Goal: Task Accomplishment & Management: Manage account settings

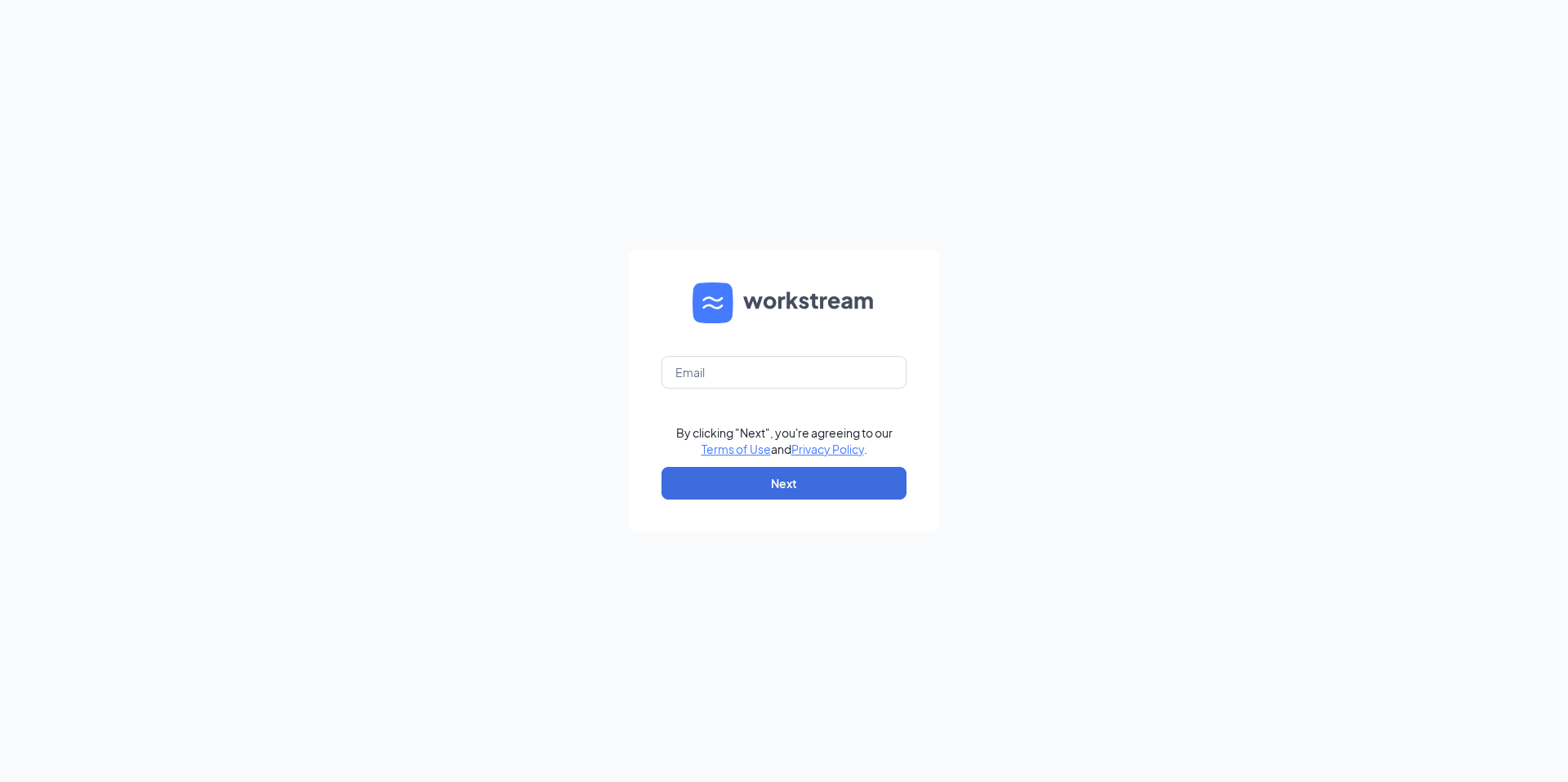
click at [764, 351] on form "By clicking "Next", you're agreeing to our Terms of Use and Privacy Policy . Ne…" at bounding box center [784, 391] width 310 height 282
click at [753, 377] on input "text" at bounding box center [784, 372] width 245 height 33
click at [752, 377] on input "text" at bounding box center [784, 372] width 245 height 33
type input "[EMAIL_ADDRESS][PERSON_NAME][DOMAIN_NAME]"
click at [723, 484] on button "Next" at bounding box center [784, 483] width 245 height 33
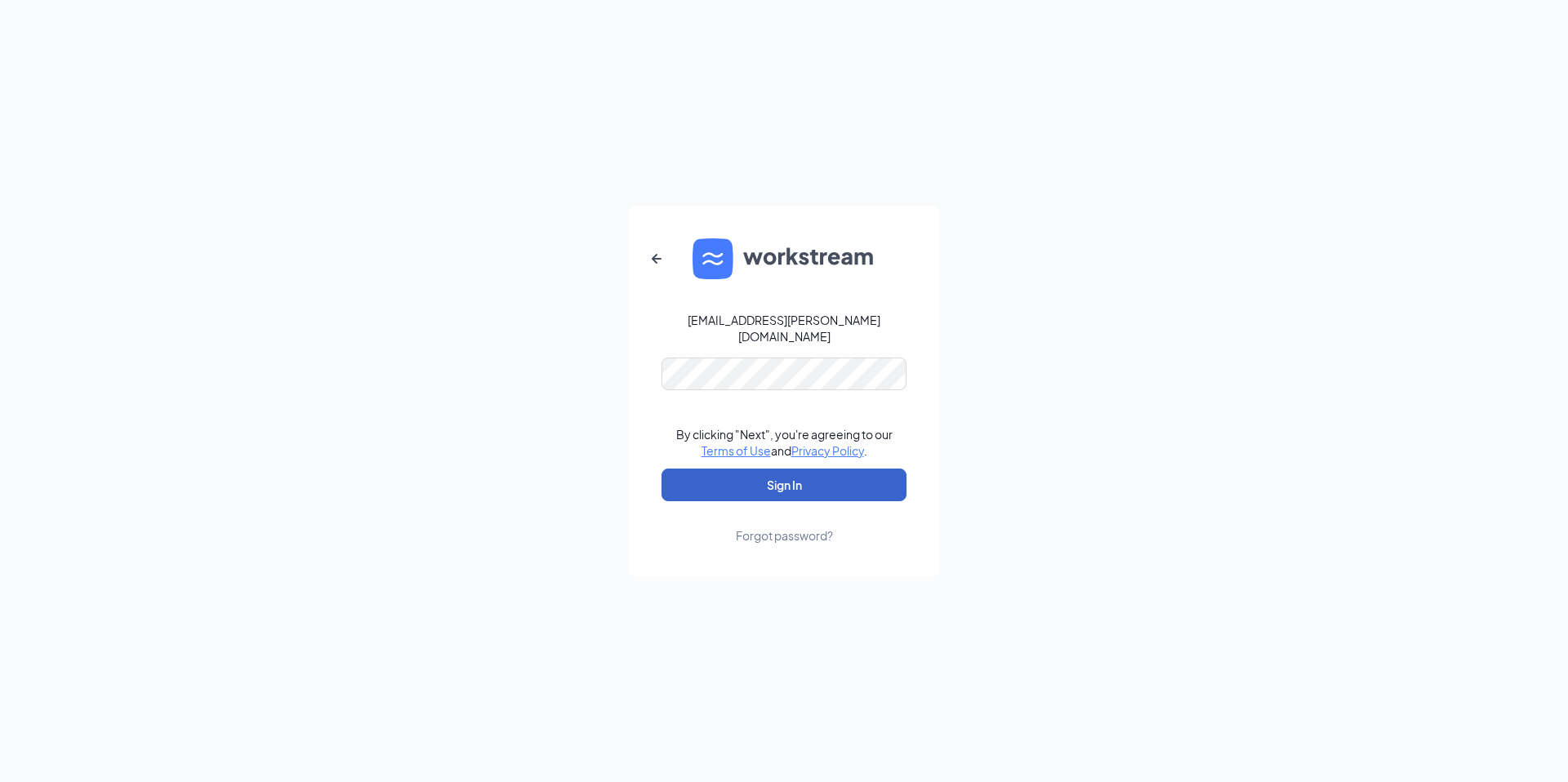
click at [792, 483] on button "Sign In" at bounding box center [784, 485] width 245 height 33
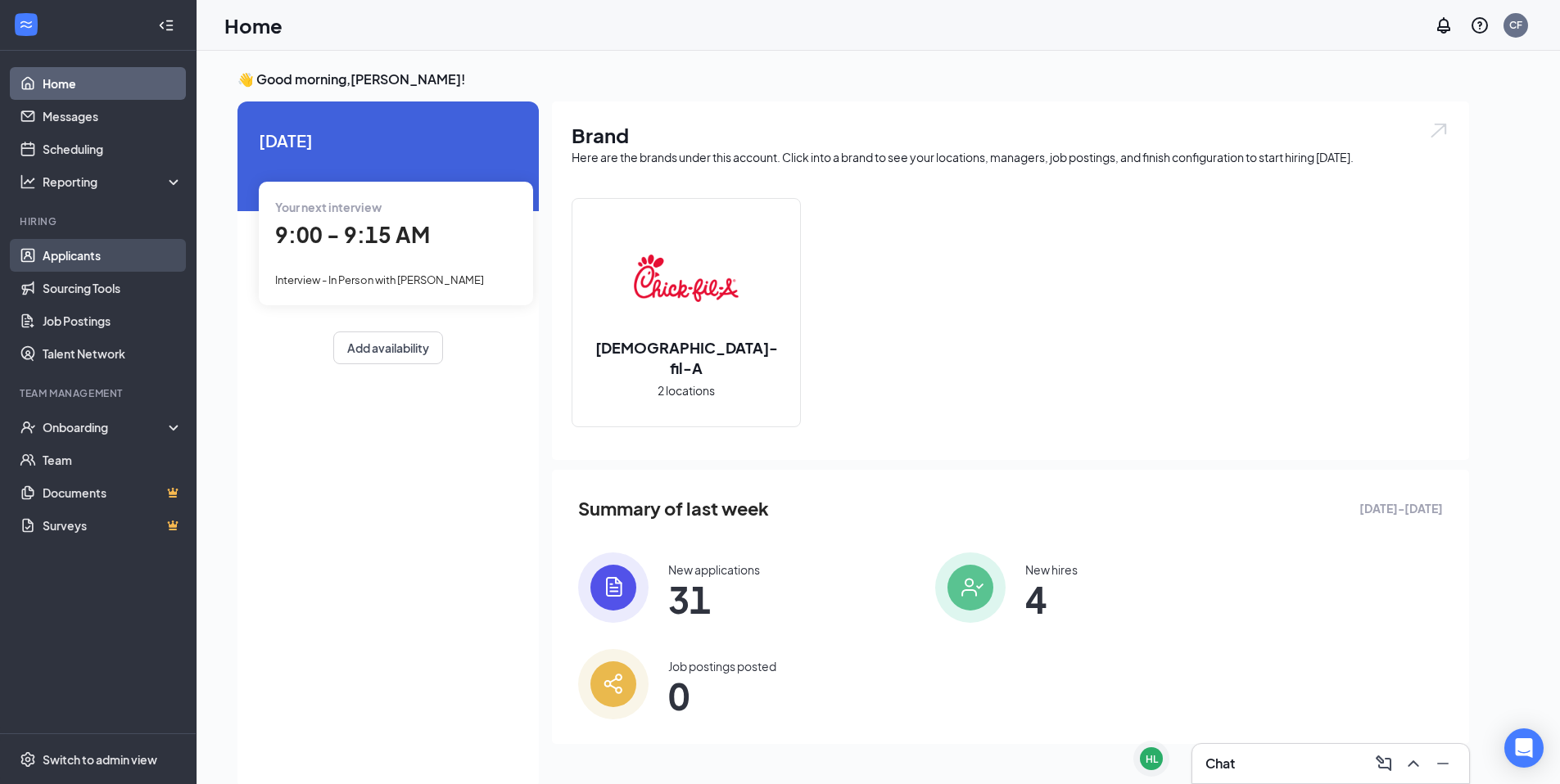
click at [99, 258] on link "Applicants" at bounding box center [112, 255] width 140 height 33
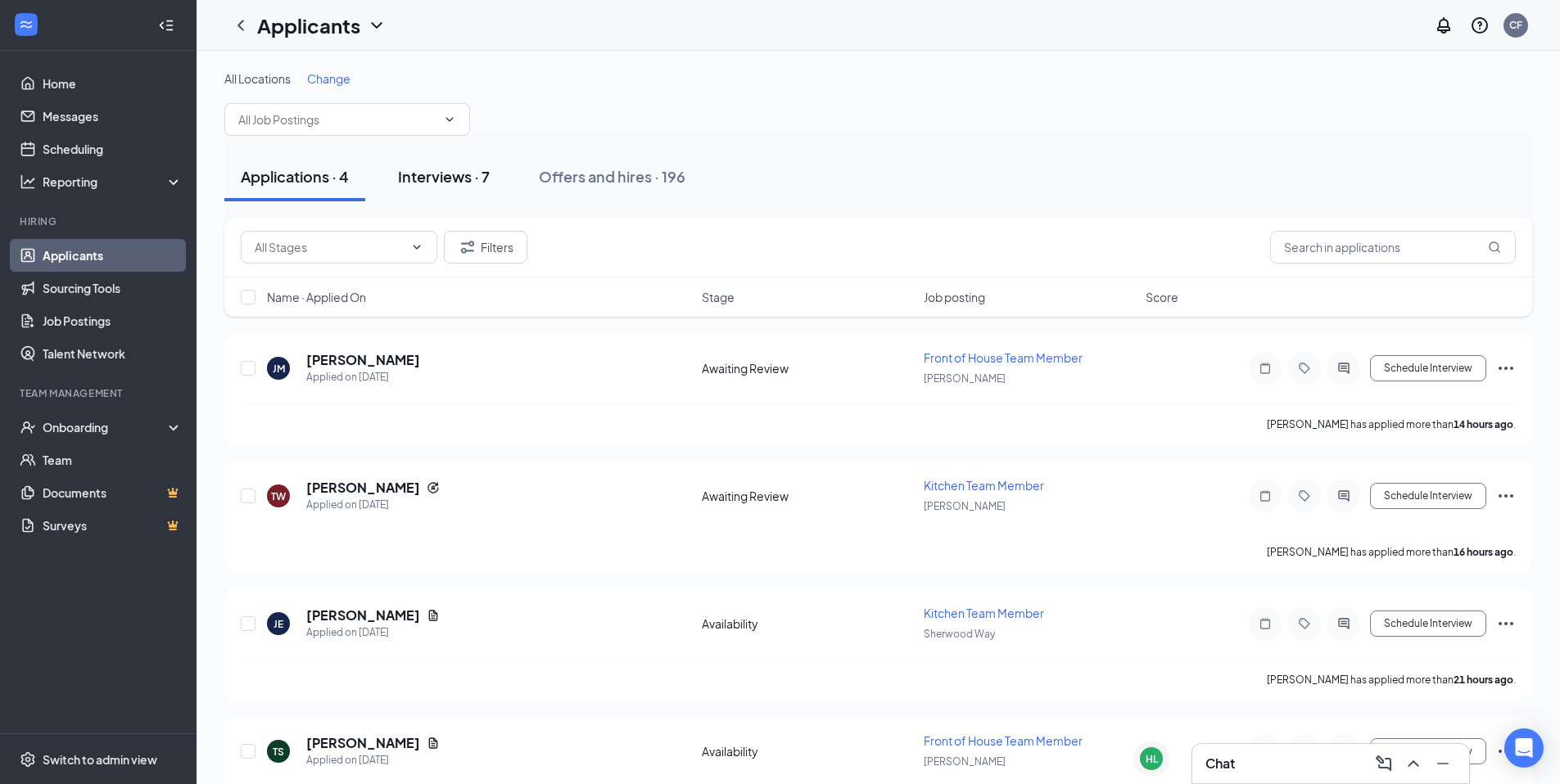
click at [437, 182] on div "Interviews · 7" at bounding box center [444, 176] width 92 height 20
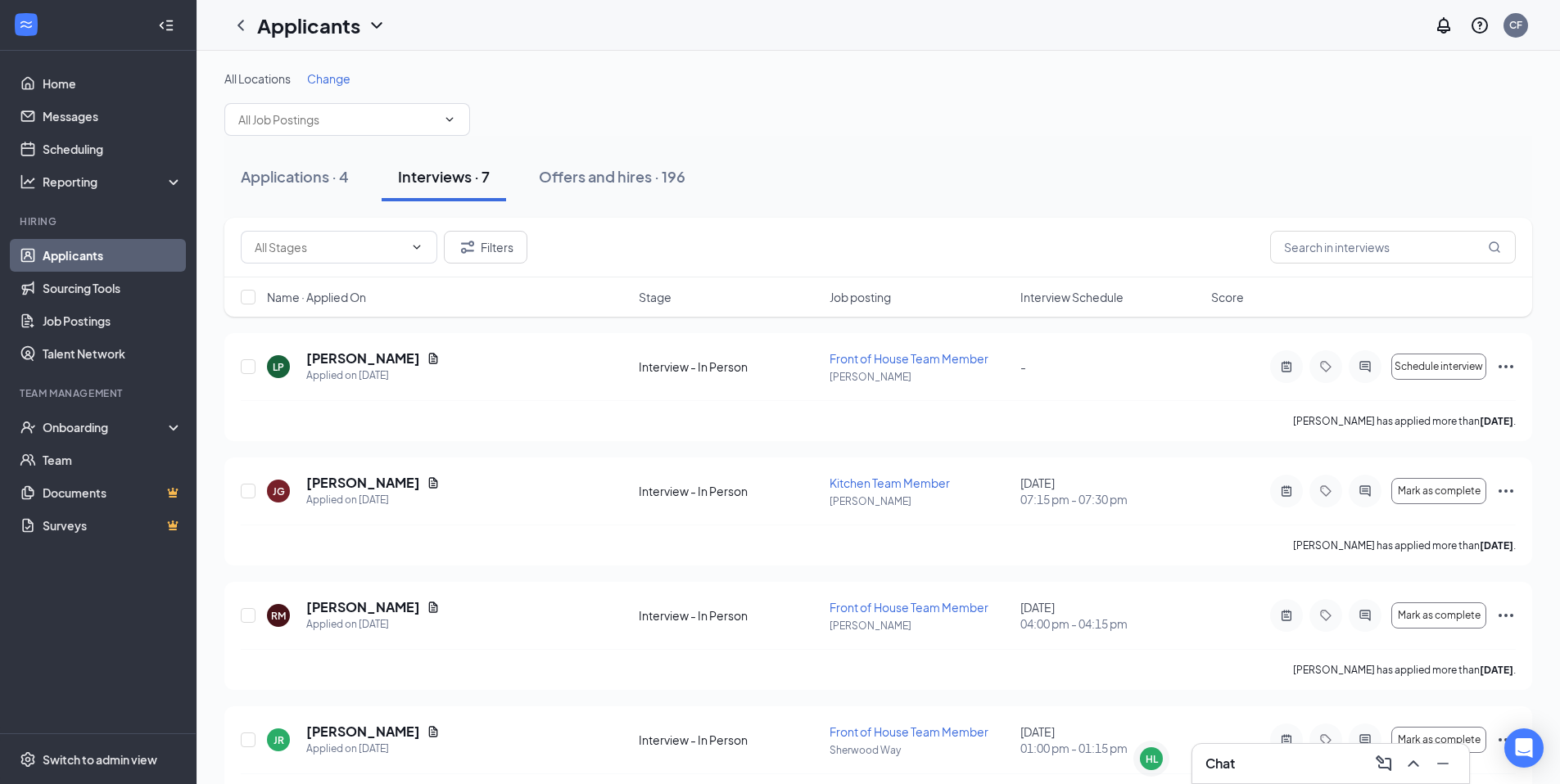
click at [1099, 300] on span "Interview Schedule" at bounding box center [1072, 297] width 103 height 17
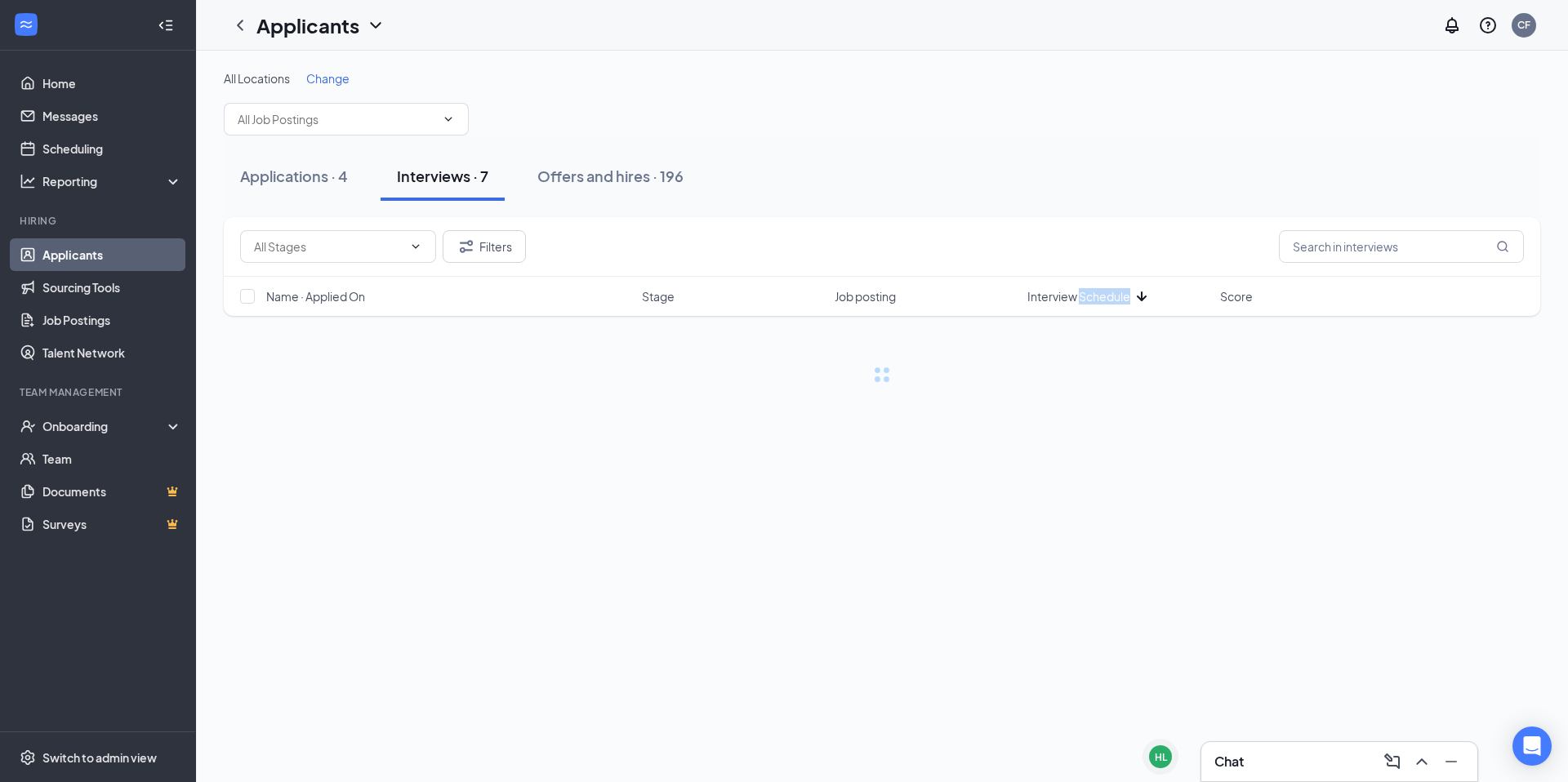
click at [1096, 299] on span "Interview Schedule" at bounding box center [1079, 296] width 103 height 17
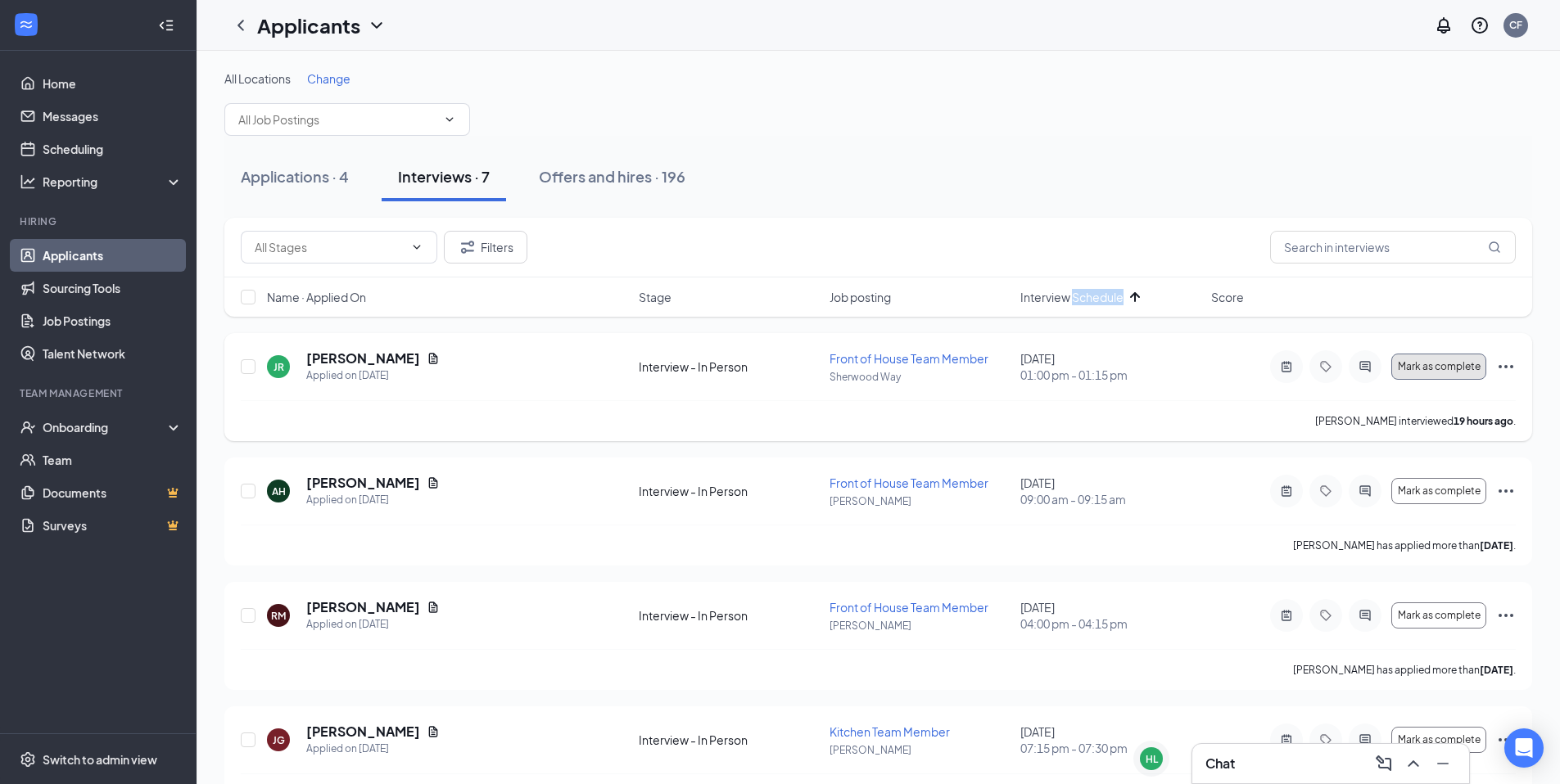
click at [1452, 366] on span "Mark as complete" at bounding box center [1440, 366] width 83 height 11
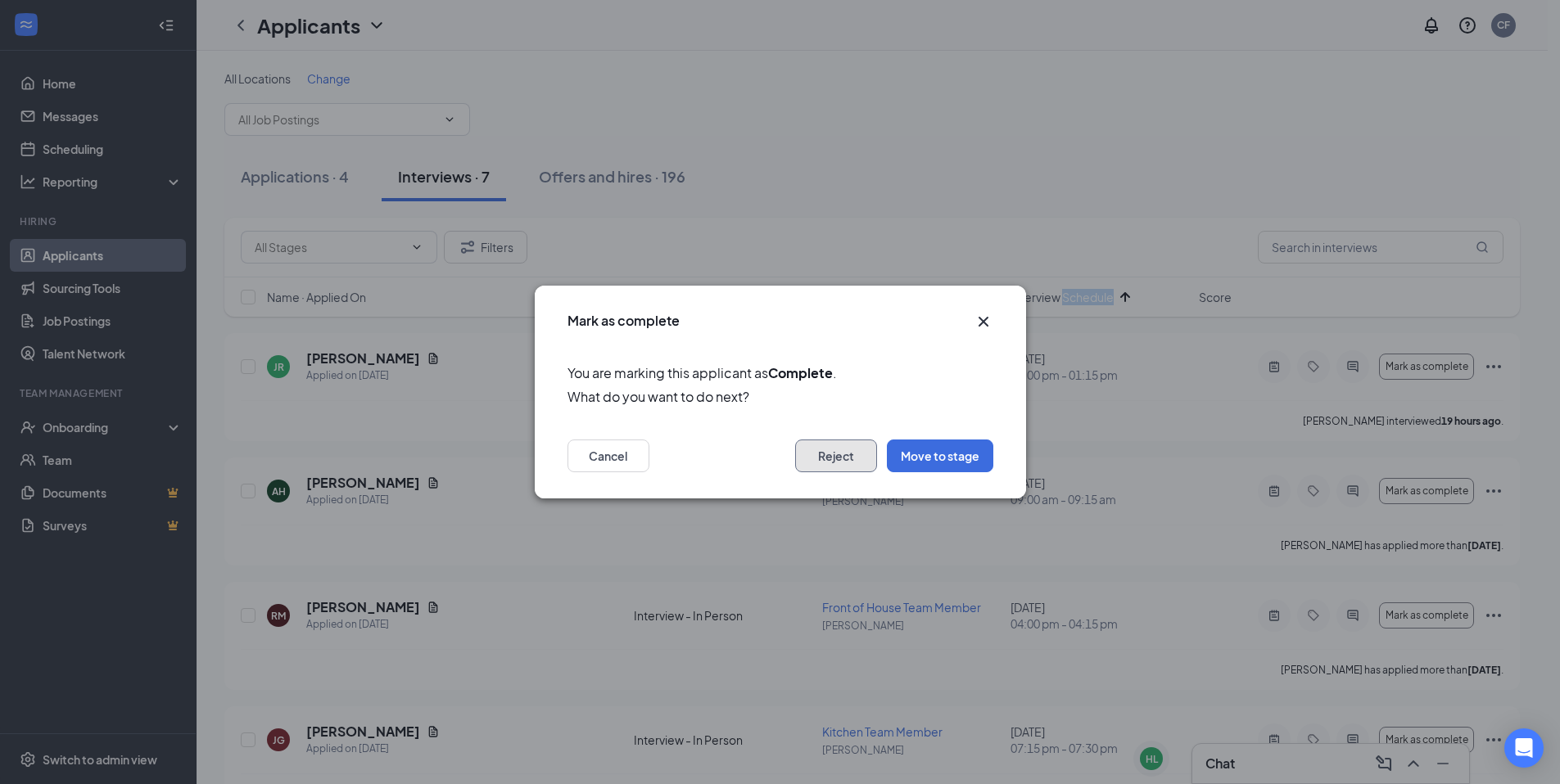
click at [853, 450] on button "Reject" at bounding box center [836, 455] width 82 height 33
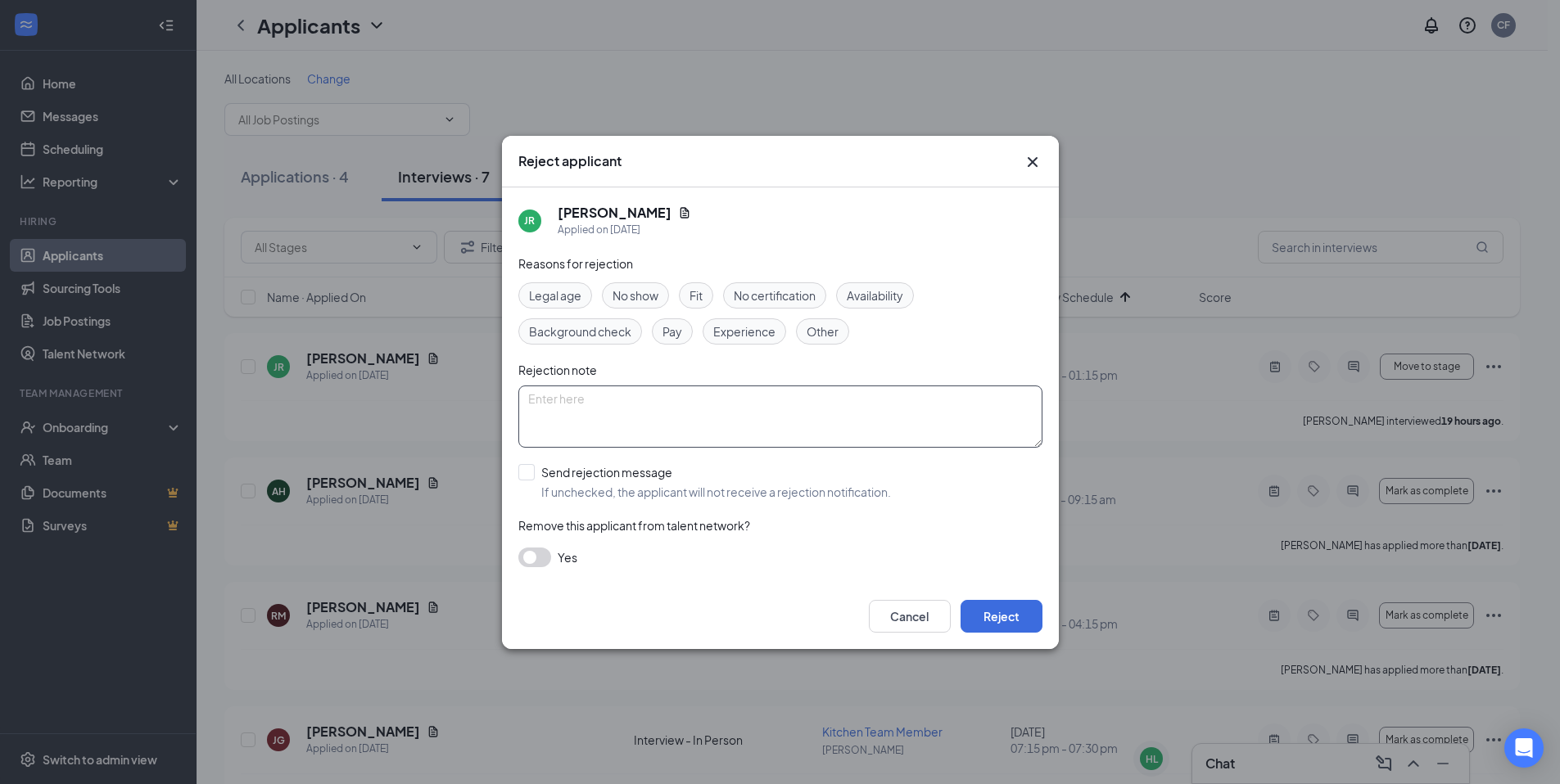
click at [539, 415] on textarea at bounding box center [780, 416] width 524 height 62
type textarea "Not elligible for rehire"
click at [529, 468] on input "Send rejection message If unchecked, the applicant will not receive a rejection…" at bounding box center [704, 482] width 372 height 36
checkbox input "true"
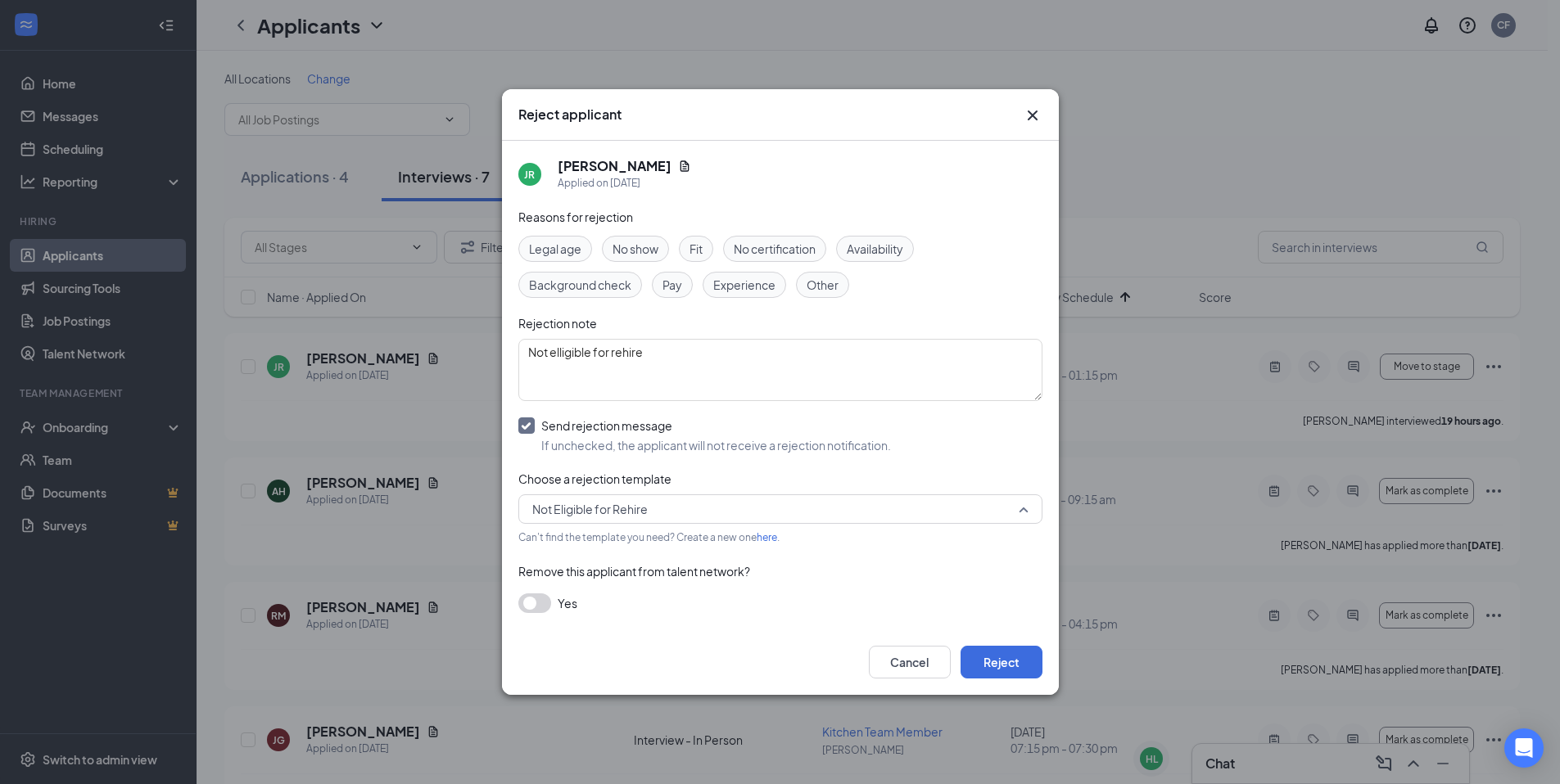
click at [692, 509] on span "Not Eligible for Rehire" at bounding box center [773, 509] width 481 height 25
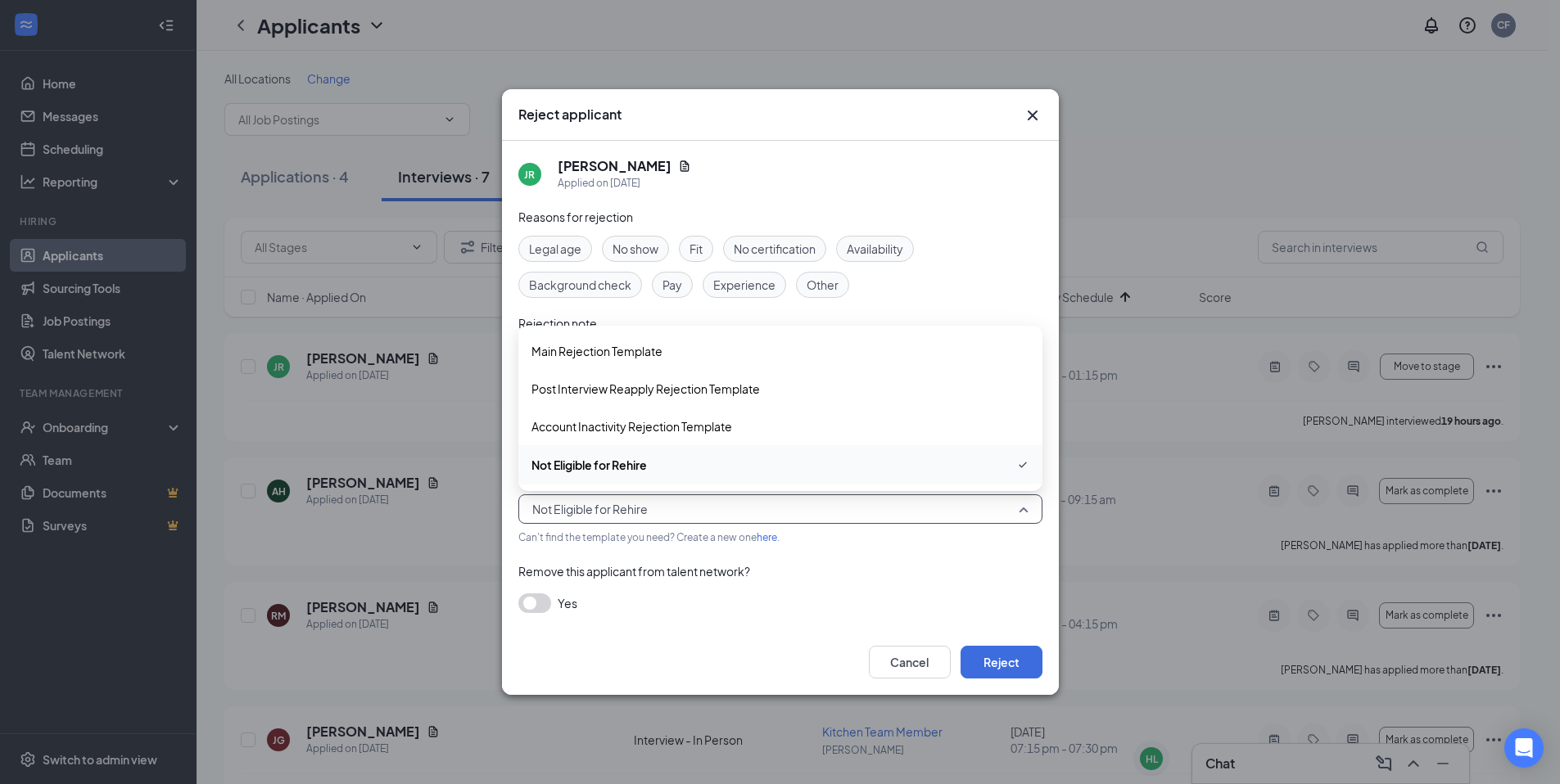
click at [692, 509] on span "Not Eligible for Rehire" at bounding box center [773, 509] width 481 height 25
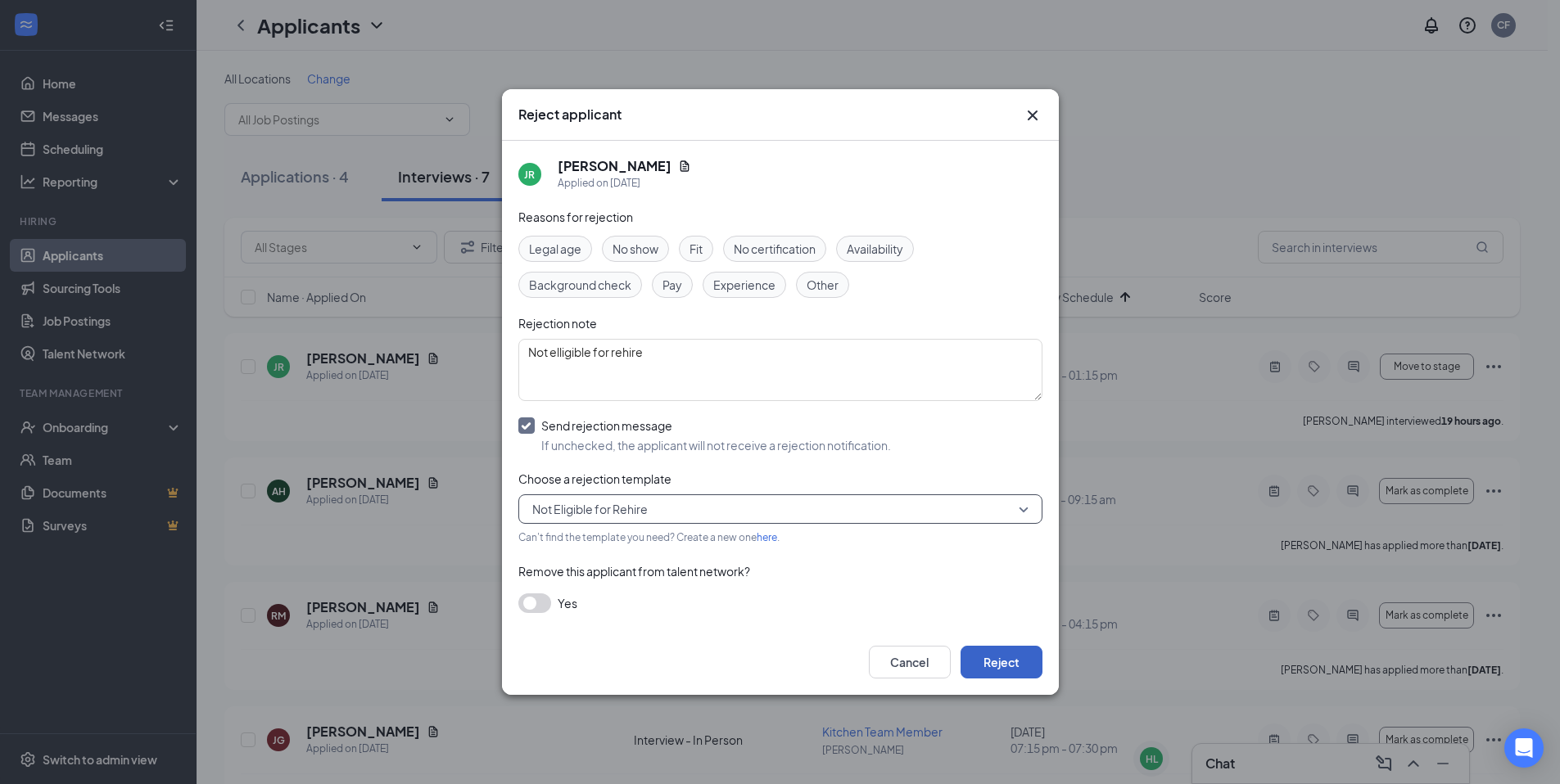
click at [1006, 663] on button "Reject" at bounding box center [1001, 662] width 82 height 33
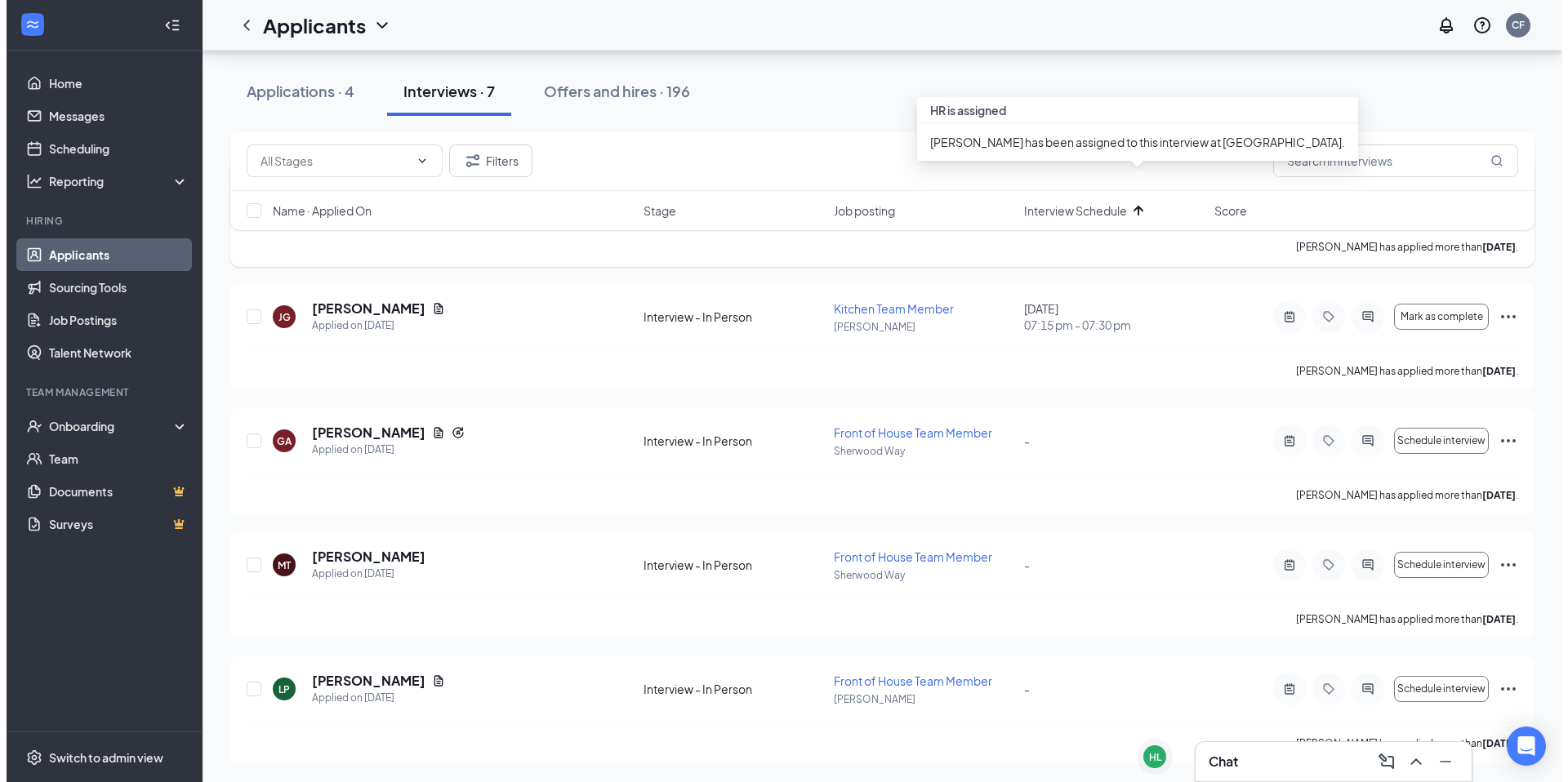
scroll to position [424, 0]
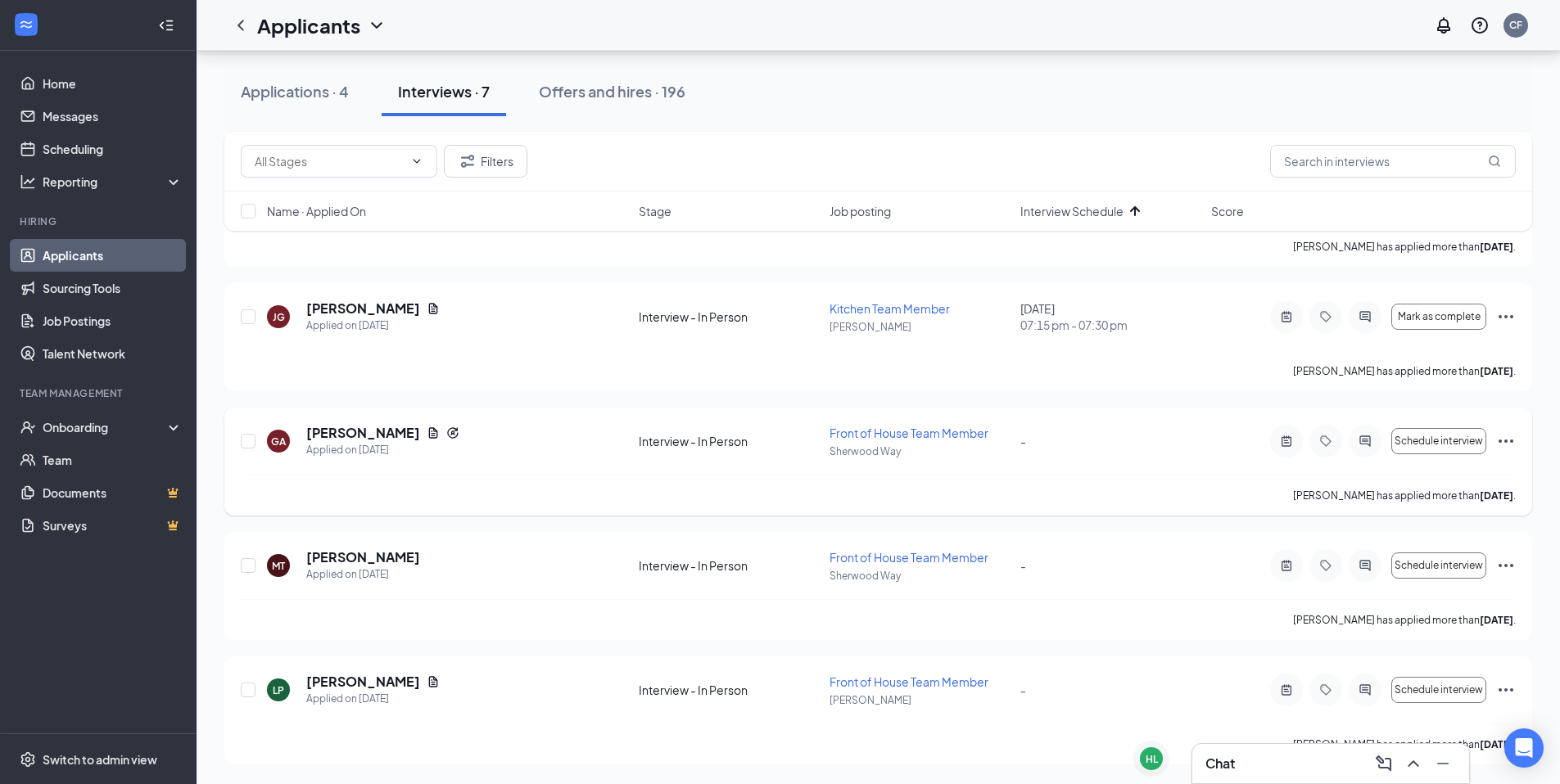
click at [1366, 436] on icon "ActiveChat" at bounding box center [1365, 441] width 11 height 11
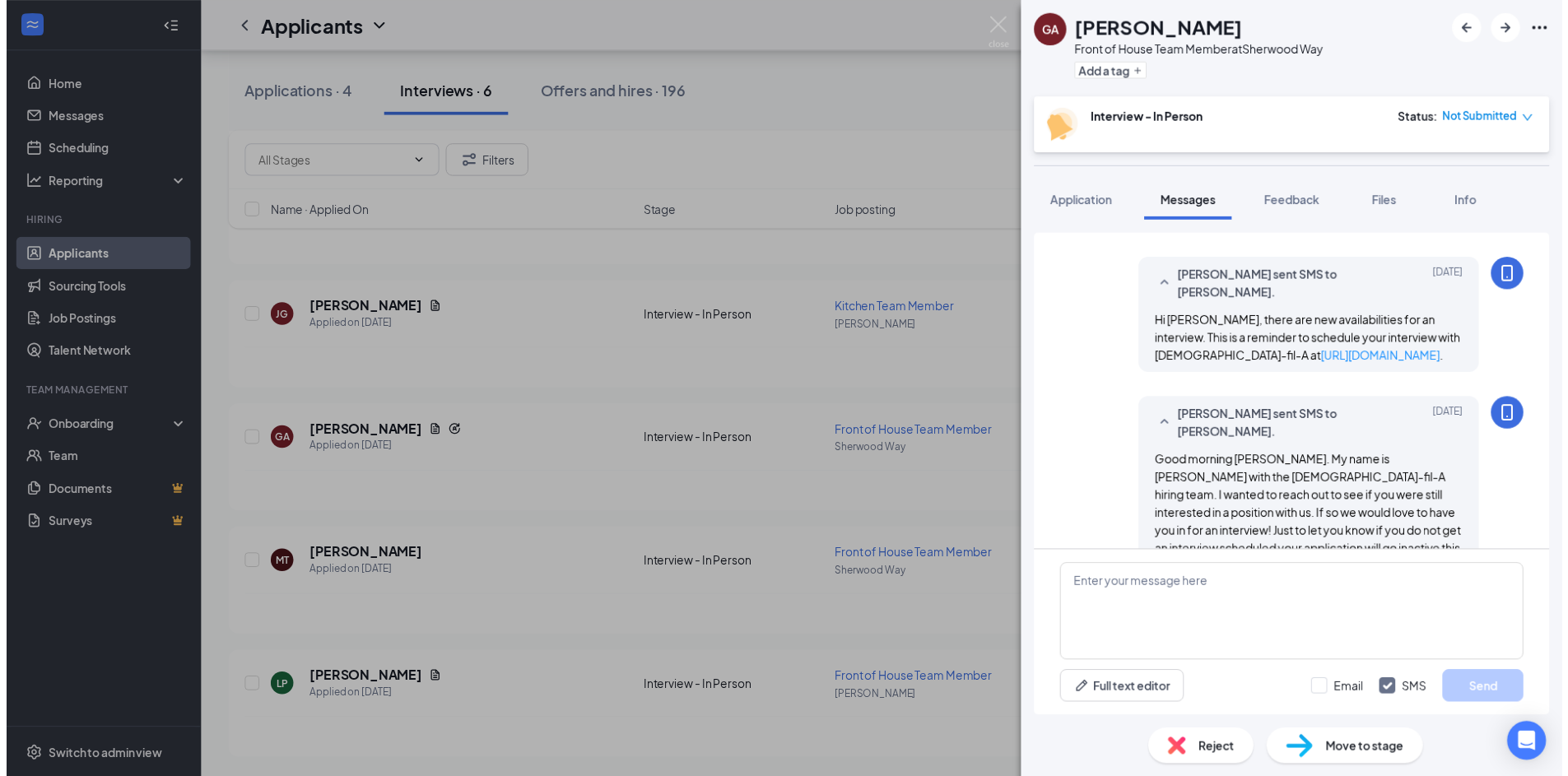
scroll to position [740, 0]
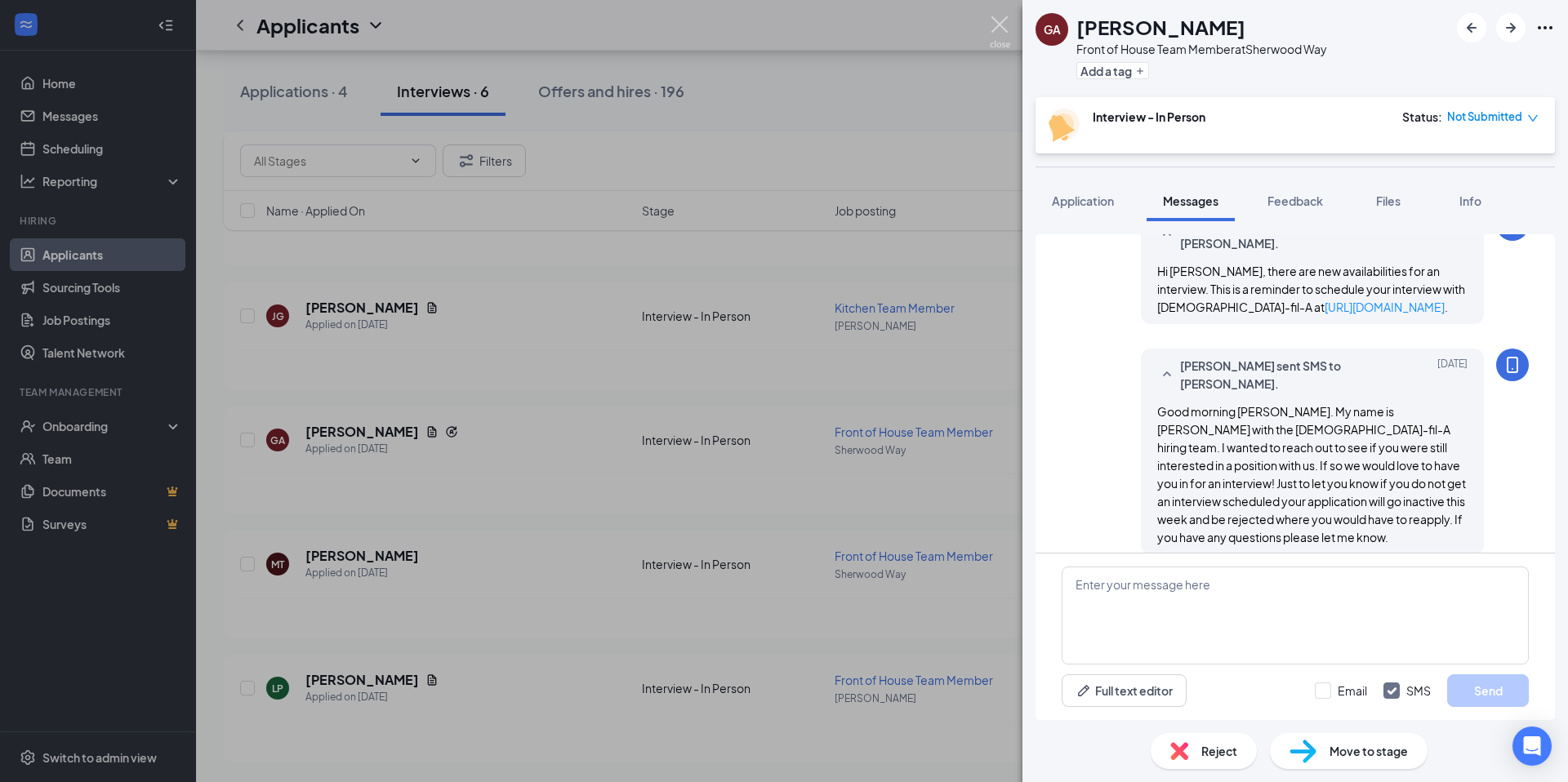
click at [996, 29] on img at bounding box center [999, 33] width 20 height 32
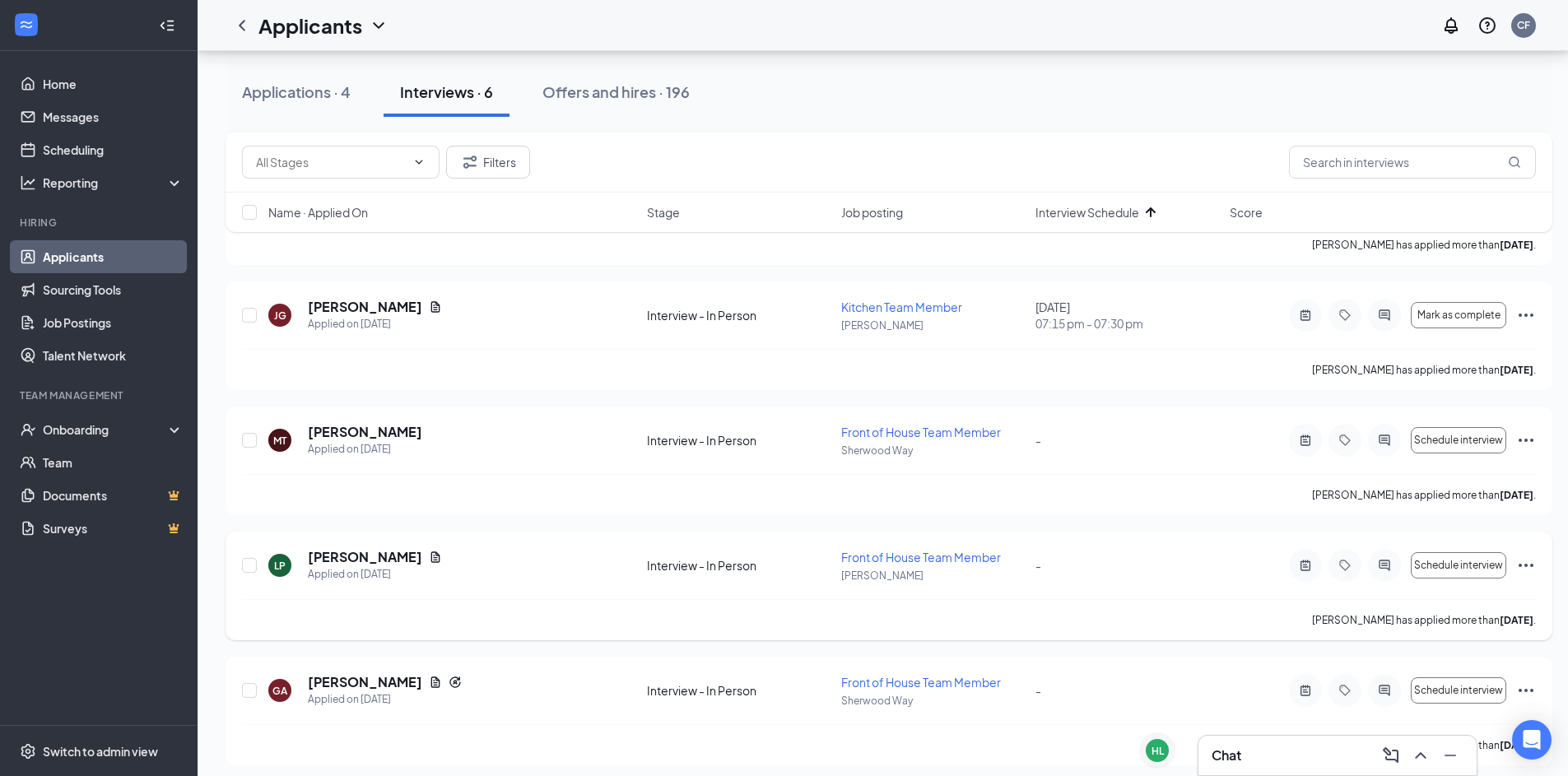
scroll to position [313, 0]
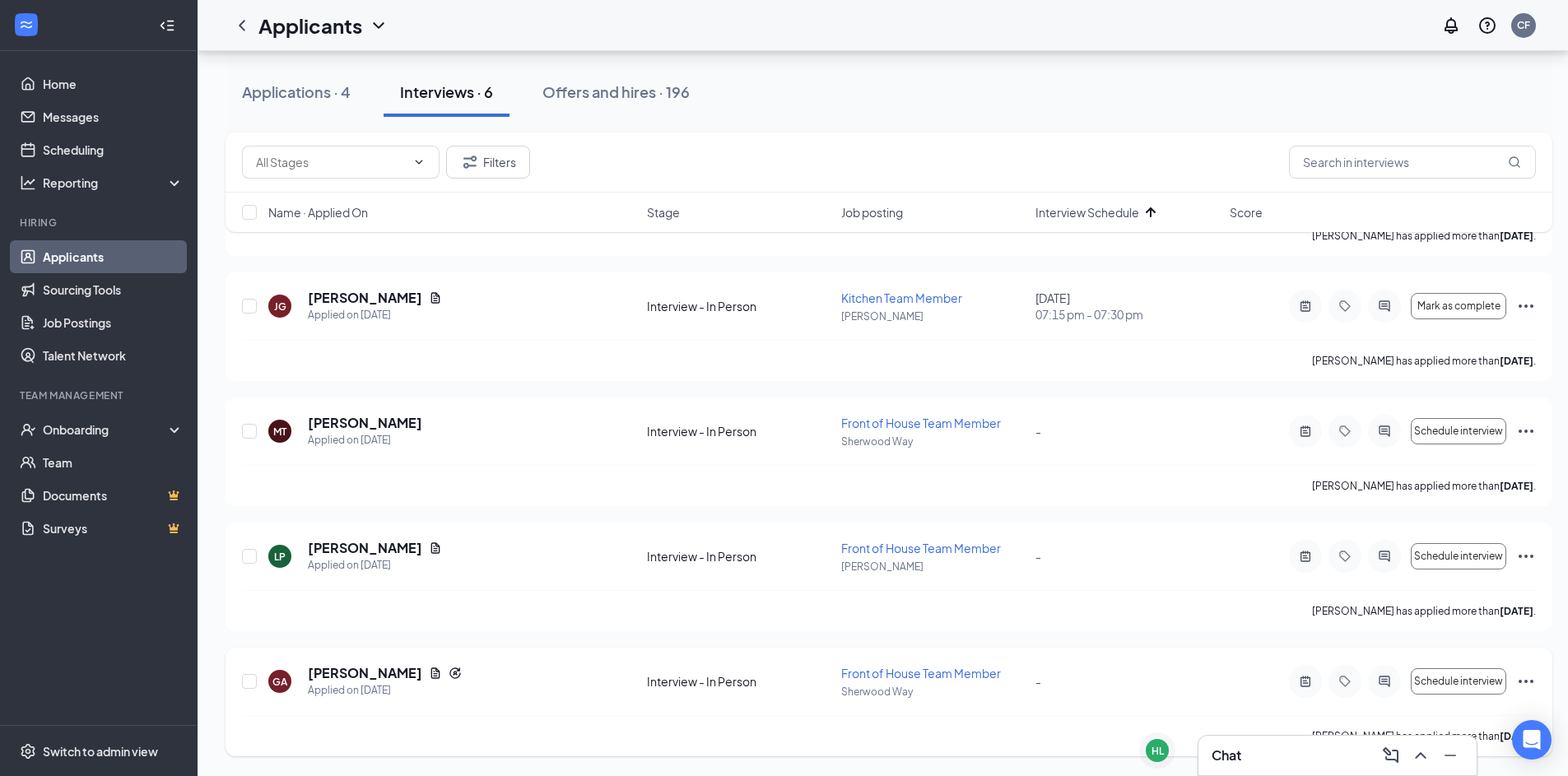
click at [1530, 679] on icon "Ellipses" at bounding box center [1526, 682] width 20 height 20
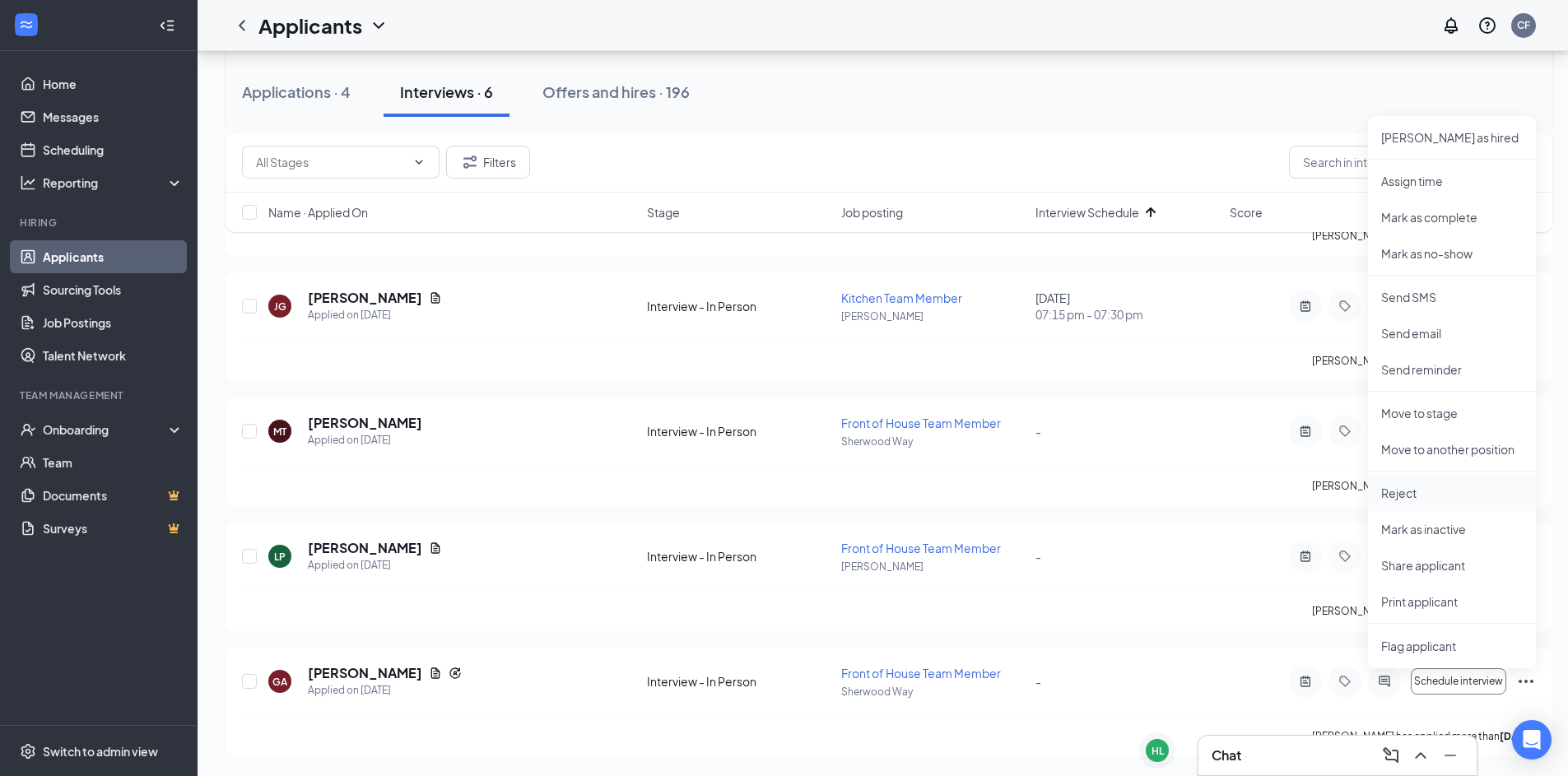
click at [1400, 485] on p "Reject" at bounding box center [1452, 492] width 141 height 17
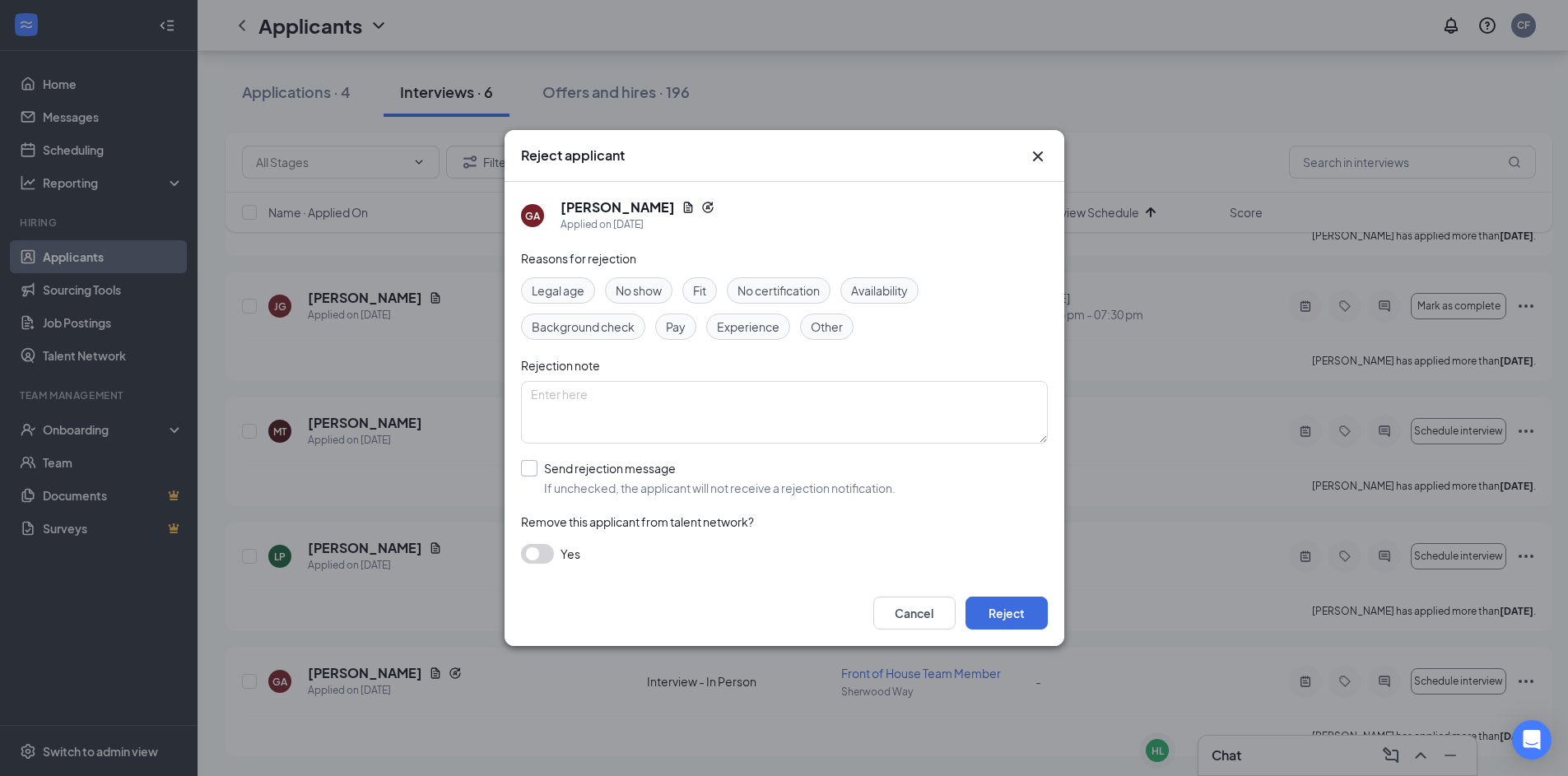
click at [536, 473] on input "Send rejection message If unchecked, the applicant will not receive a rejection…" at bounding box center [708, 478] width 374 height 36
checkbox input "true"
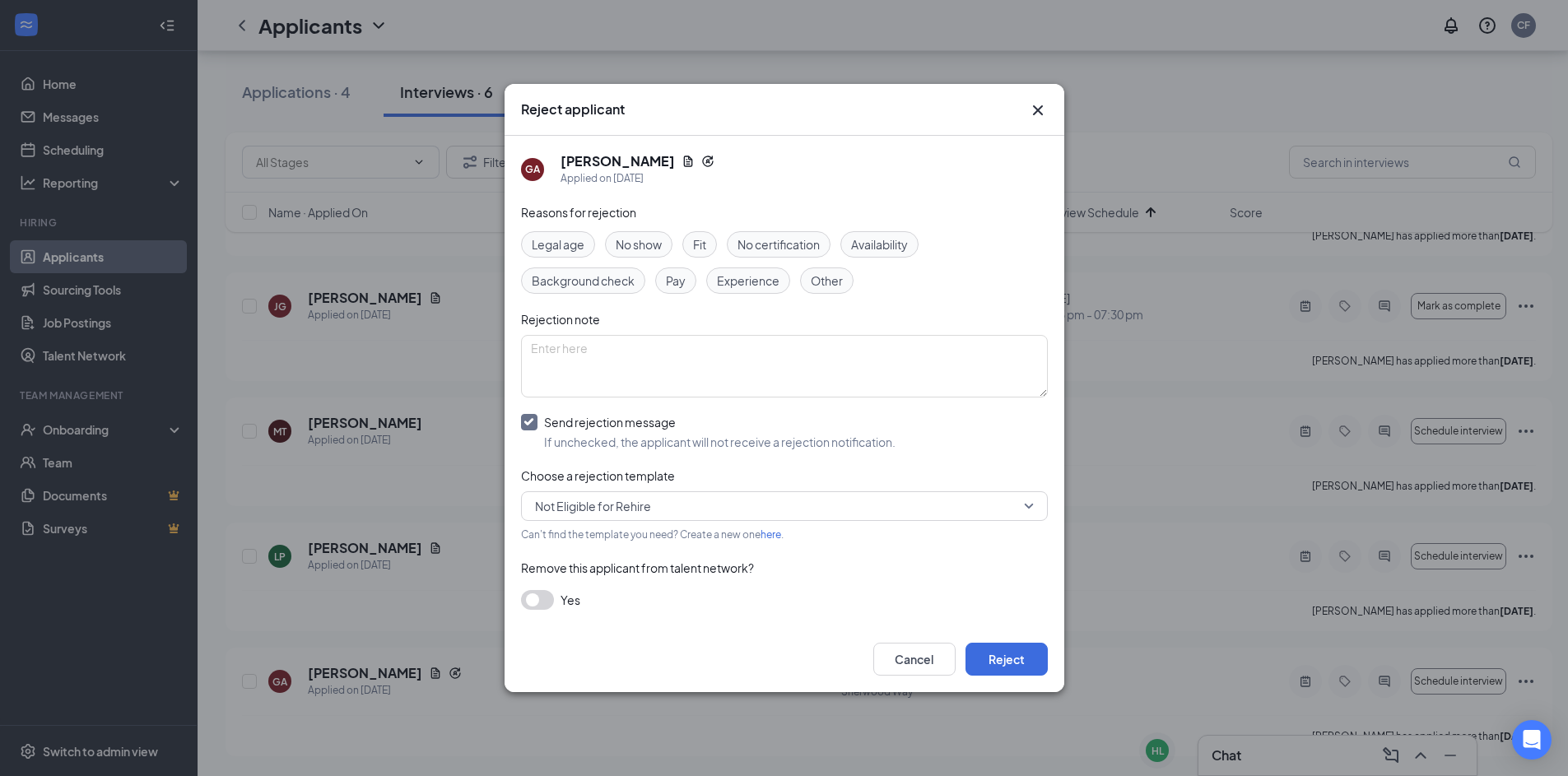
click at [747, 520] on div "Not Eligible for Rehire" at bounding box center [784, 506] width 527 height 29
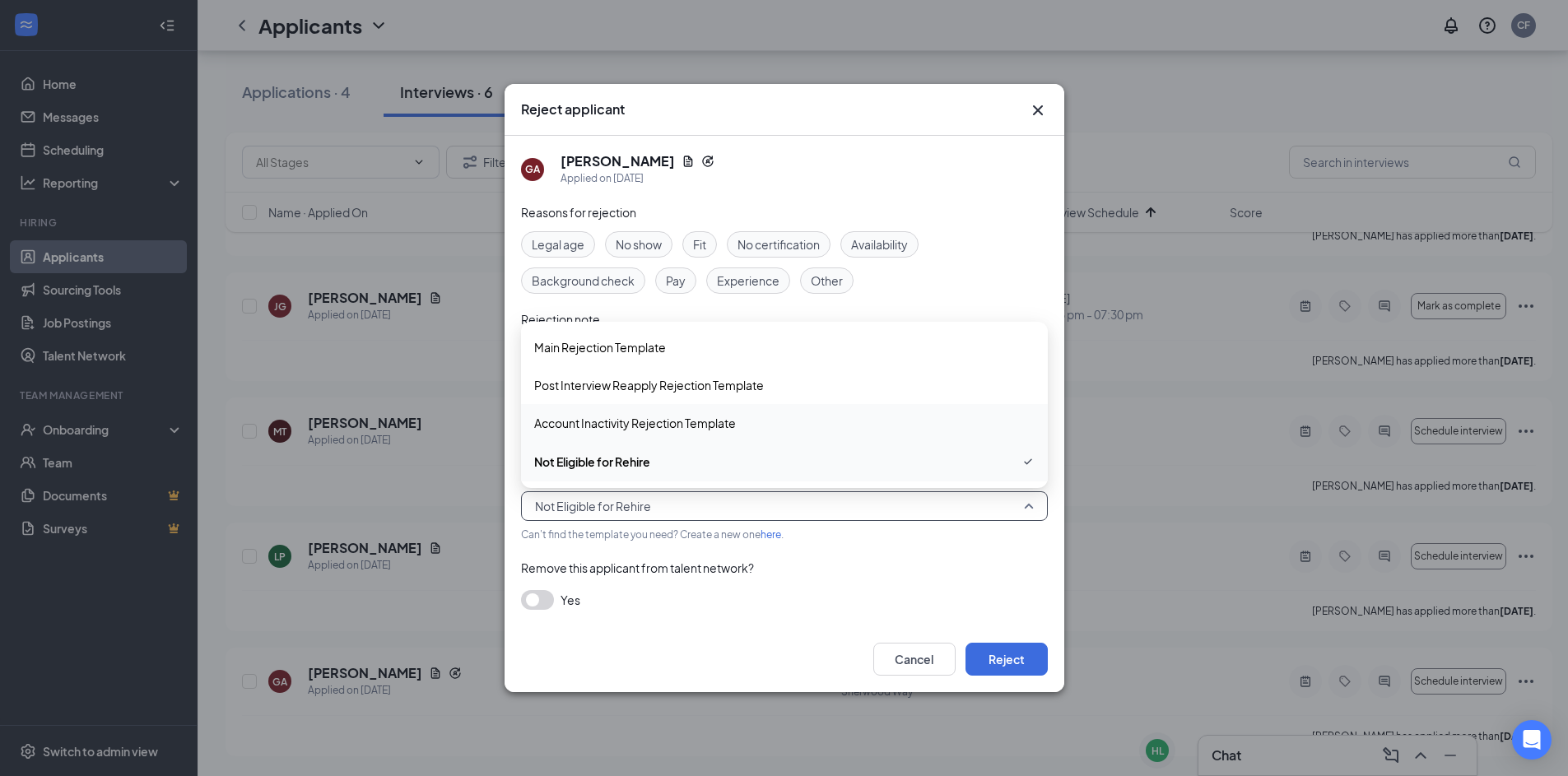
click at [686, 427] on span "Account Inactivity Rejection Template" at bounding box center [635, 423] width 202 height 18
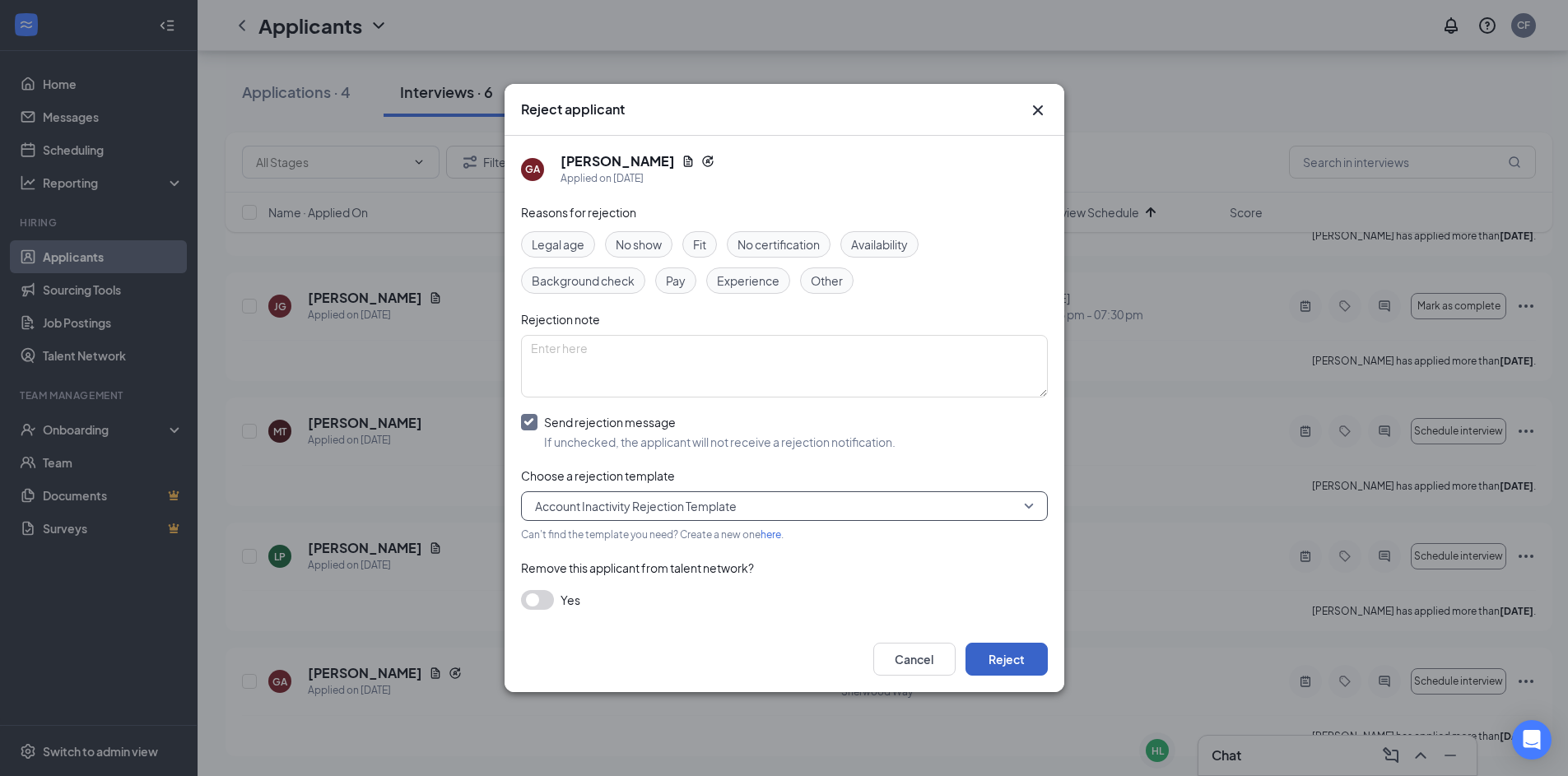
click at [1017, 665] on button "Reject" at bounding box center [1006, 659] width 83 height 33
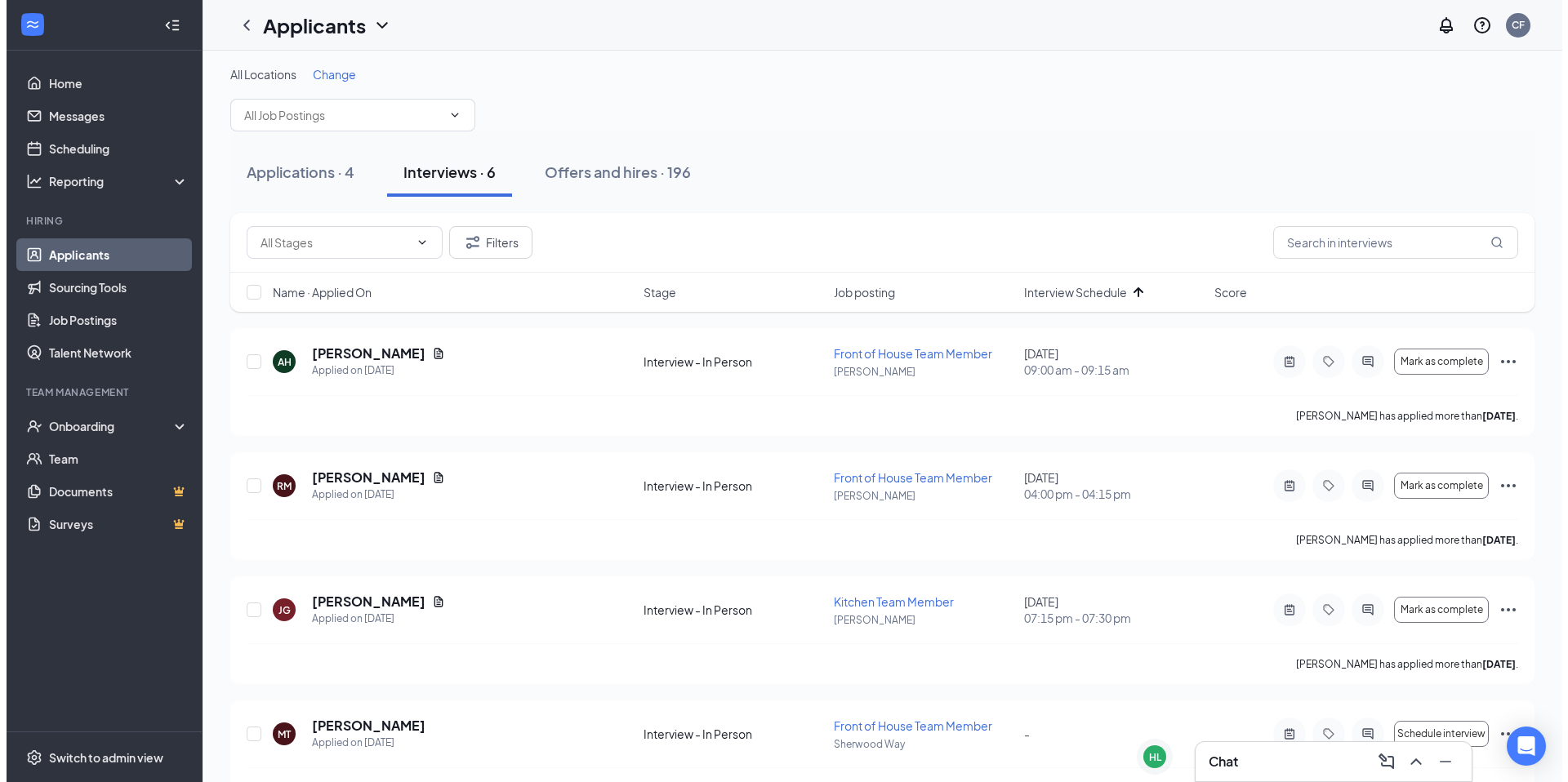
scroll to position [0, 0]
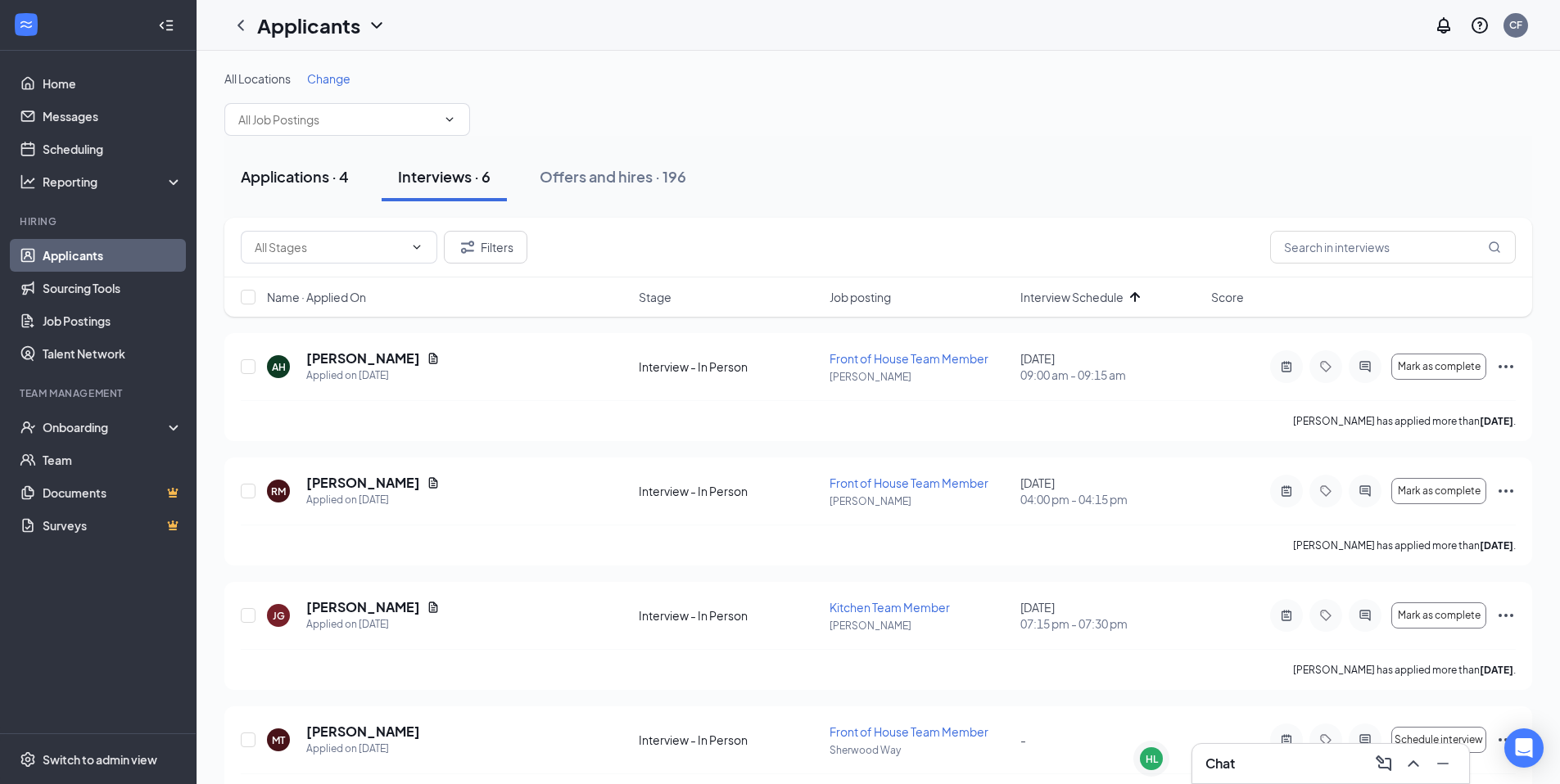
click at [259, 182] on div "Applications · 4" at bounding box center [294, 176] width 108 height 20
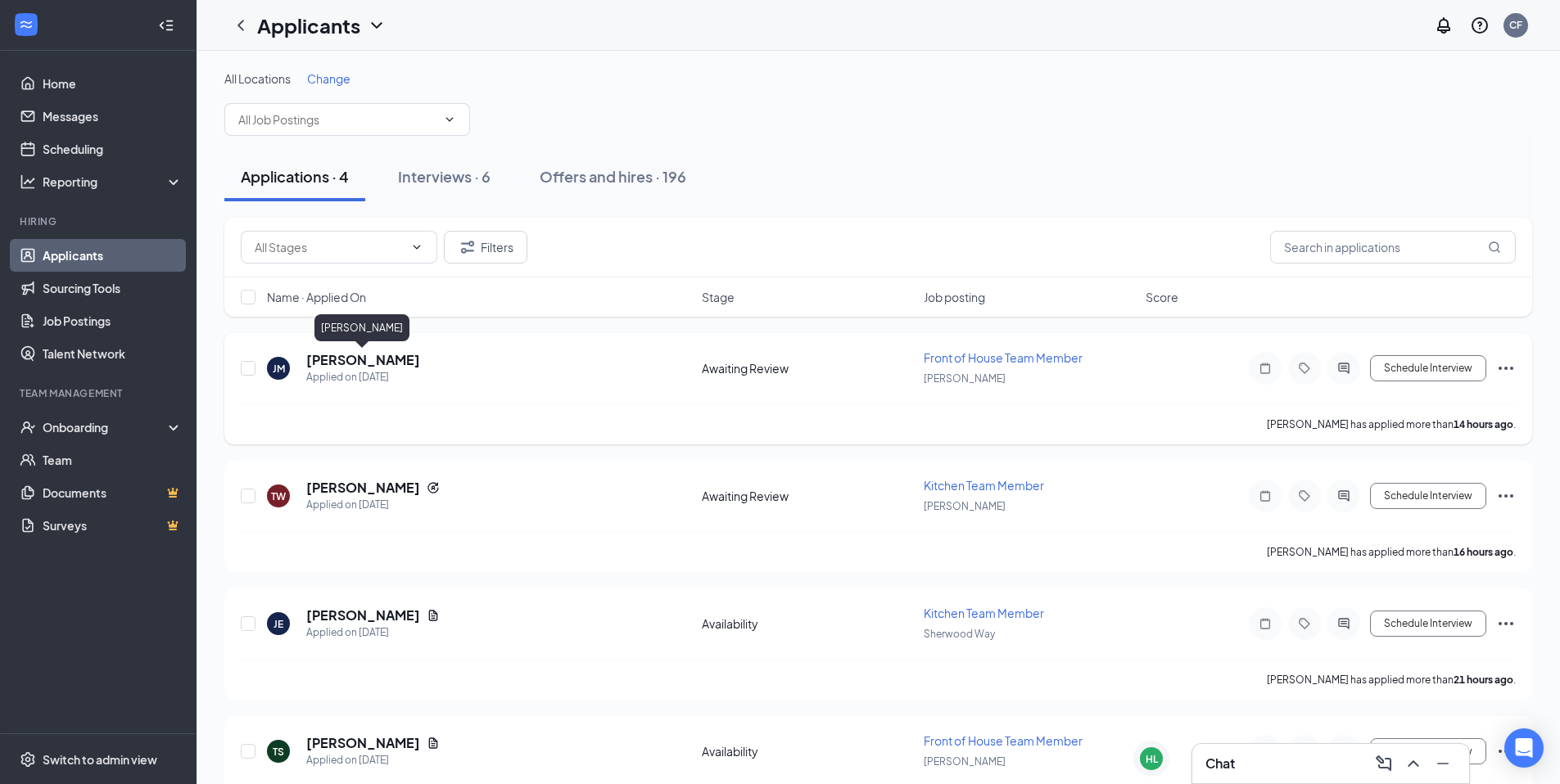
click at [347, 352] on h5 "[PERSON_NAME]" at bounding box center [363, 360] width 114 height 18
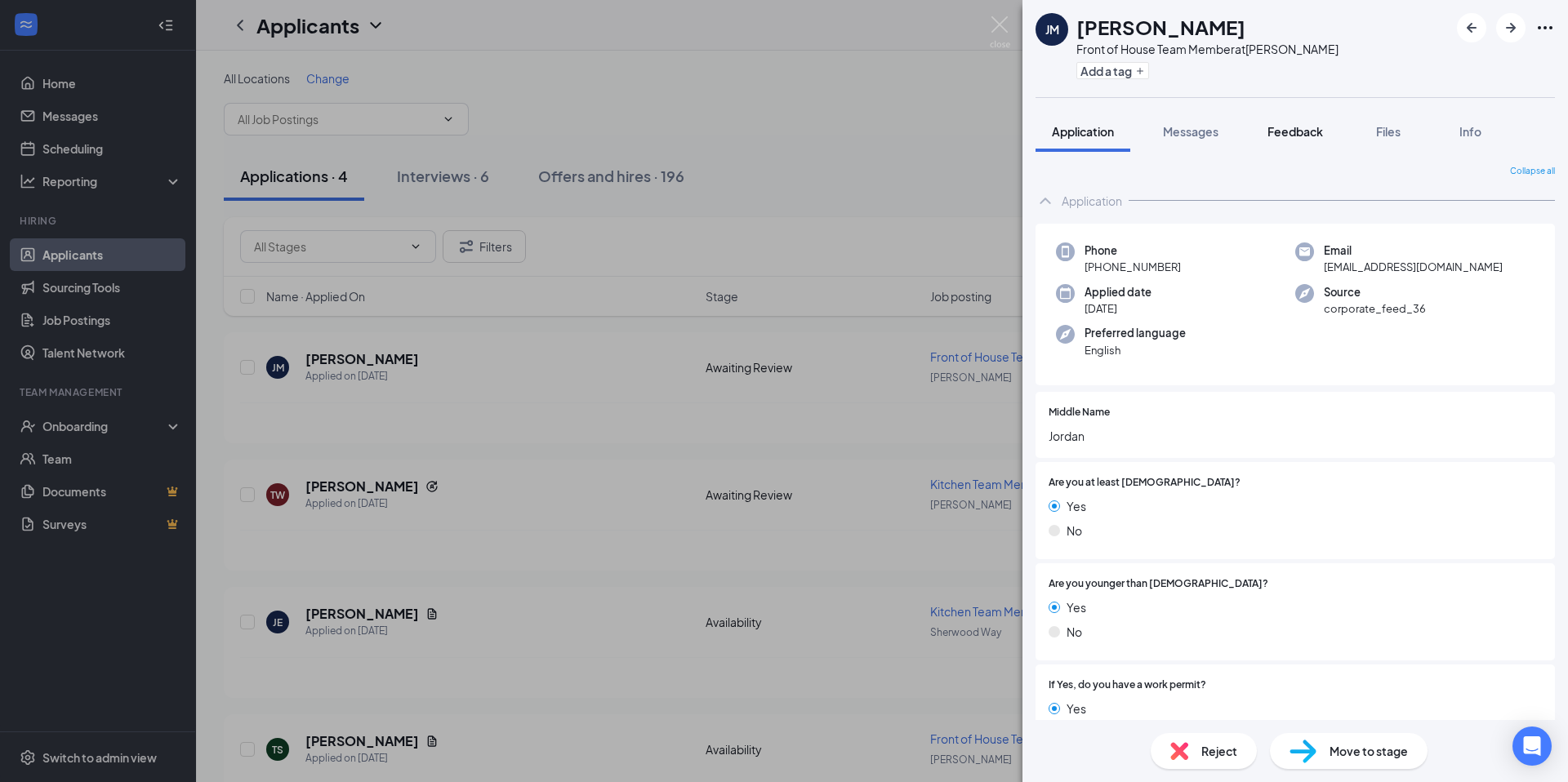
click at [1297, 138] on span "Feedback" at bounding box center [1295, 131] width 56 height 15
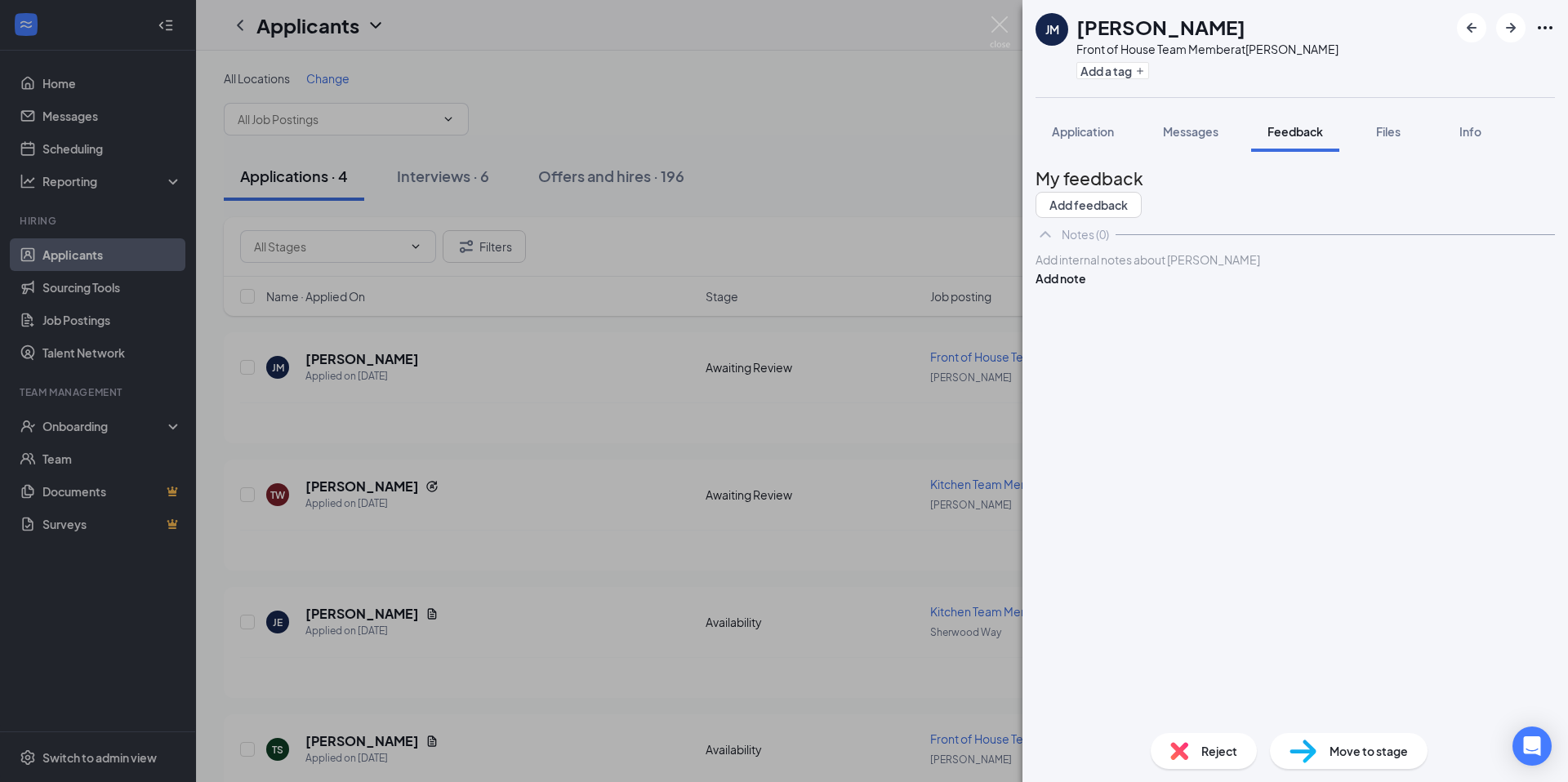
click at [1183, 269] on div at bounding box center [1295, 259] width 518 height 17
click at [1086, 287] on button "Add note" at bounding box center [1060, 279] width 50 height 18
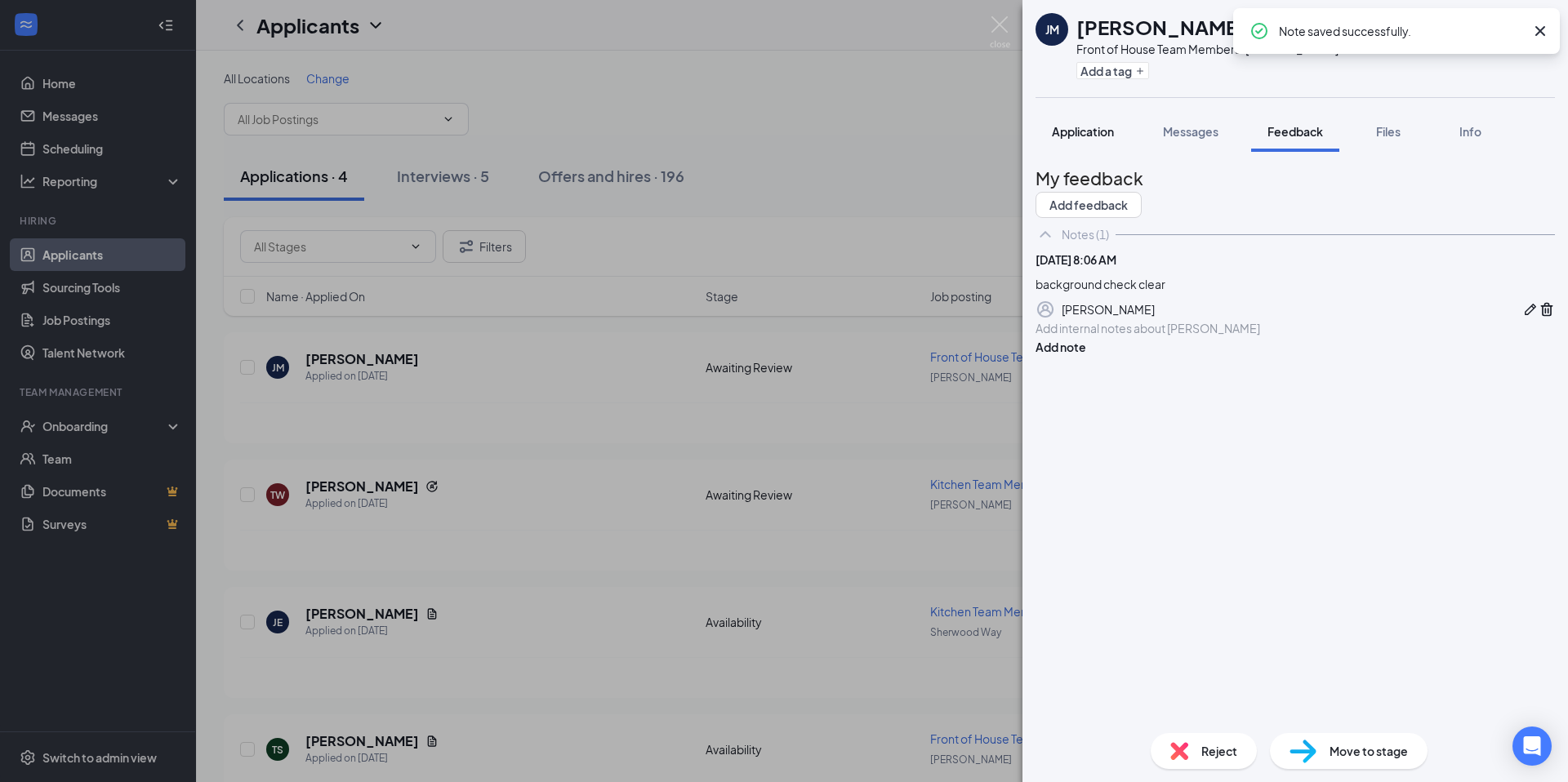
click at [1102, 138] on div "Application" at bounding box center [1083, 131] width 62 height 17
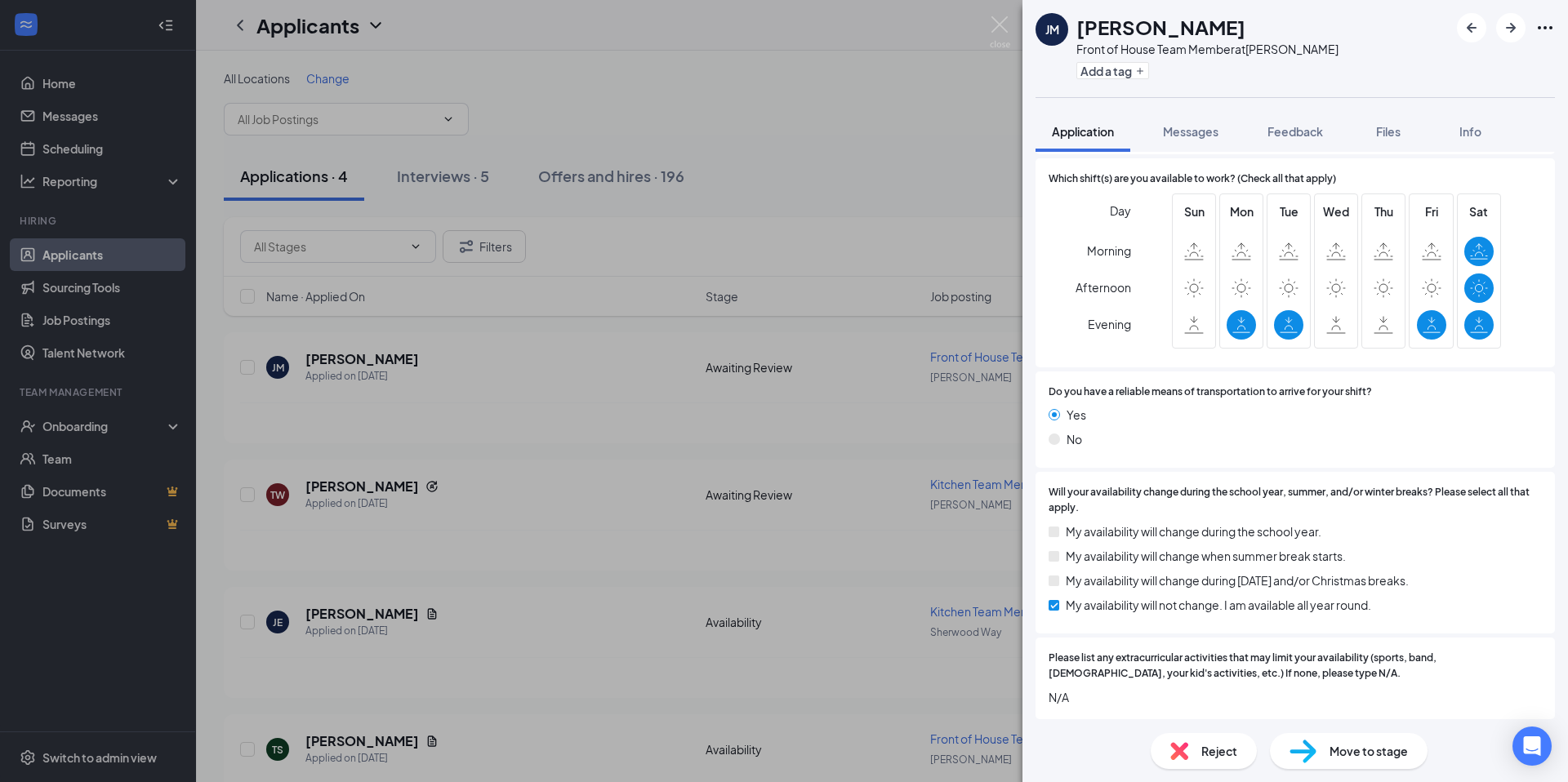
scroll to position [1791, 0]
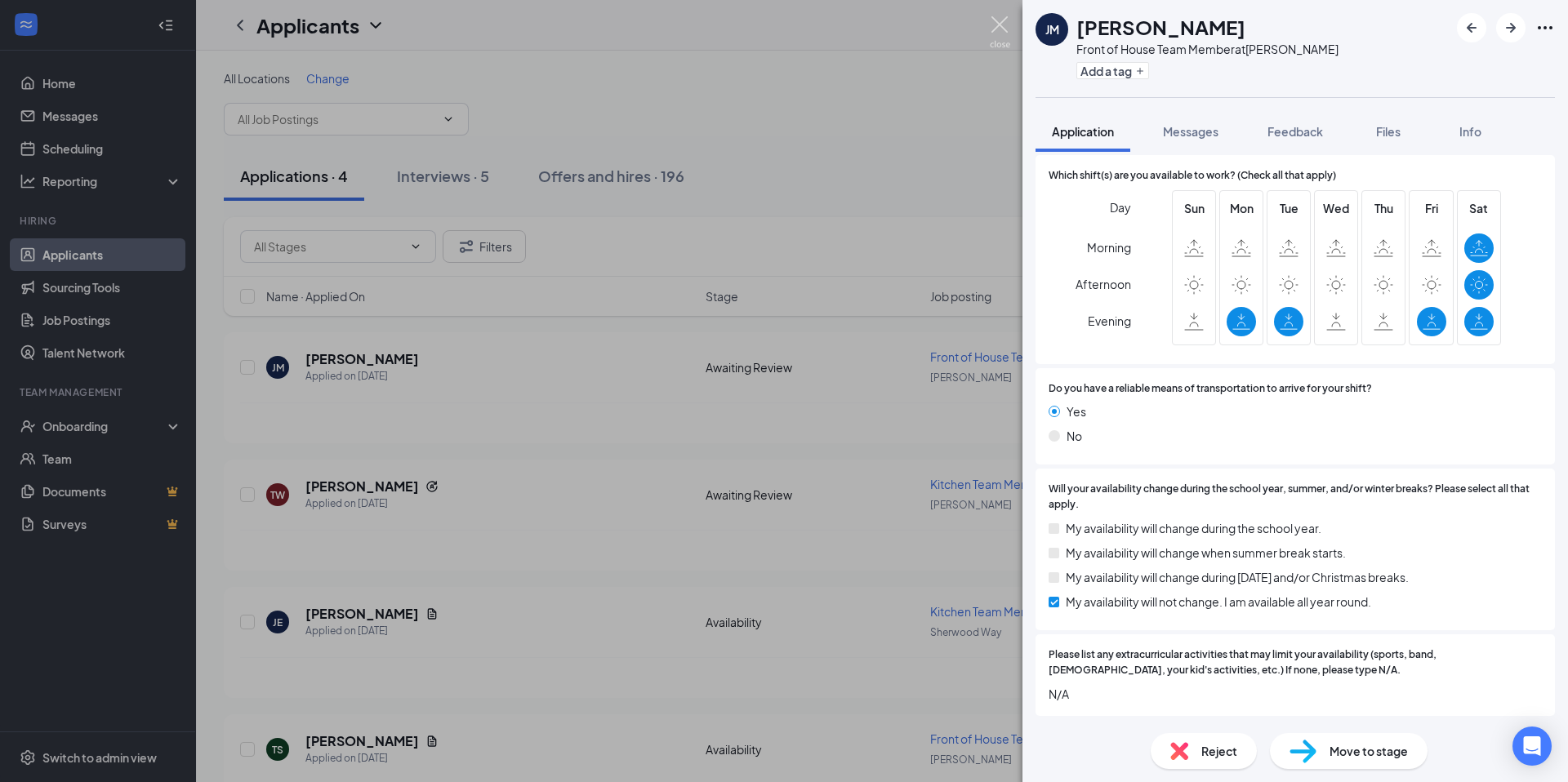
click at [1003, 22] on img at bounding box center [999, 33] width 20 height 32
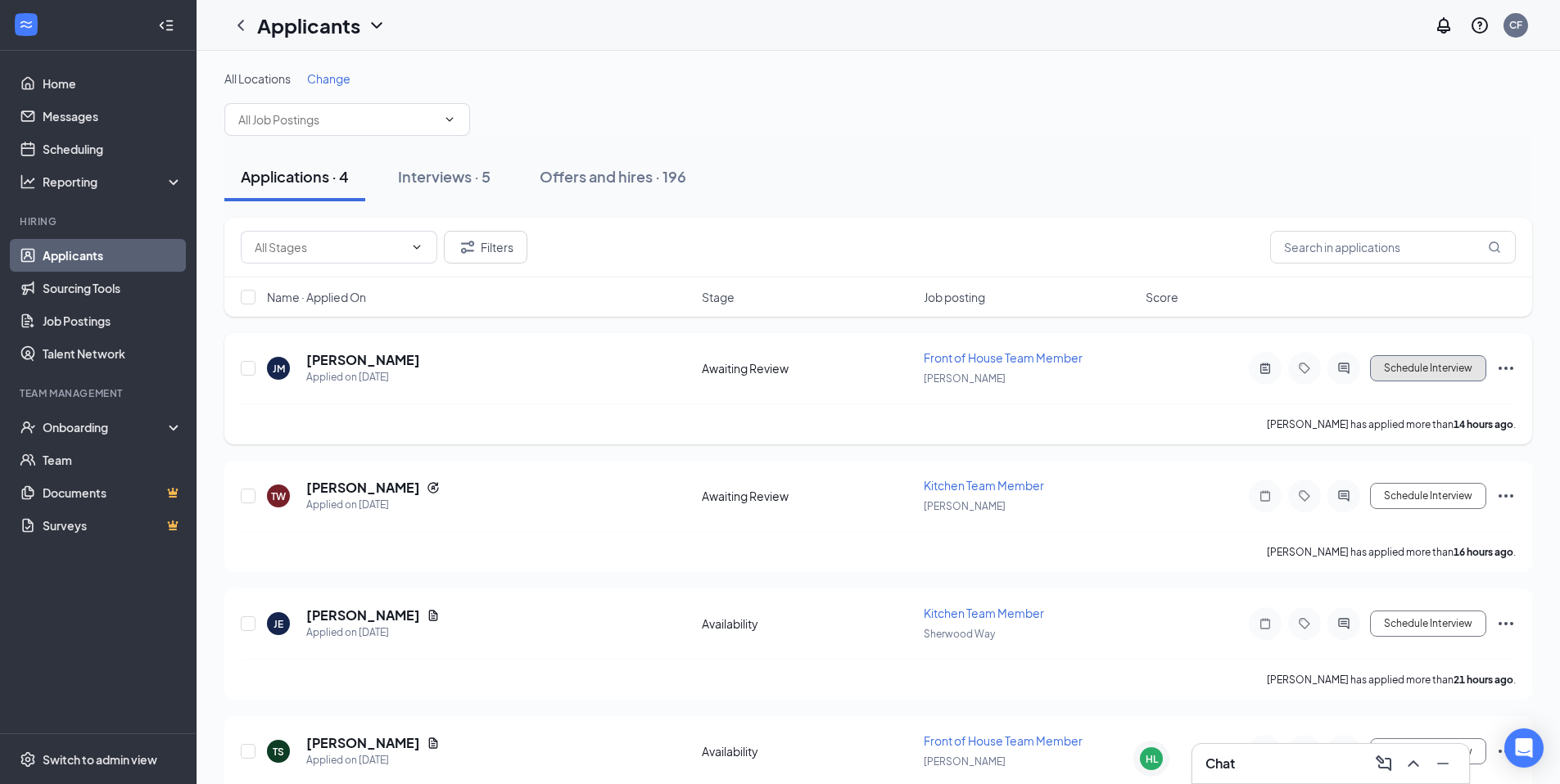
click at [1421, 357] on button "Schedule Interview" at bounding box center [1427, 369] width 116 height 27
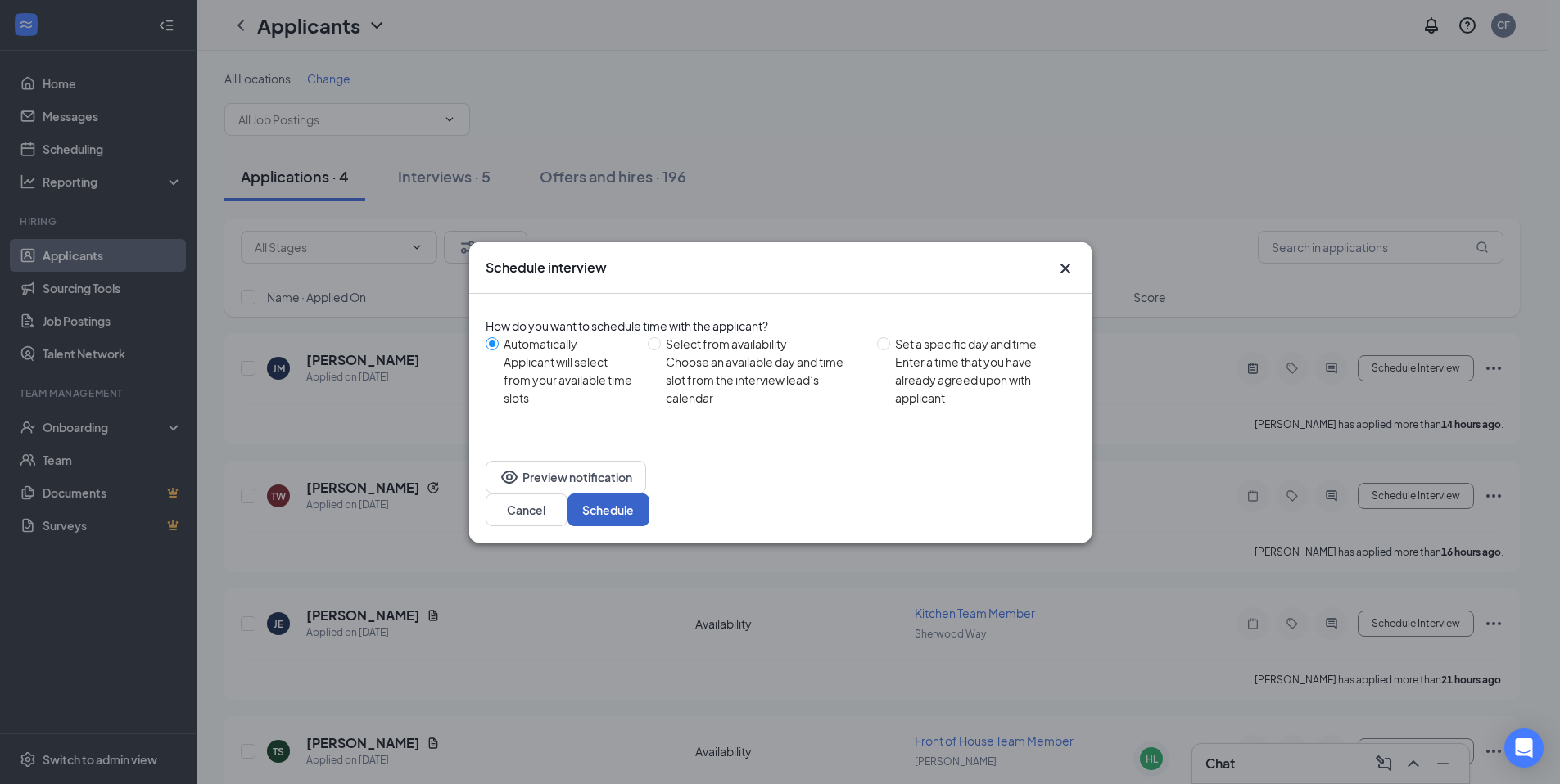
click at [649, 495] on button "Schedule" at bounding box center [608, 509] width 82 height 33
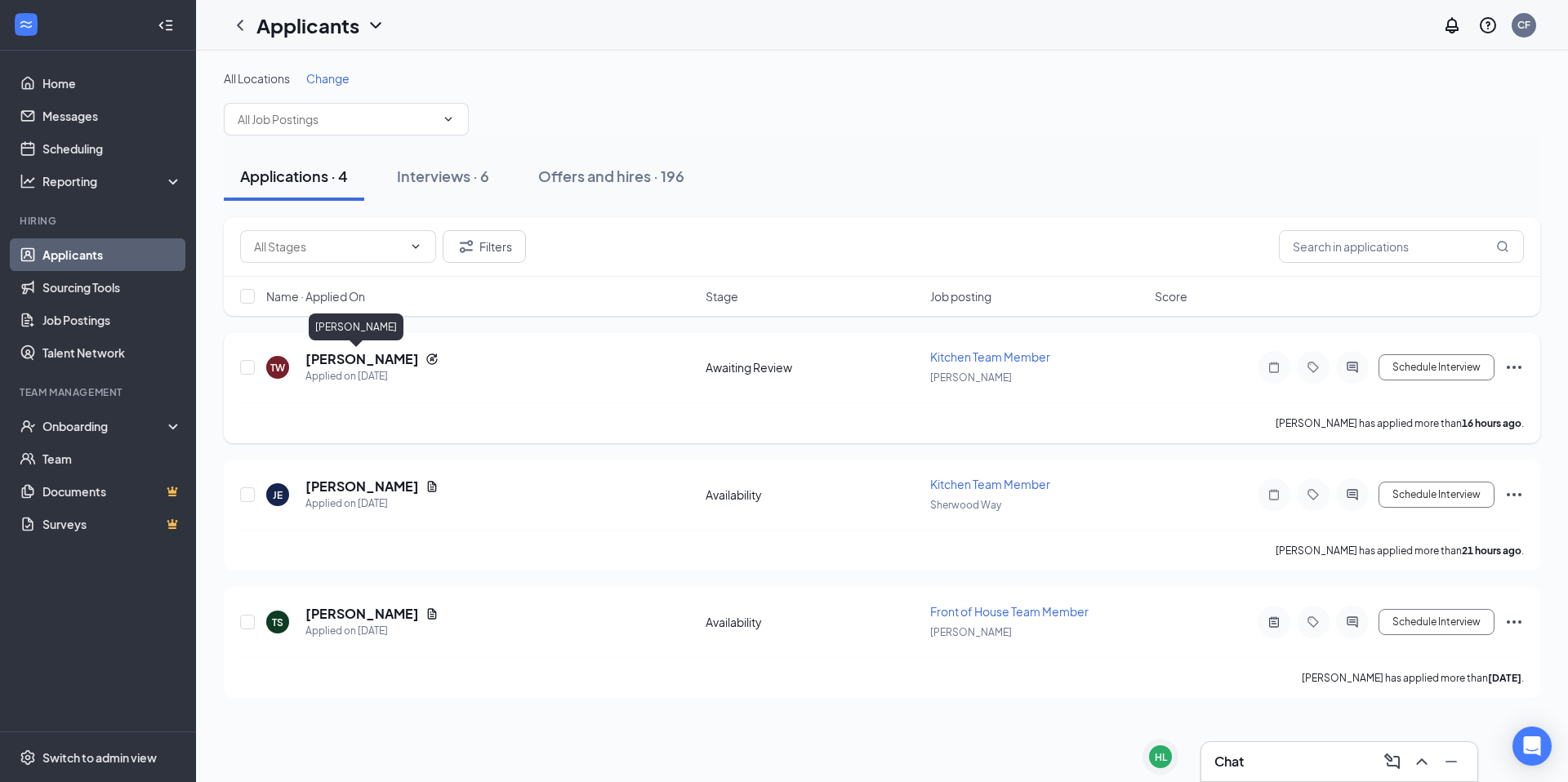
click at [324, 365] on h5 "[PERSON_NAME]" at bounding box center [362, 359] width 114 height 18
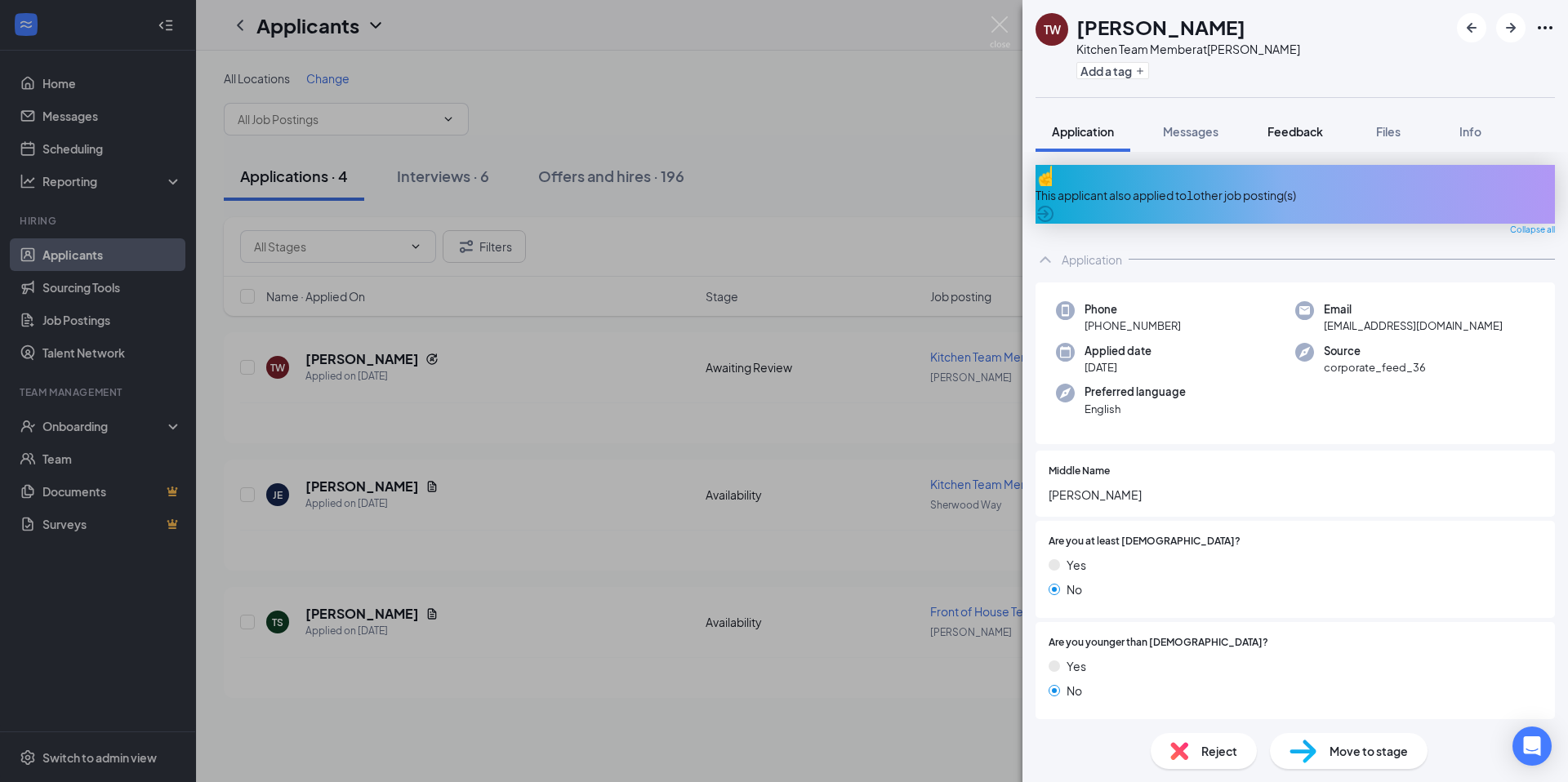
click at [1319, 123] on div "Feedback" at bounding box center [1295, 131] width 56 height 17
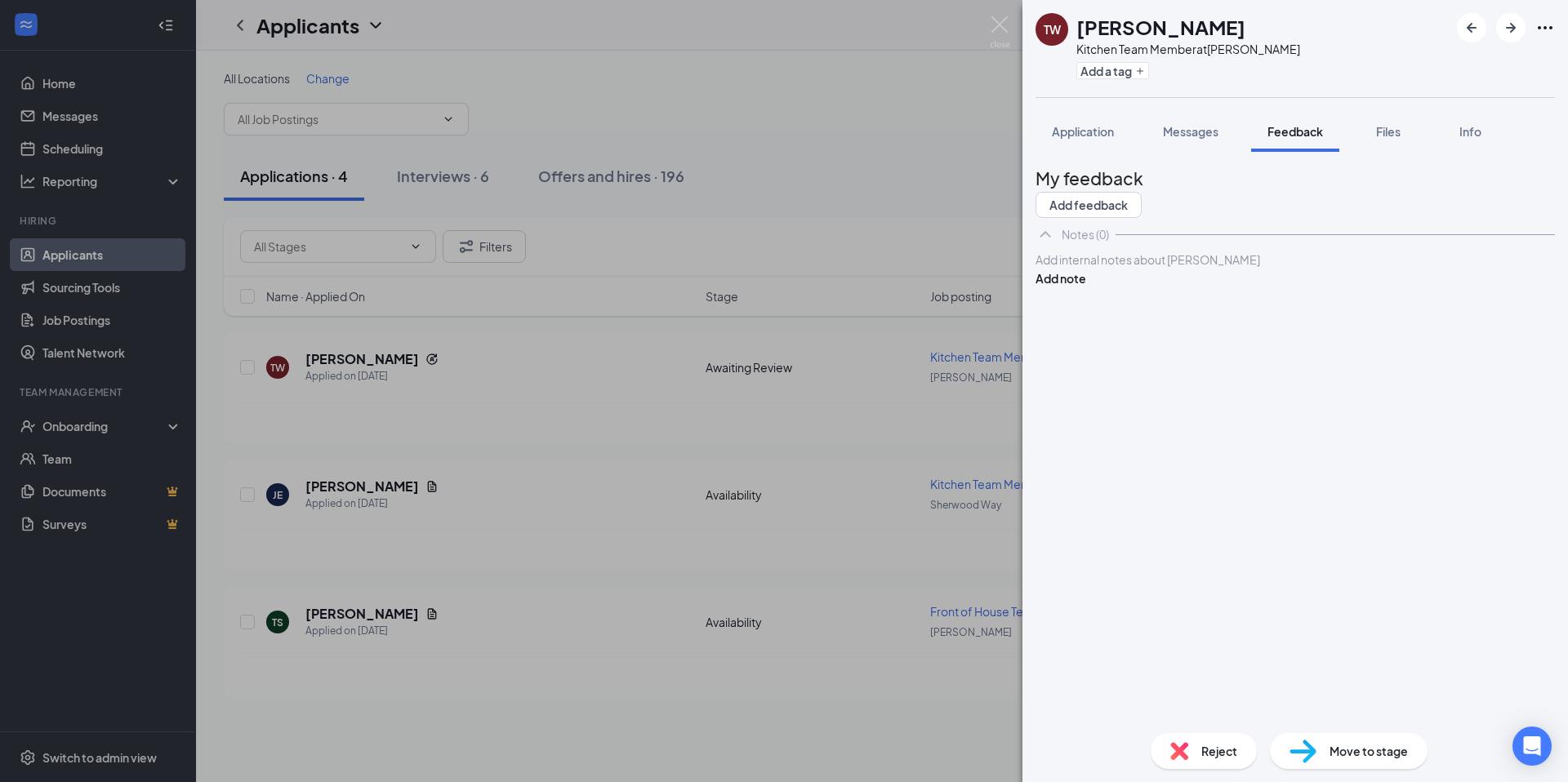
click at [1264, 269] on div at bounding box center [1295, 259] width 518 height 17
click at [1086, 287] on button "Add note" at bounding box center [1060, 279] width 50 height 18
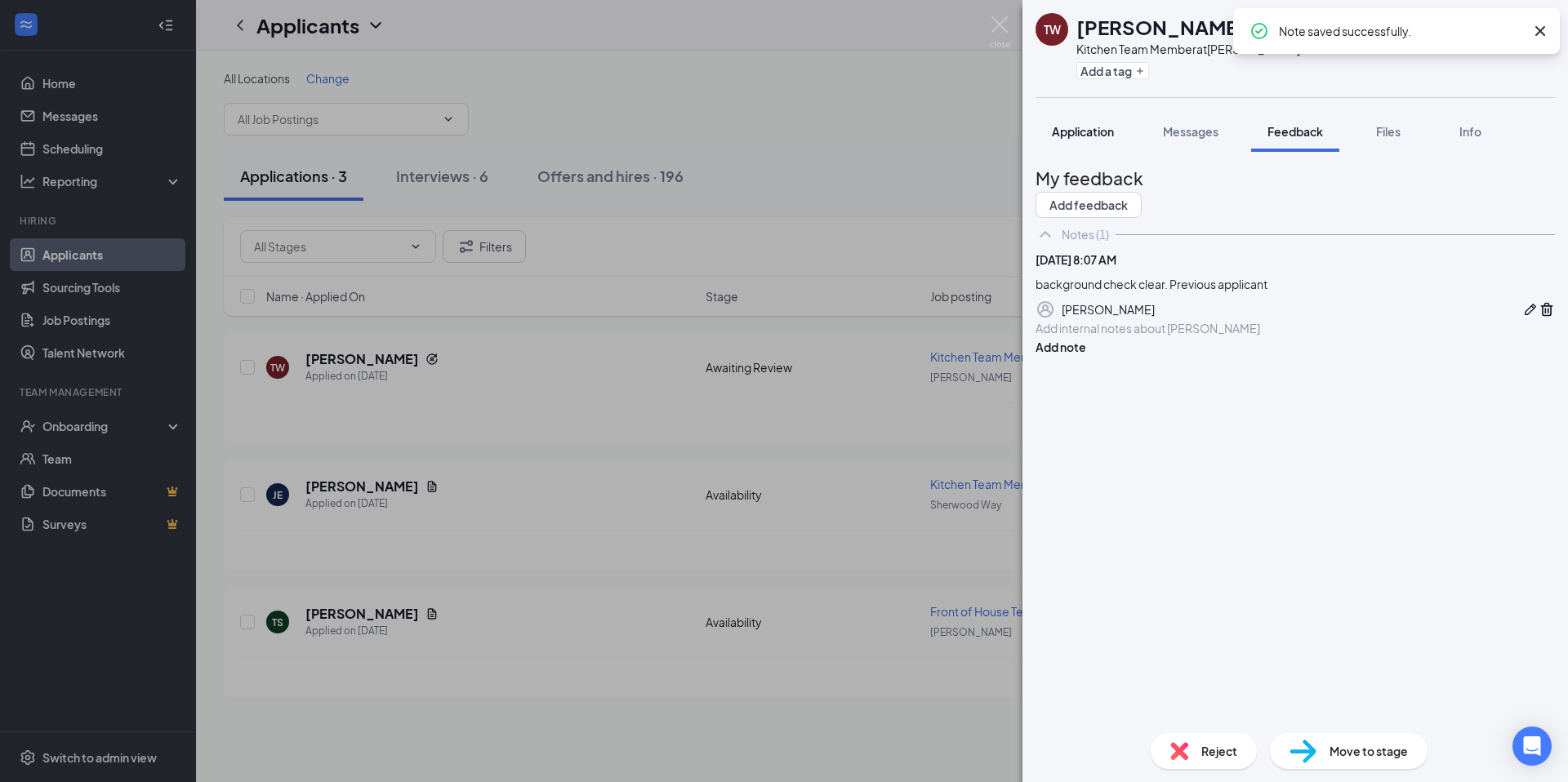
click at [1111, 137] on span "Application" at bounding box center [1083, 131] width 62 height 15
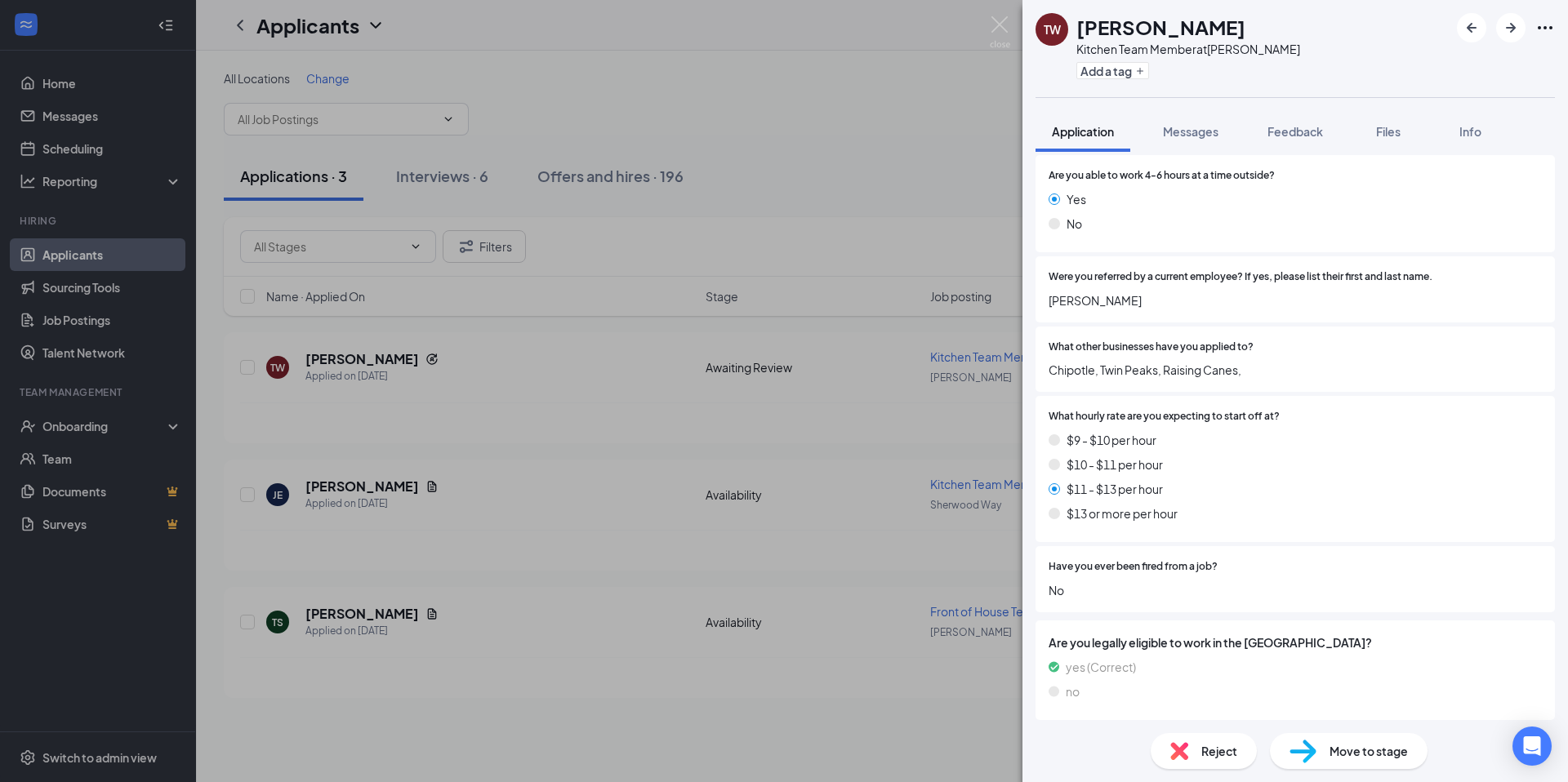
scroll to position [736, 0]
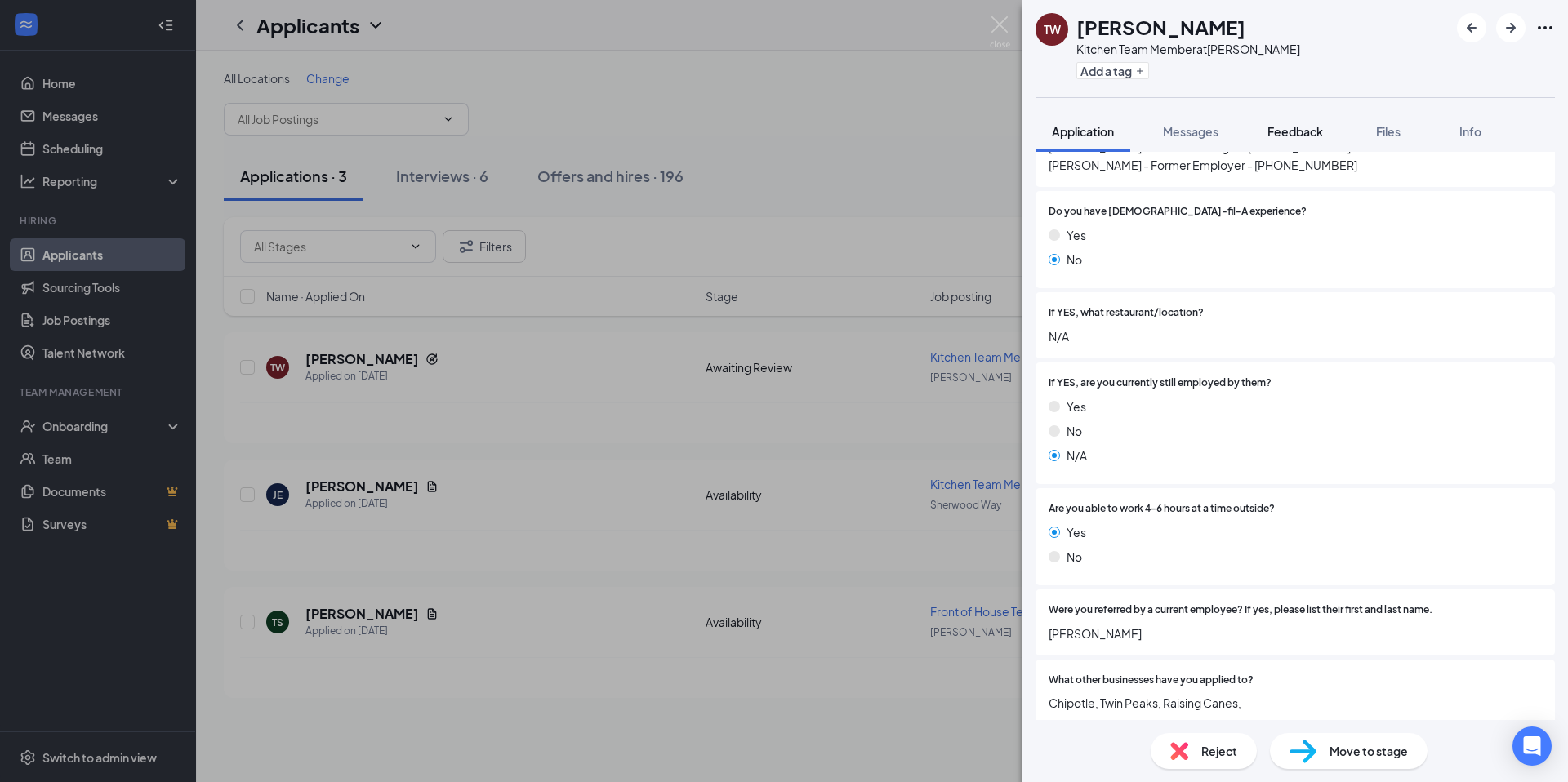
click at [1295, 133] on span "Feedback" at bounding box center [1295, 131] width 56 height 15
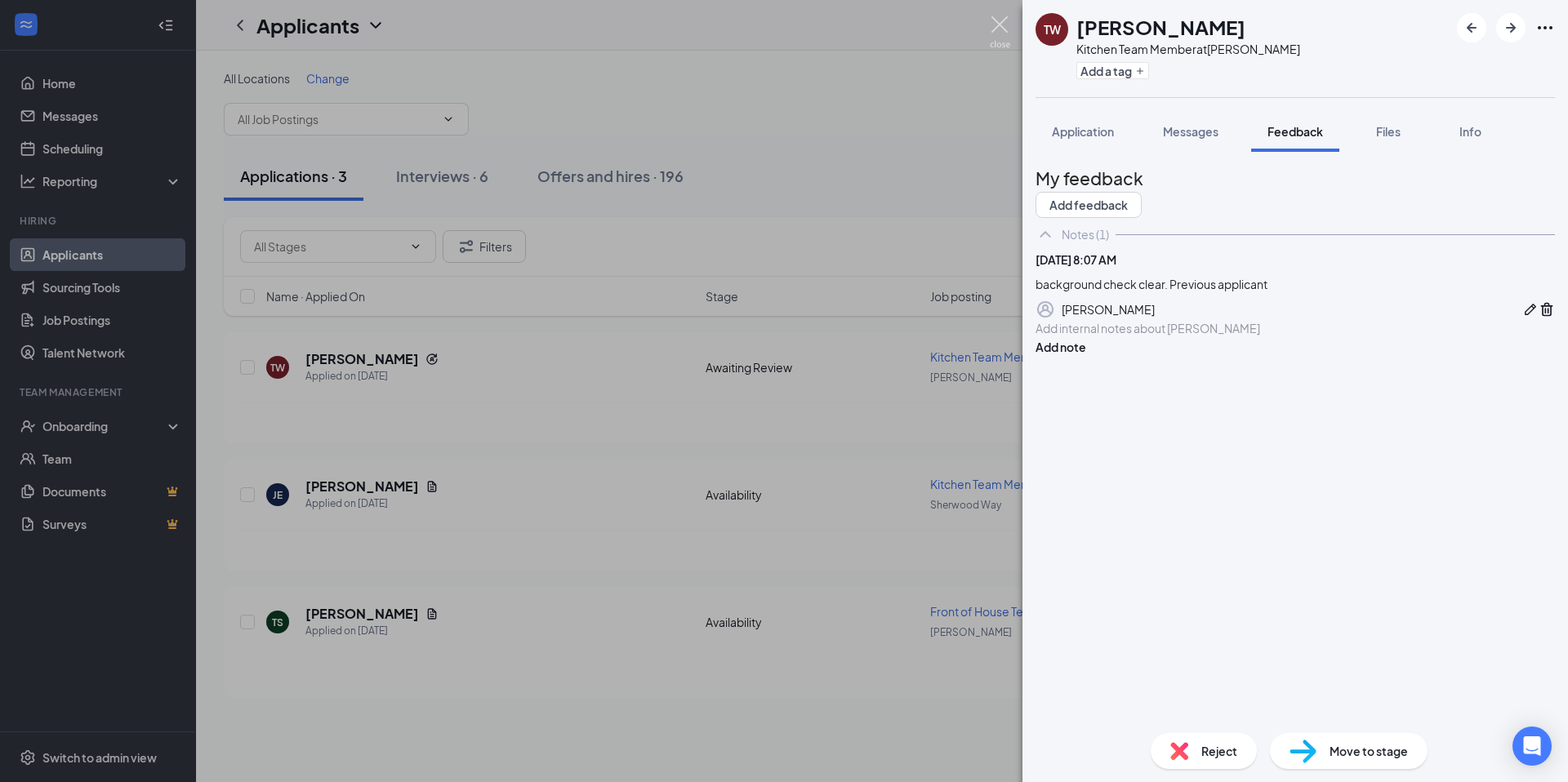
click at [997, 30] on img at bounding box center [999, 33] width 20 height 32
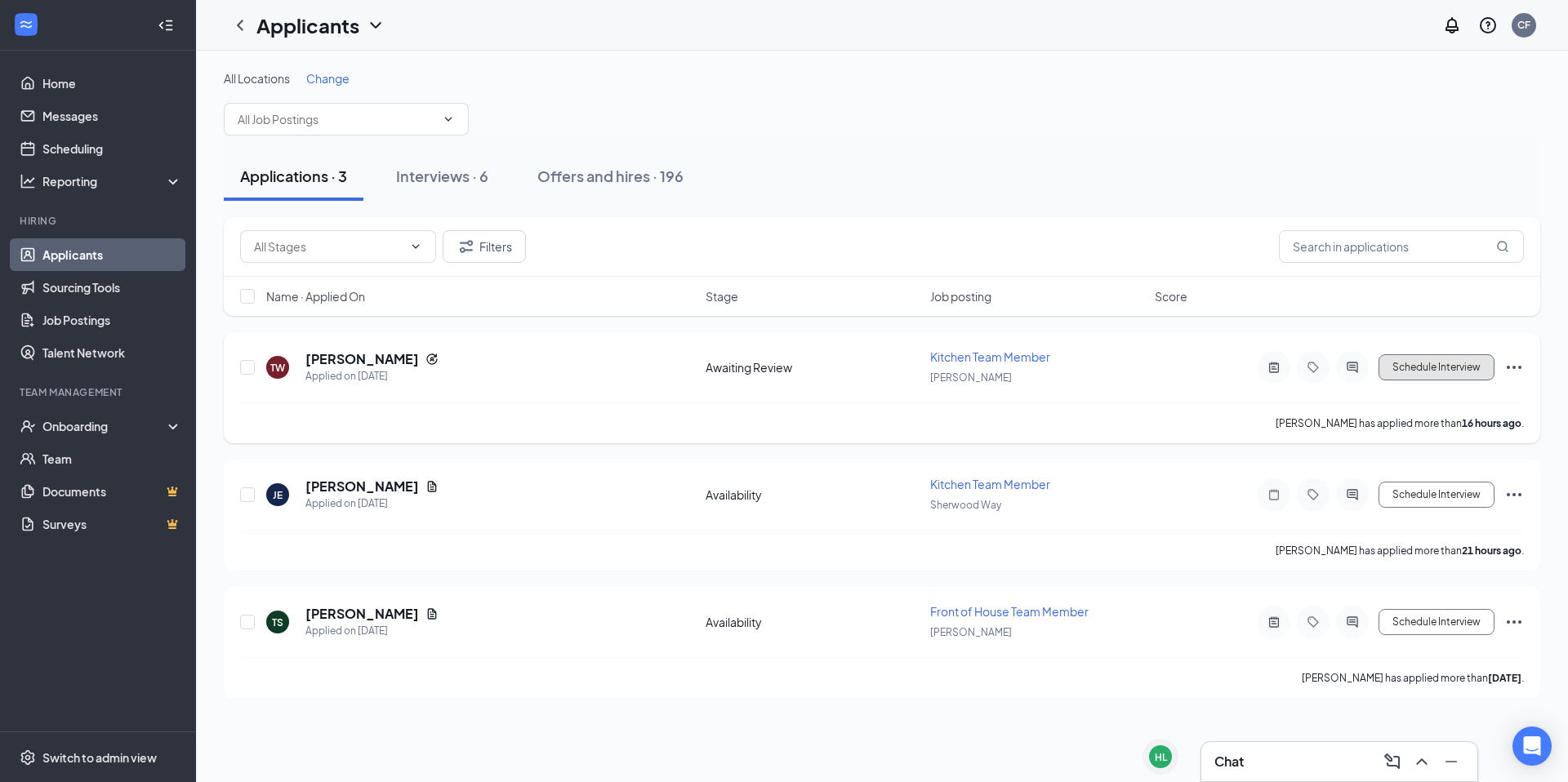
click at [1452, 370] on button "Schedule Interview" at bounding box center [1436, 368] width 116 height 26
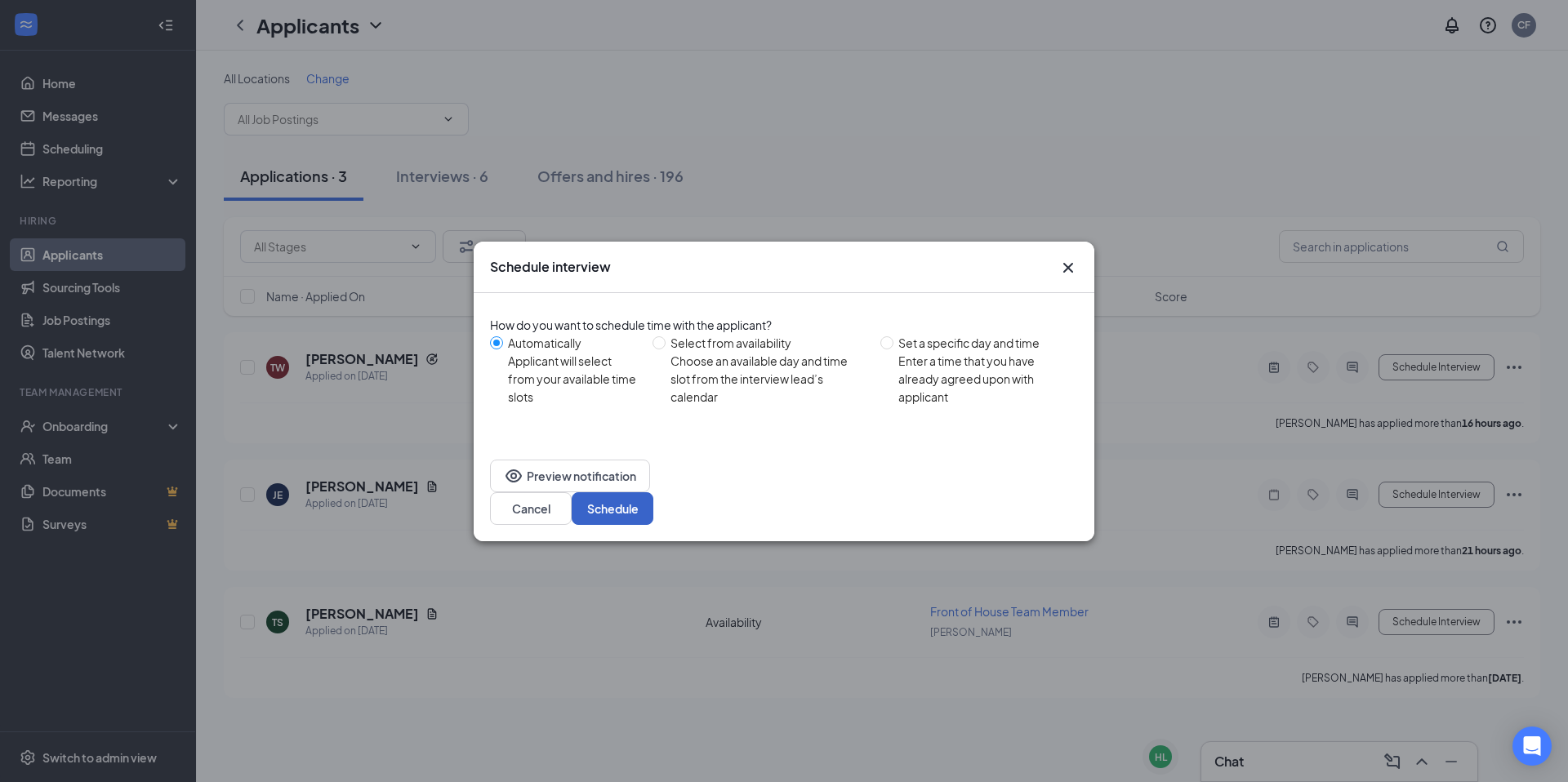
click at [653, 493] on button "Schedule" at bounding box center [612, 508] width 82 height 33
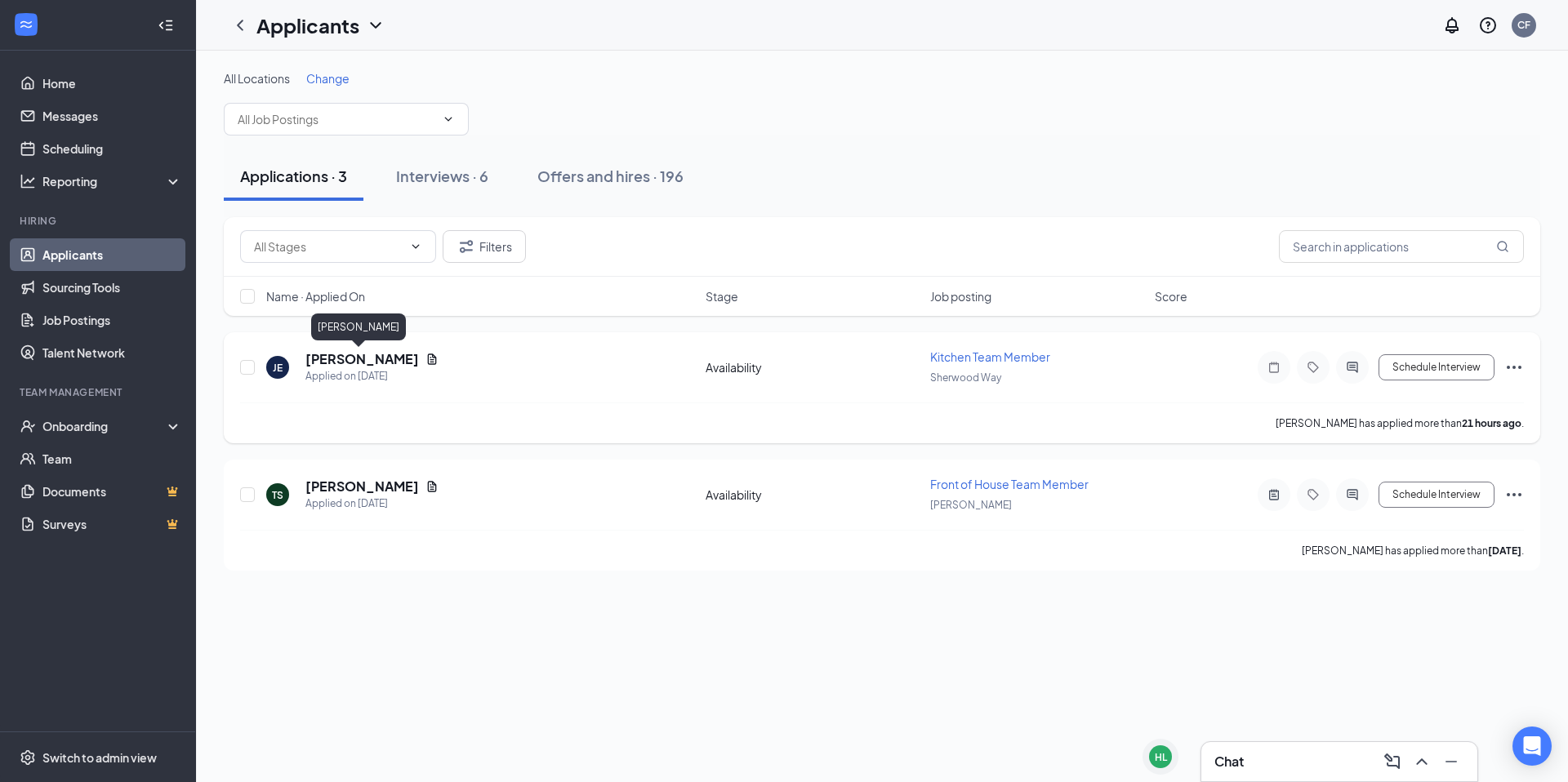
click at [368, 356] on h5 "[PERSON_NAME]" at bounding box center [362, 359] width 114 height 18
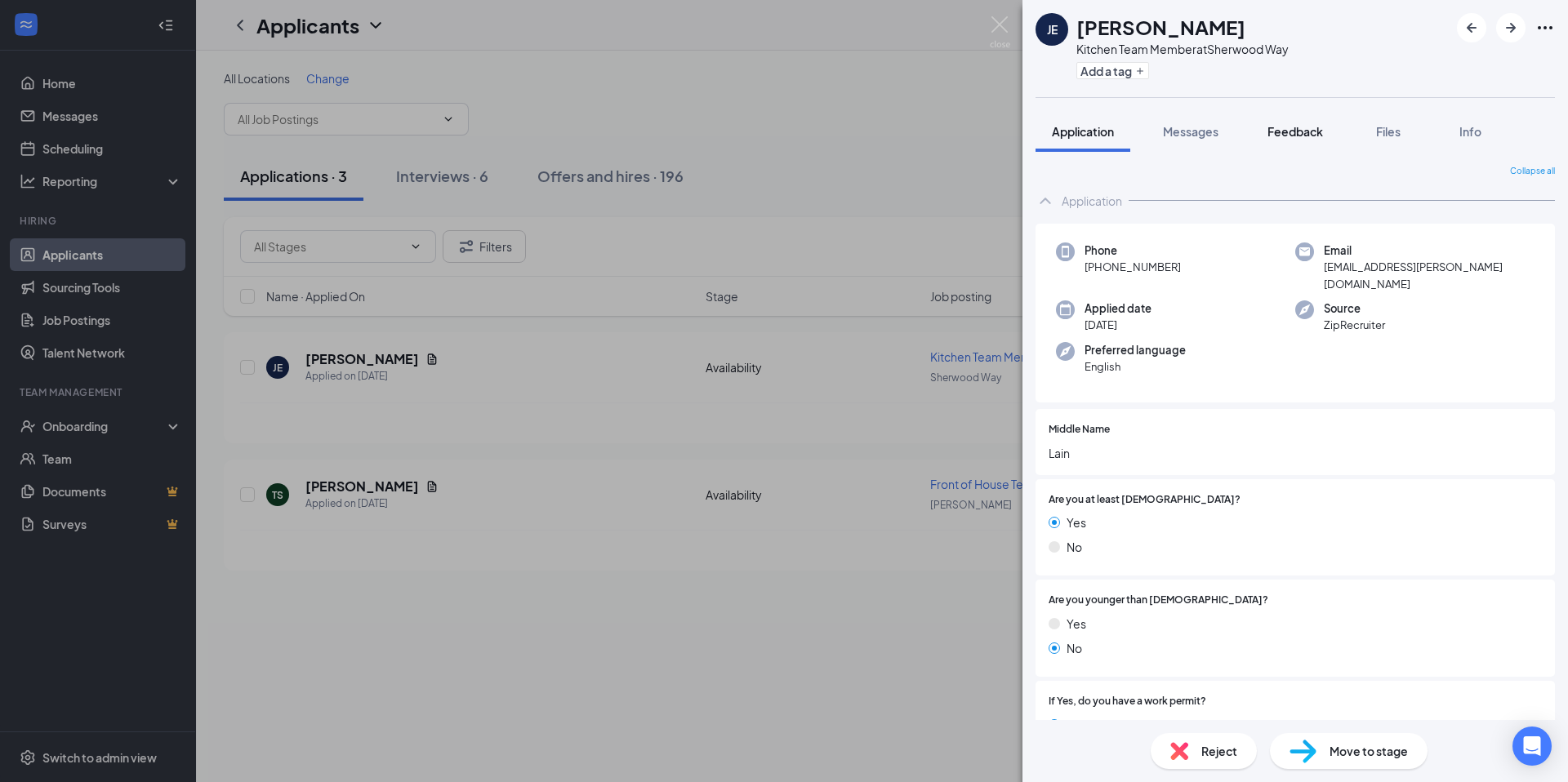
click at [1283, 136] on span "Feedback" at bounding box center [1295, 131] width 56 height 15
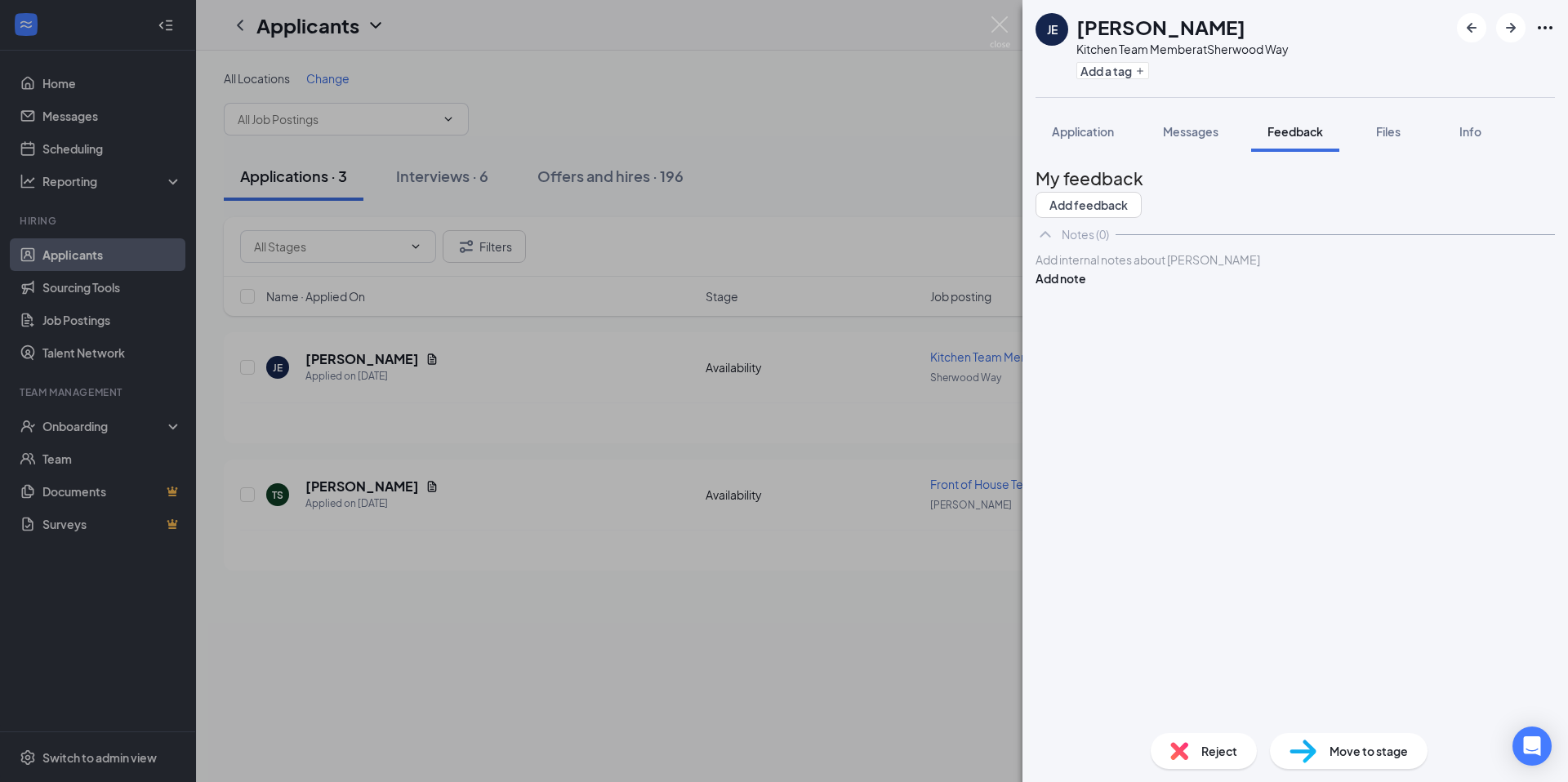
click at [1275, 269] on div at bounding box center [1295, 259] width 518 height 17
click at [1086, 287] on button "Add note" at bounding box center [1060, 279] width 50 height 18
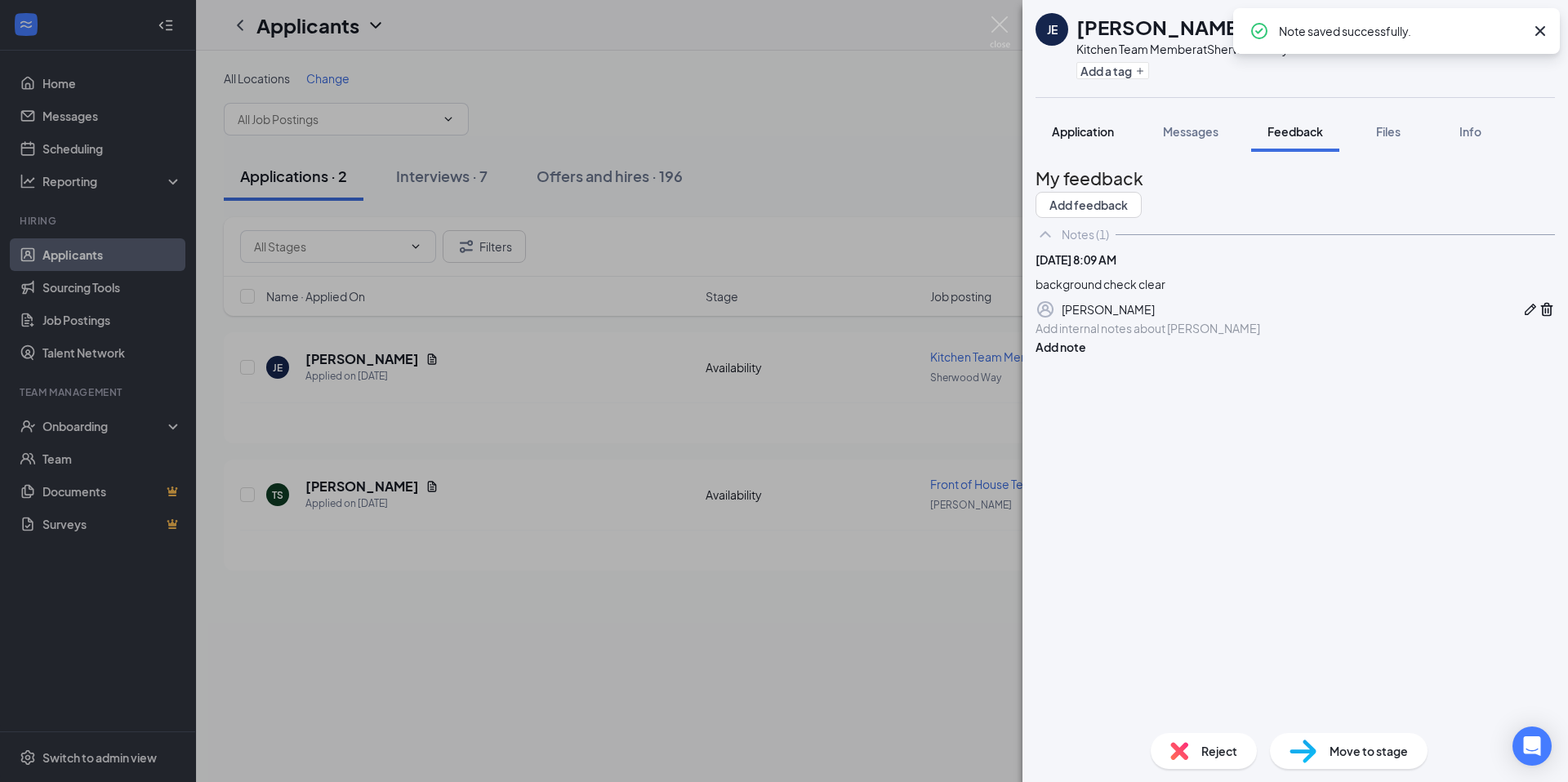
click at [1098, 130] on span "Application" at bounding box center [1083, 131] width 62 height 15
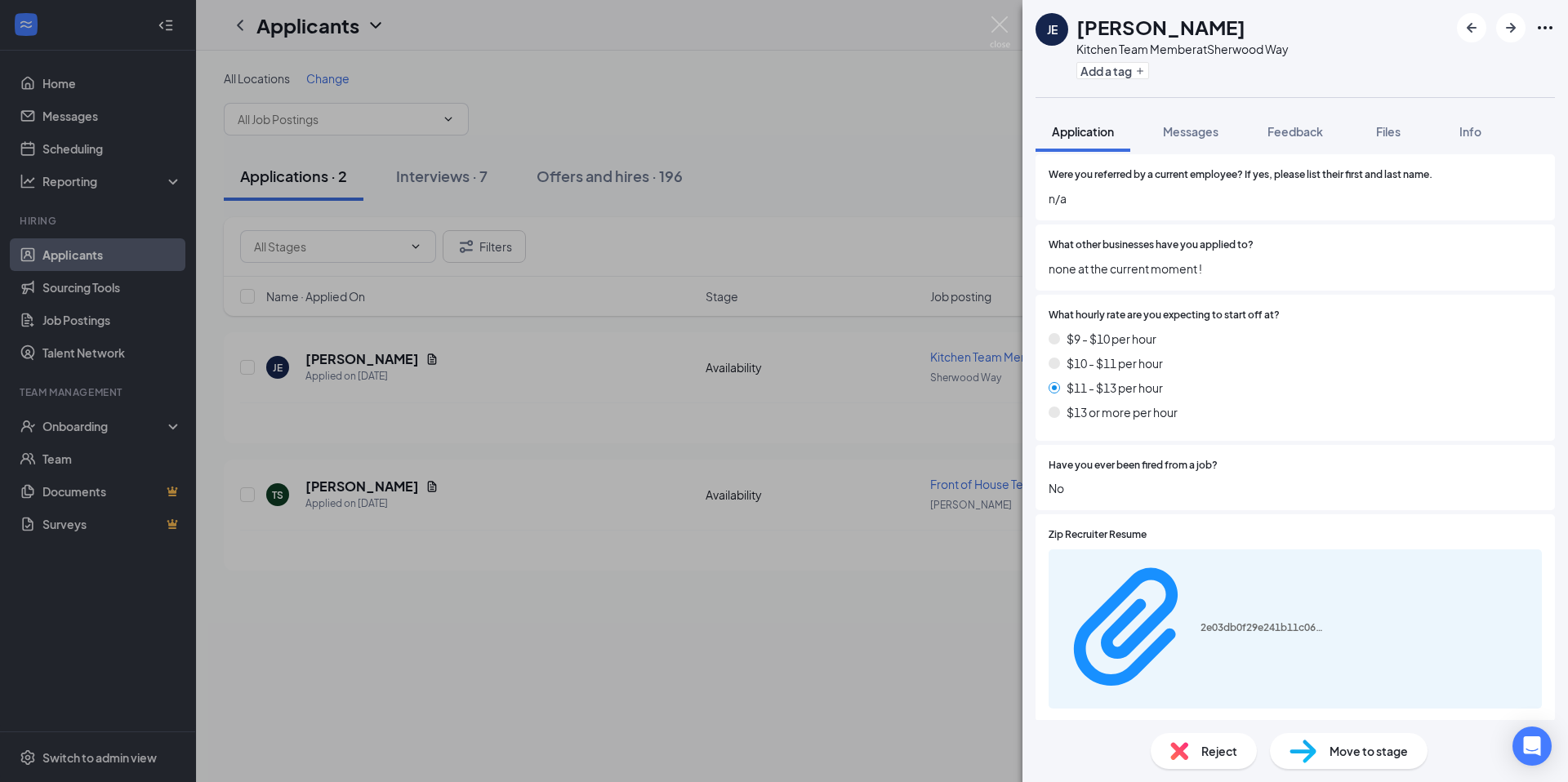
scroll to position [1119, 0]
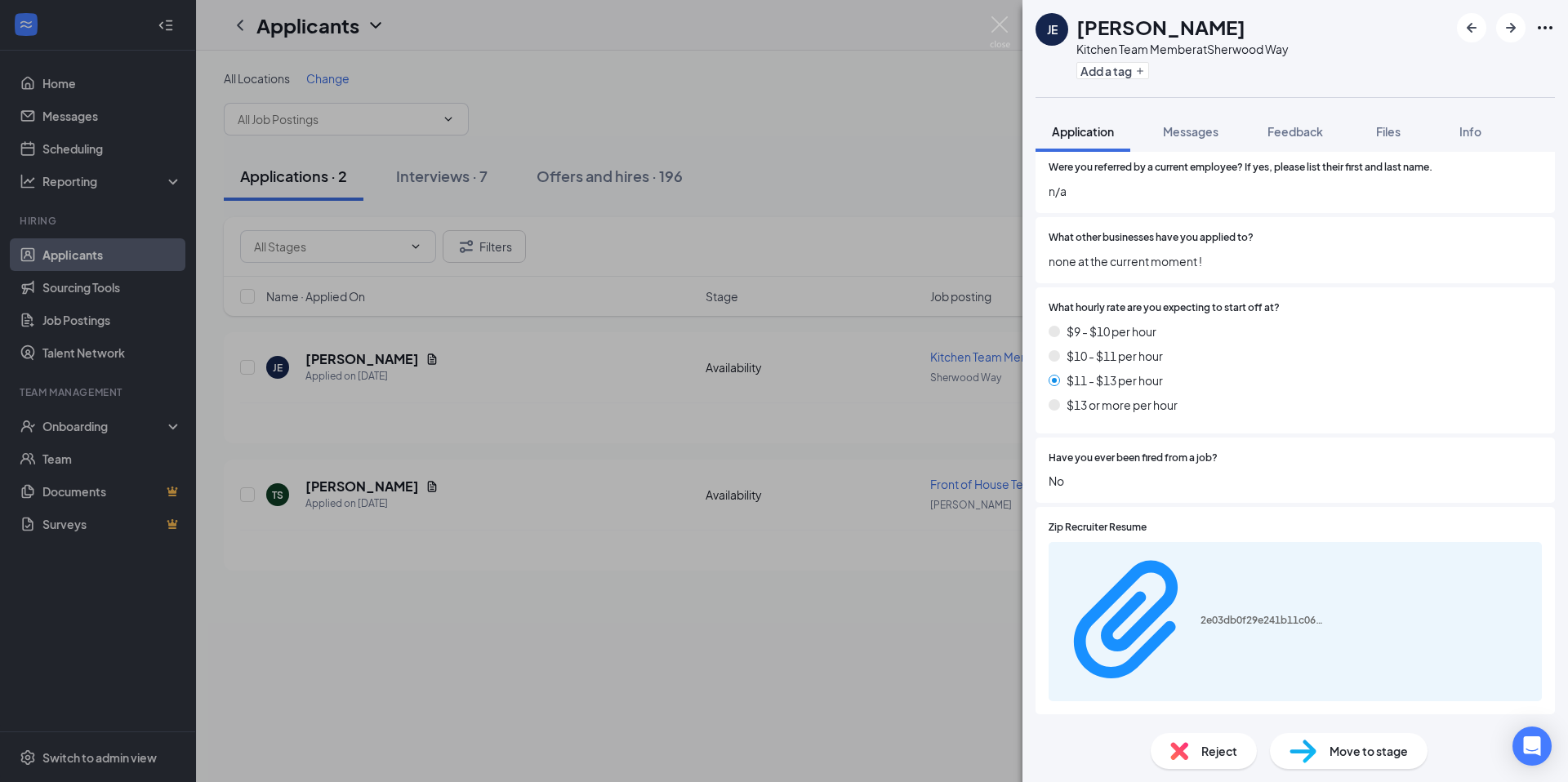
click at [1228, 542] on div "2e03db0f29e241b11c068abc0195dd4a.pdf" at bounding box center [1295, 622] width 493 height 160
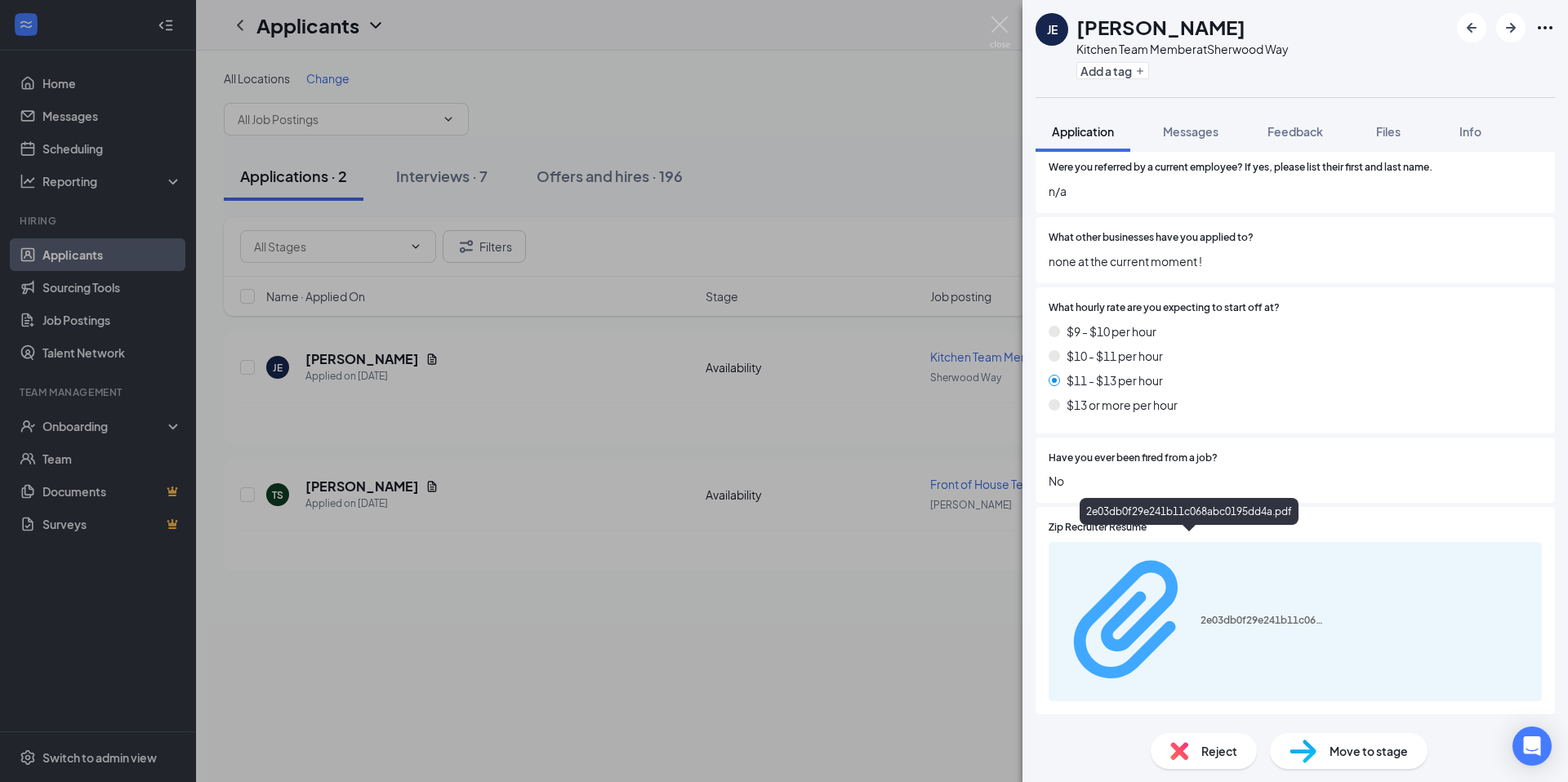
click at [1227, 614] on div "2e03db0f29e241b11c068abc0195dd4a.pdf" at bounding box center [1261, 620] width 123 height 13
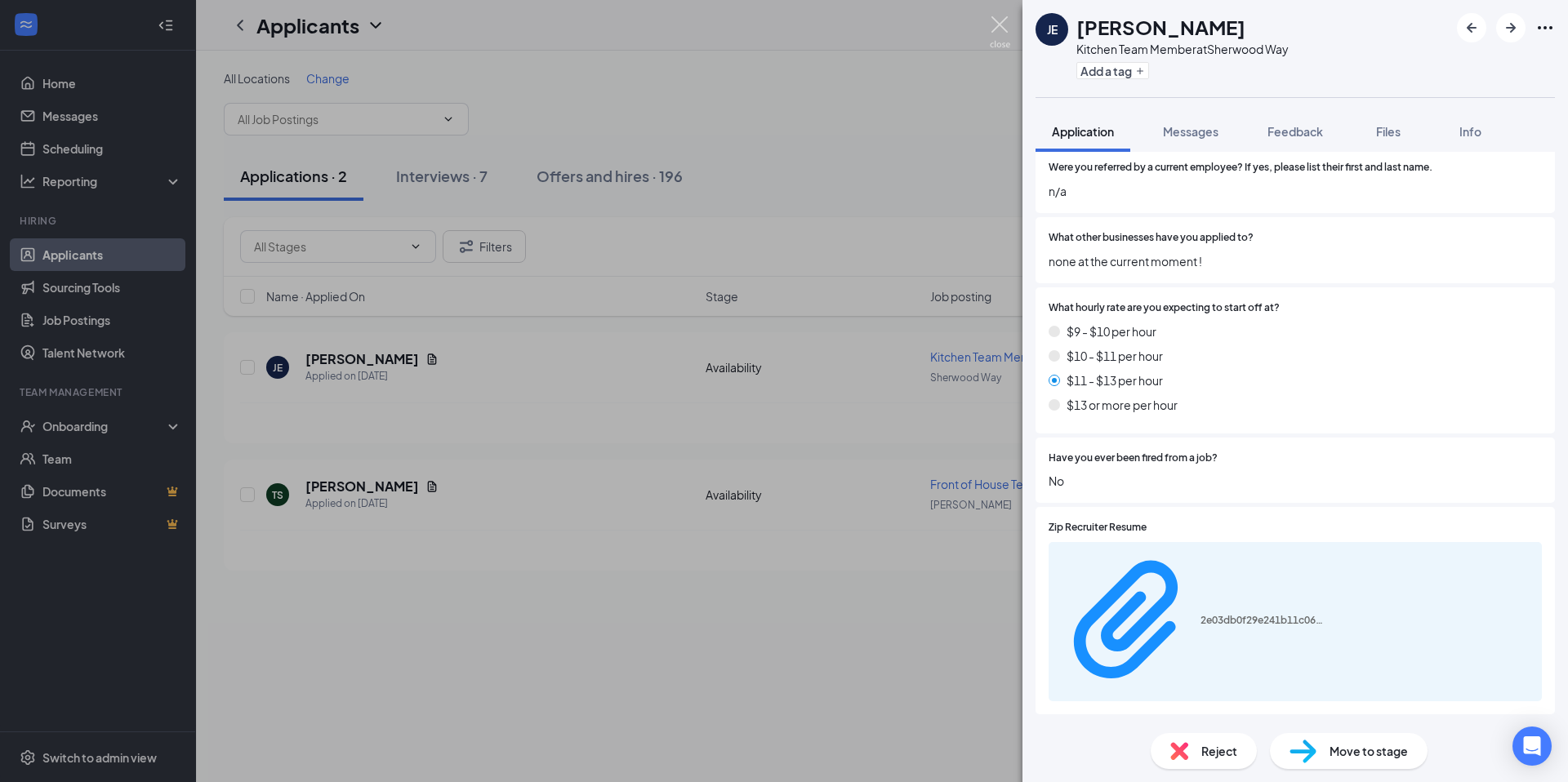
click at [993, 27] on img at bounding box center [999, 33] width 20 height 32
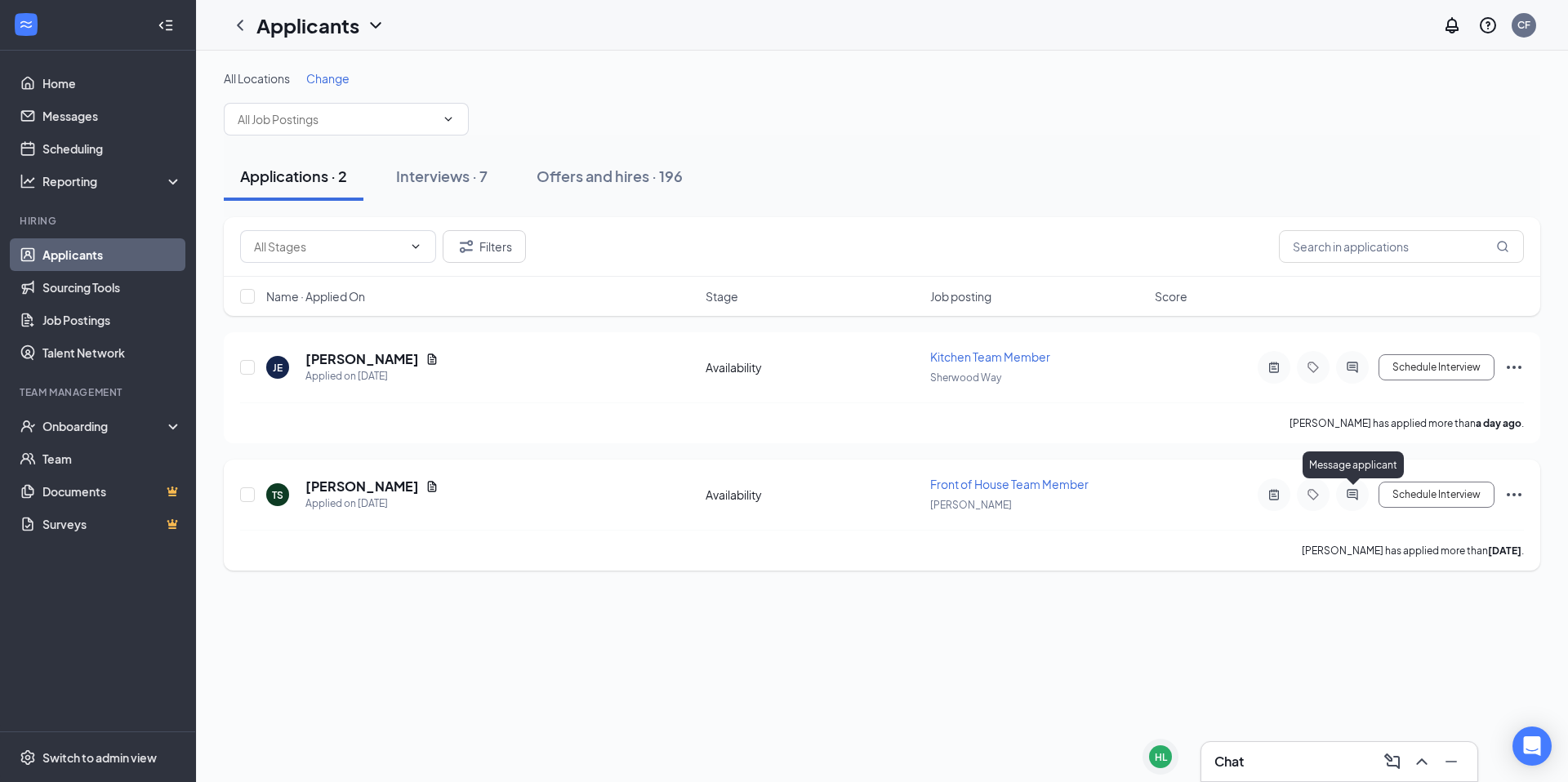
click at [1345, 491] on icon "ActiveChat" at bounding box center [1352, 495] width 19 height 13
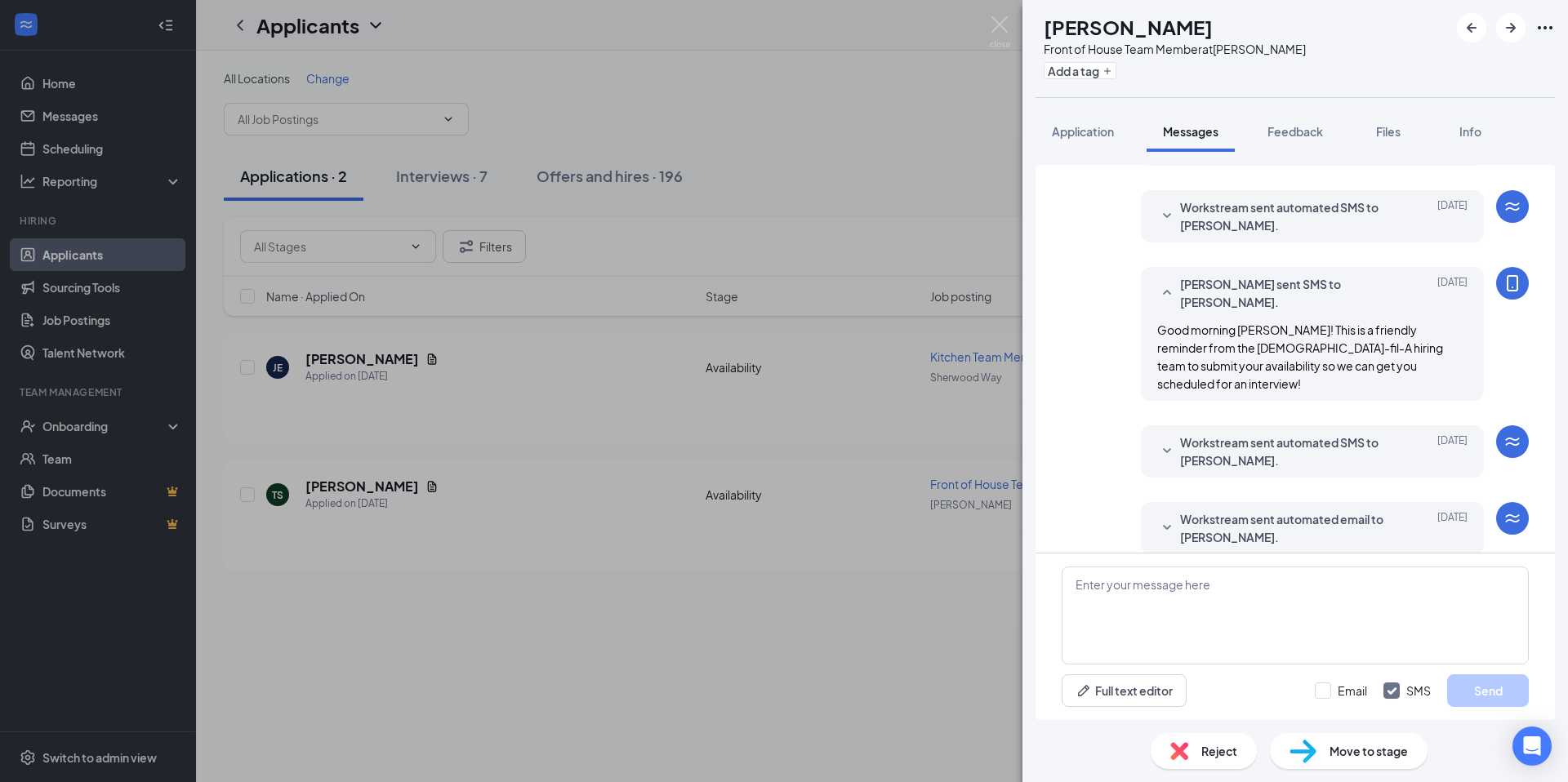
scroll to position [76, 0]
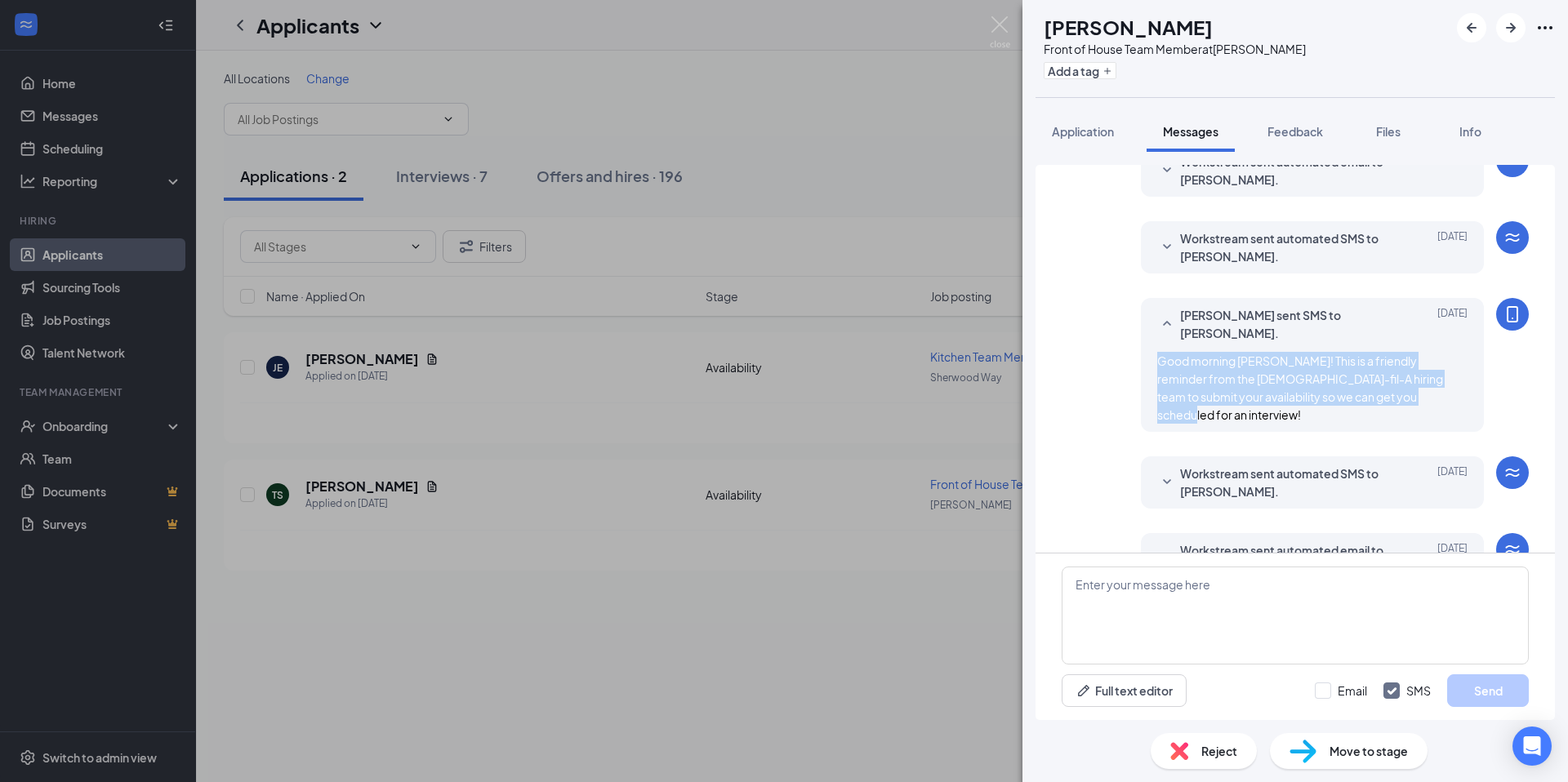
drag, startPoint x: 1145, startPoint y: 361, endPoint x: 1417, endPoint y: 401, distance: 274.9
click at [1417, 401] on div "Good morning [PERSON_NAME]! This is a friendly reminder from the [DEMOGRAPHIC_D…" at bounding box center [1312, 387] width 310 height 71
click at [1003, 27] on img at bounding box center [999, 33] width 20 height 32
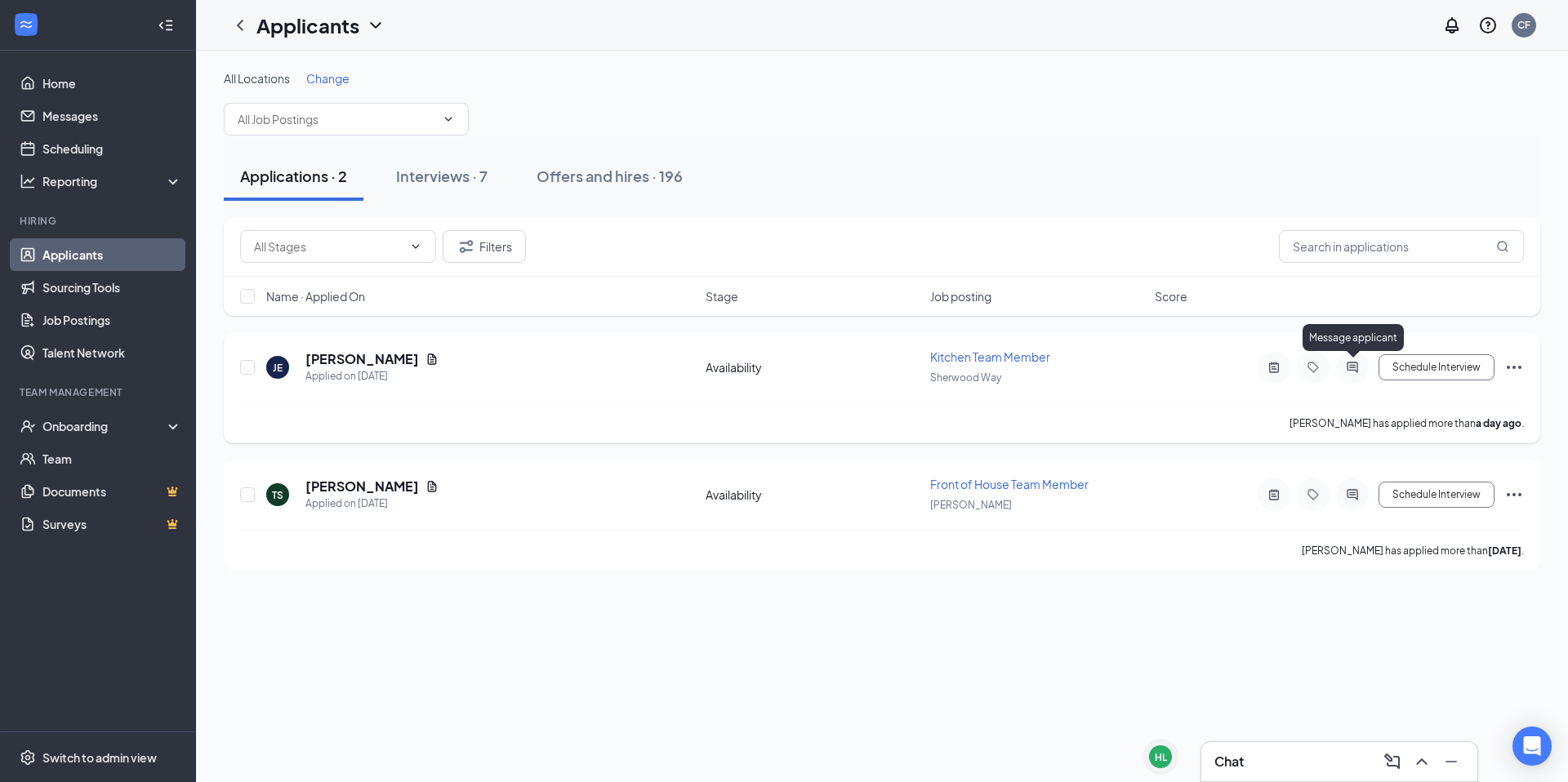
click at [1353, 364] on icon "ActiveChat" at bounding box center [1352, 367] width 11 height 11
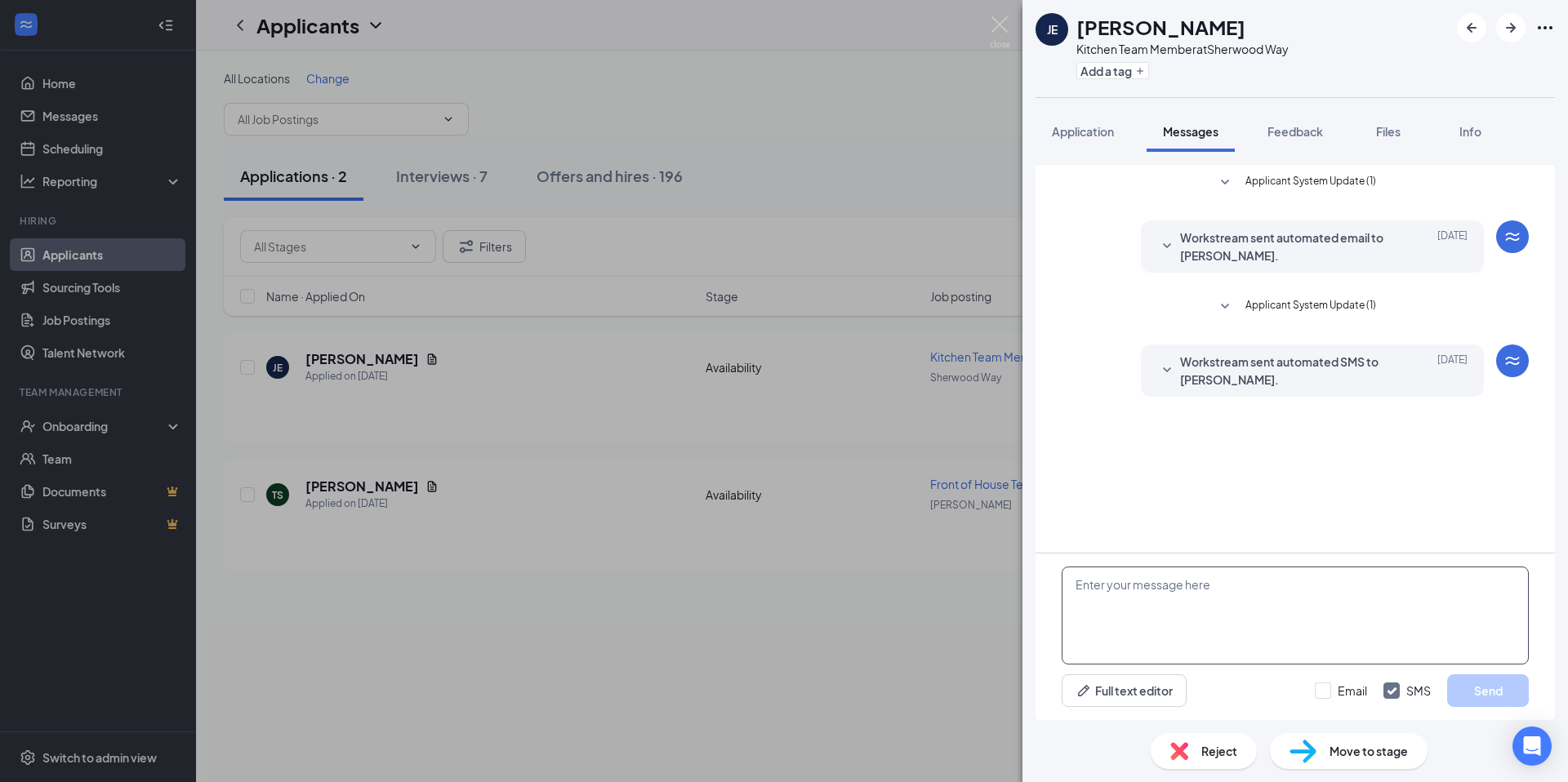
click at [1167, 591] on textarea at bounding box center [1295, 615] width 467 height 98
paste textarea "Good morning [PERSON_NAME]! This is a friendly reminder from the [DEMOGRAPHIC_D…"
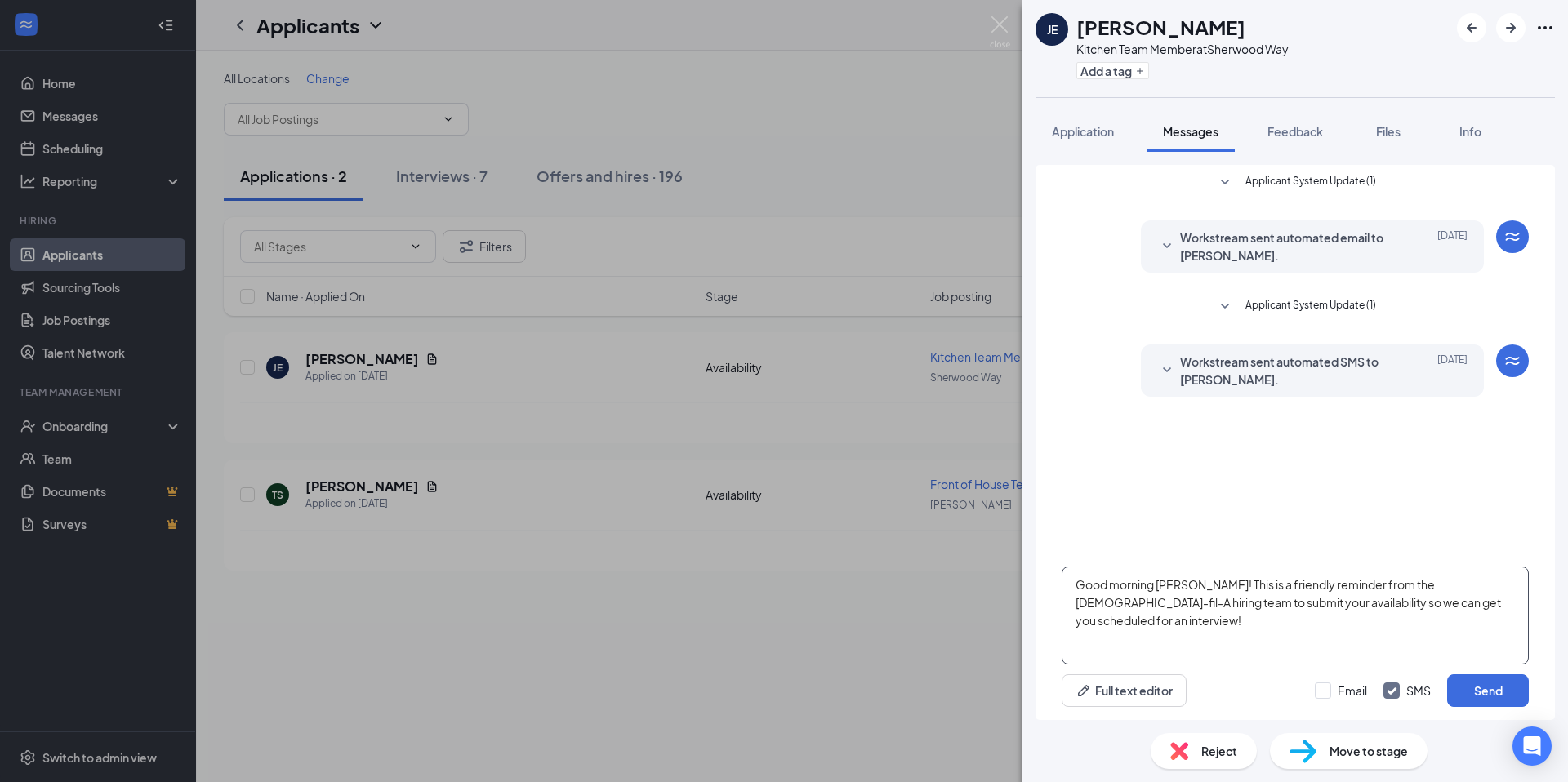
click at [1183, 586] on textarea "Good morning [PERSON_NAME]! This is a friendly reminder from the [DEMOGRAPHIC_D…" at bounding box center [1295, 615] width 467 height 98
type textarea "Good morning [PERSON_NAME]! This is a friendly reminder from the [DEMOGRAPHIC_D…"
click at [1483, 684] on button "Send" at bounding box center [1488, 690] width 82 height 33
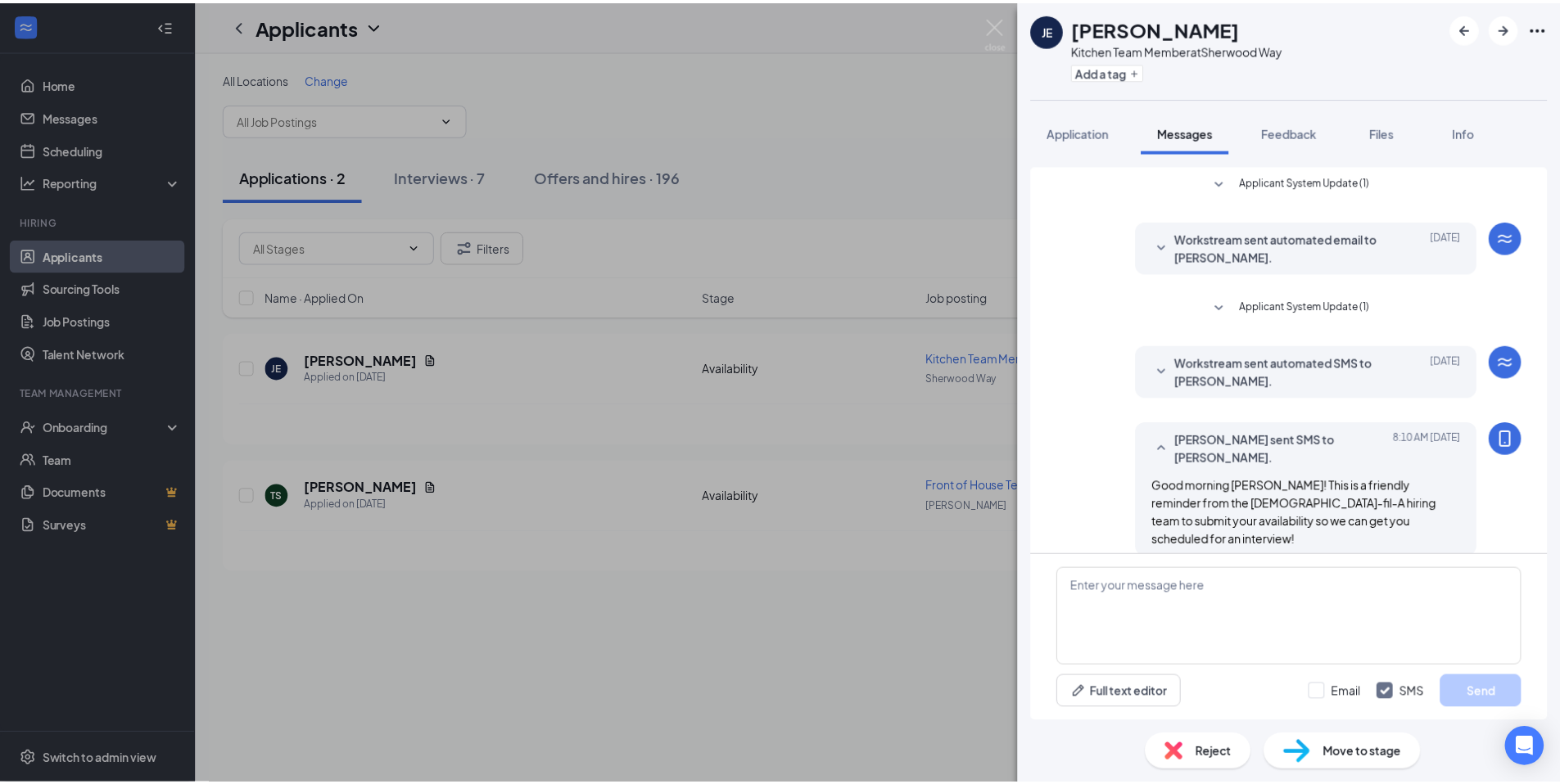
scroll to position [1, 0]
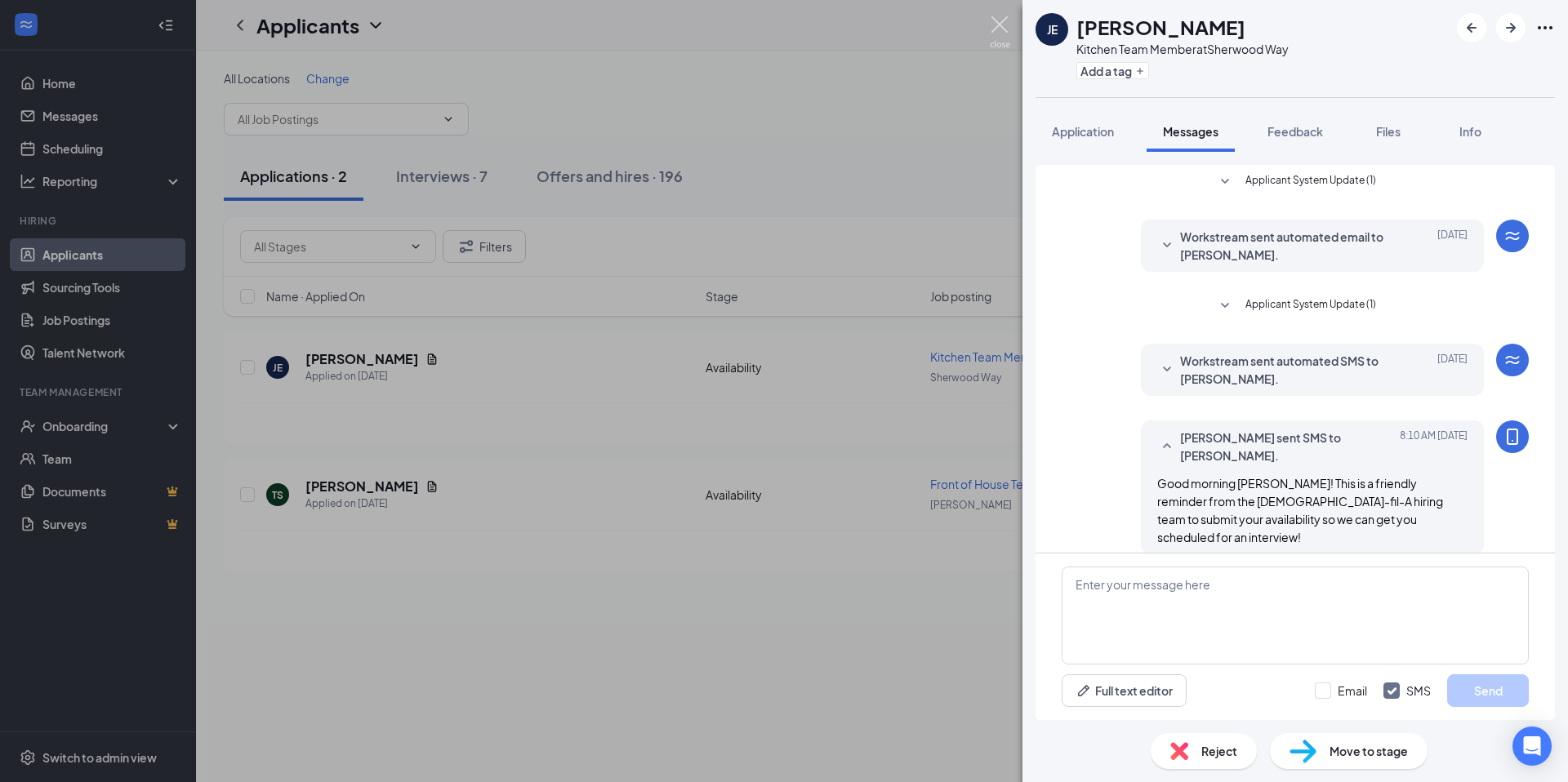
click at [1002, 22] on img at bounding box center [999, 33] width 20 height 32
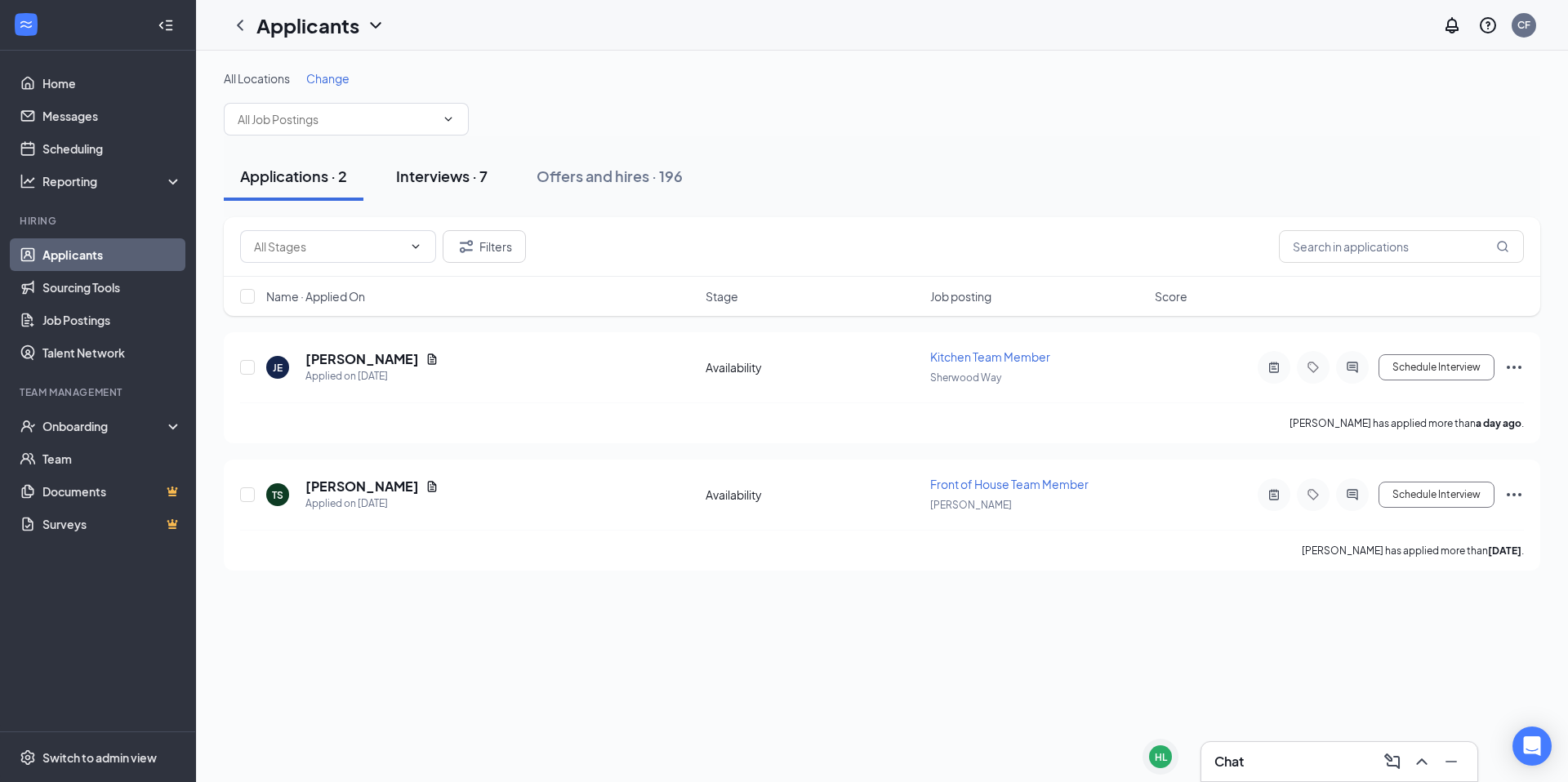
click at [443, 172] on div "Interviews · 7" at bounding box center [442, 175] width 92 height 20
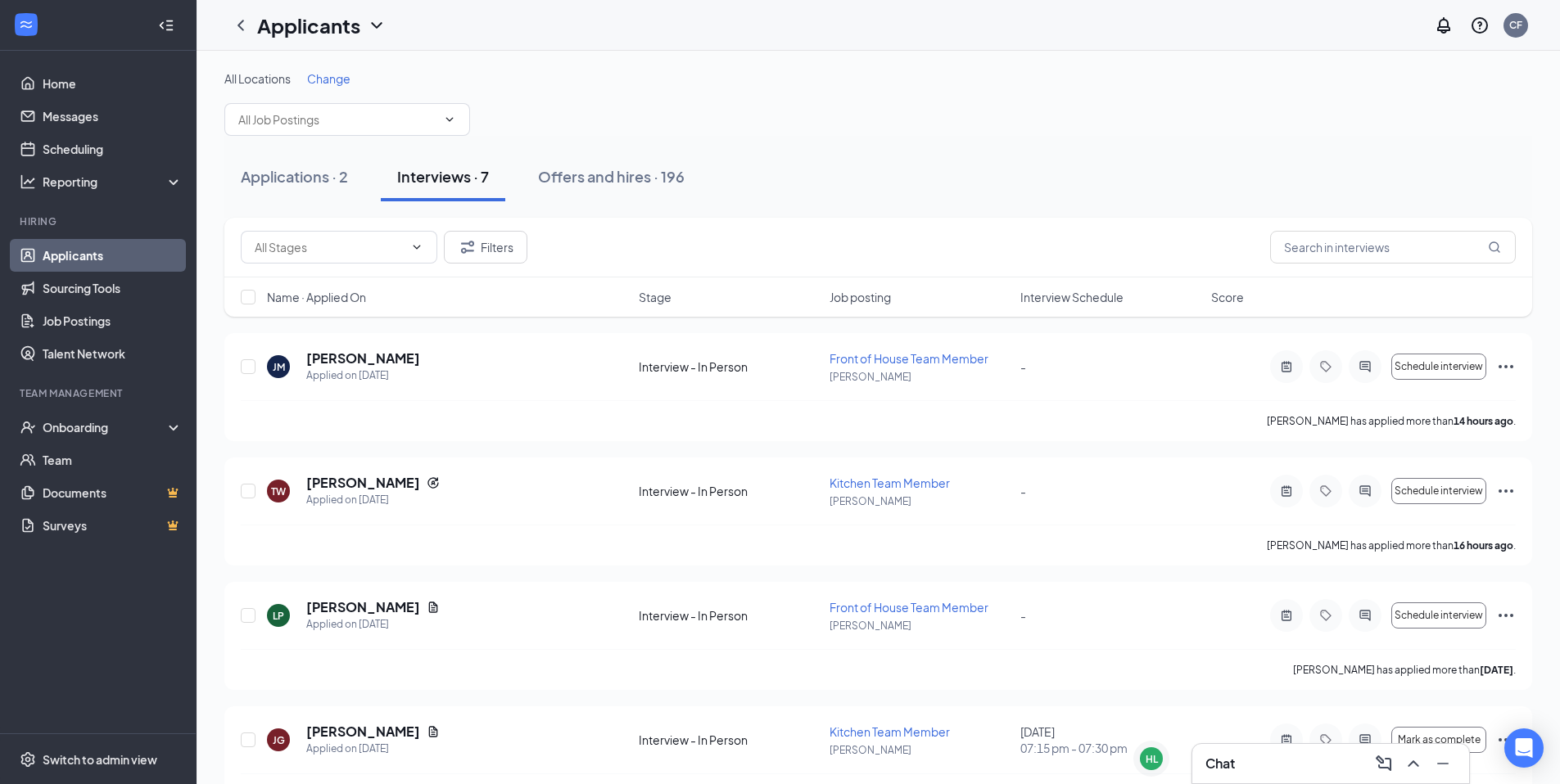
click at [1056, 293] on span "Interview Schedule" at bounding box center [1072, 297] width 103 height 17
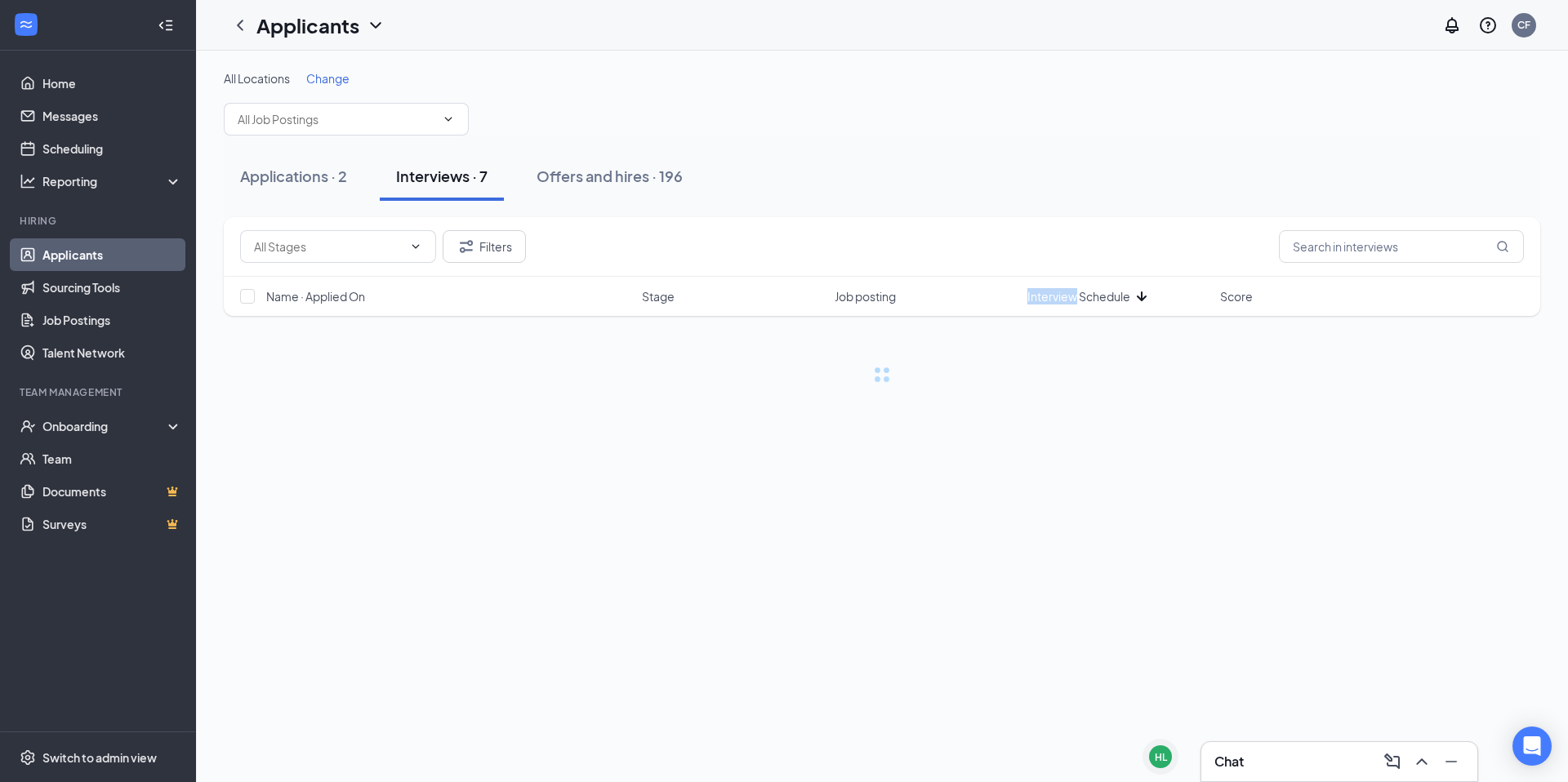
click at [1056, 295] on span "Interview Schedule" at bounding box center [1079, 296] width 103 height 17
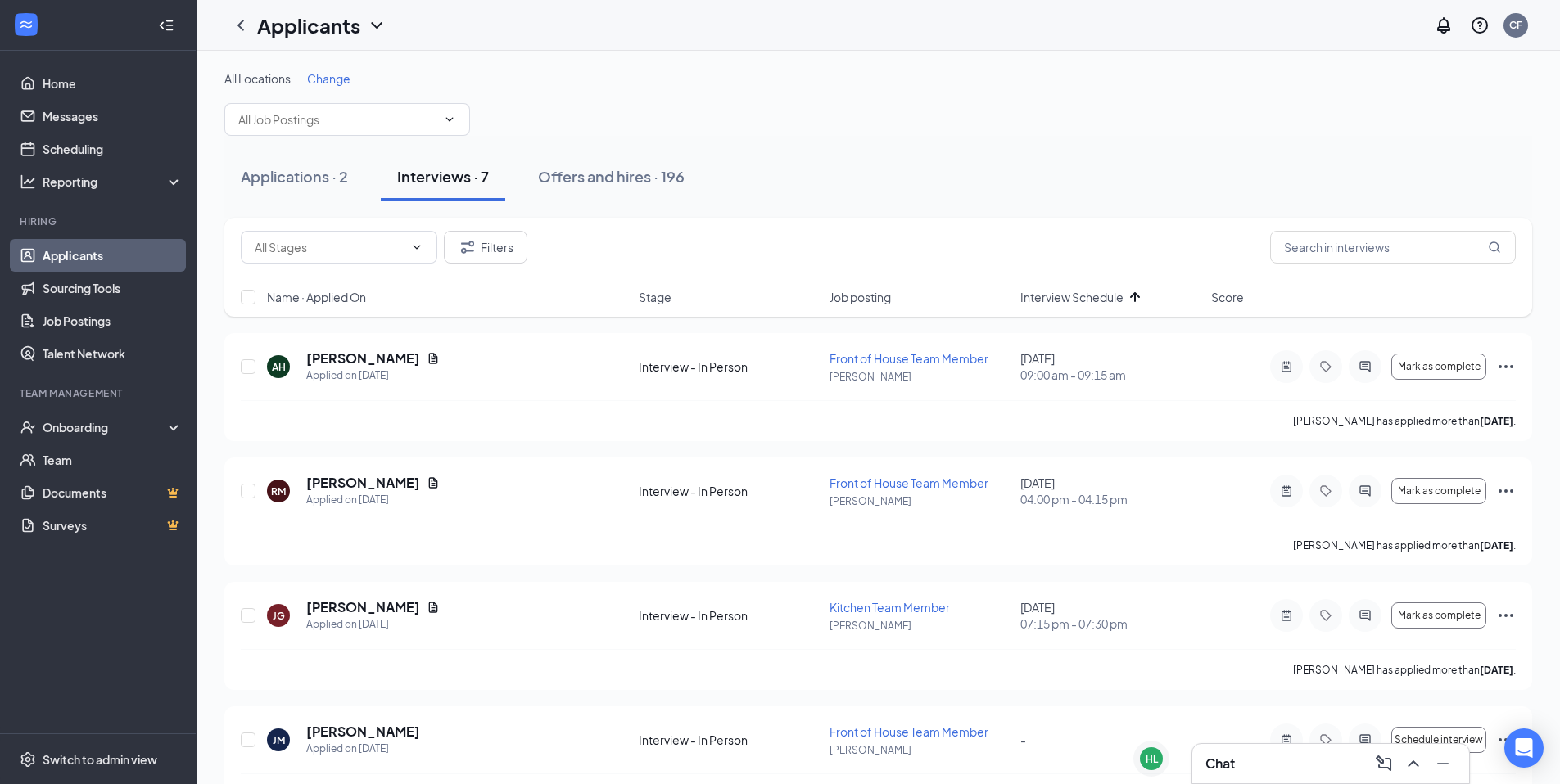
click at [1062, 326] on div "Filters Name · Applied On Stage Job posting Interview Schedule Score" at bounding box center [878, 275] width 1308 height 116
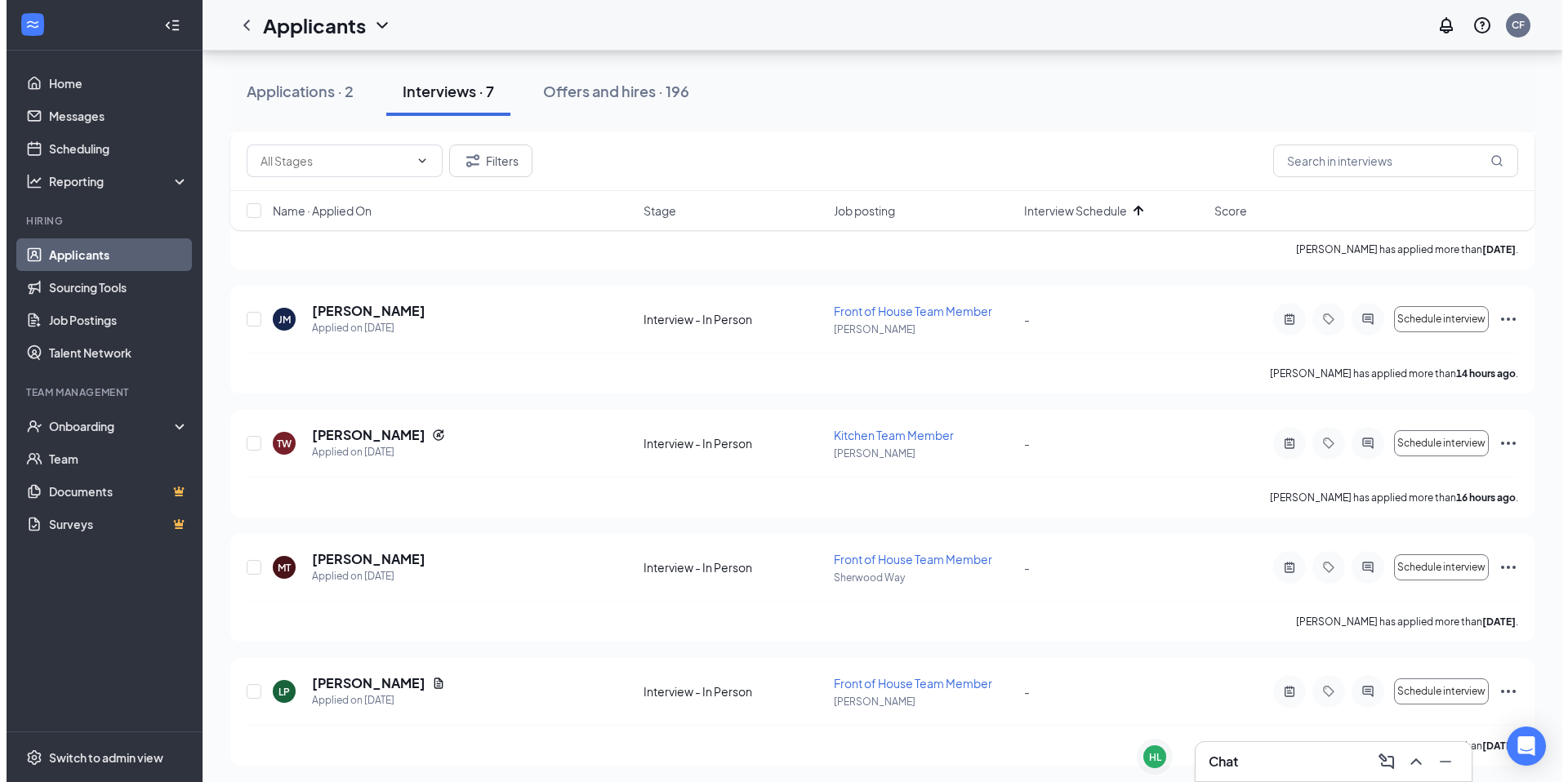
scroll to position [422, 0]
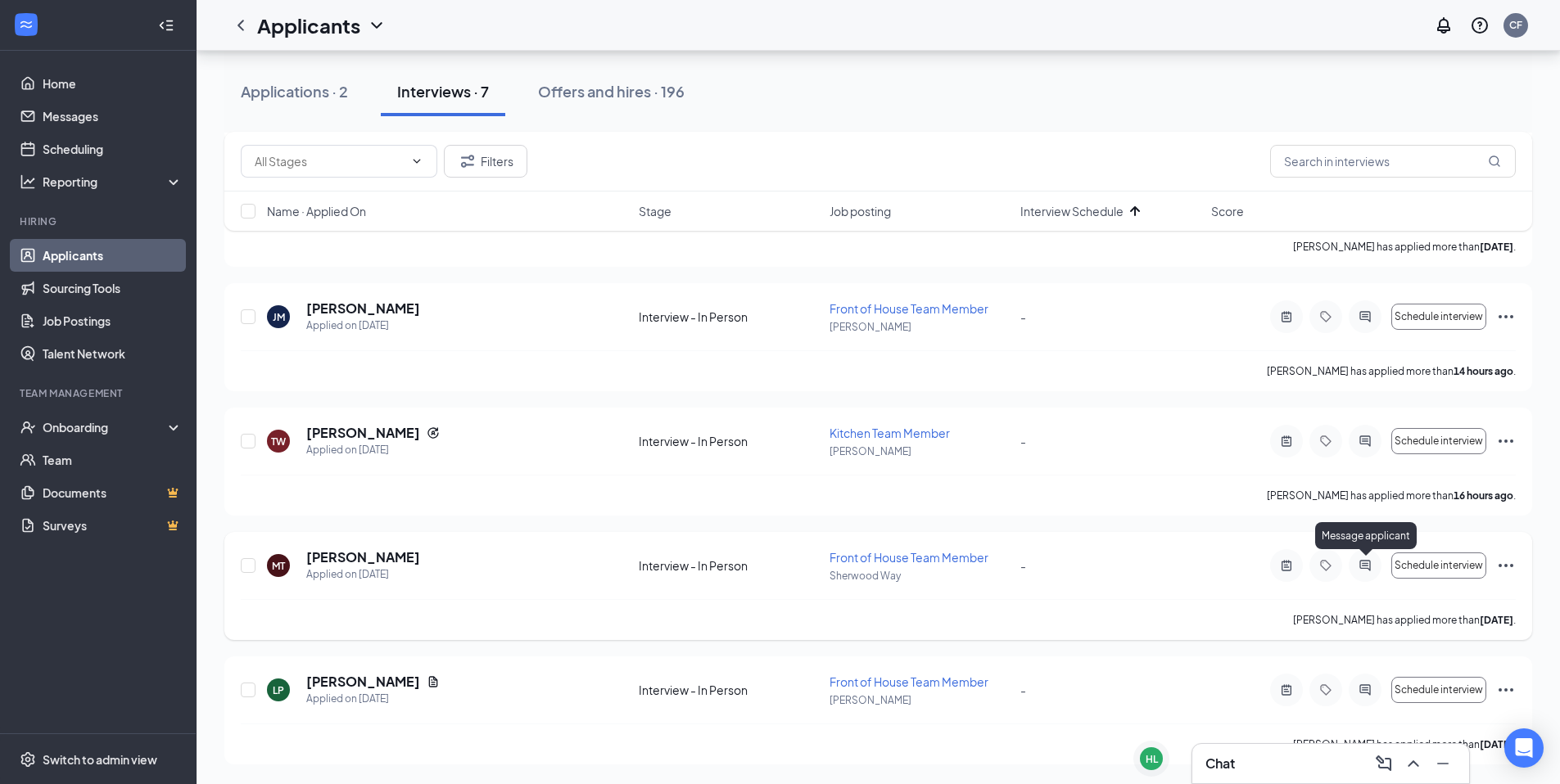
click at [1365, 560] on icon "ActiveChat" at bounding box center [1365, 565] width 11 height 11
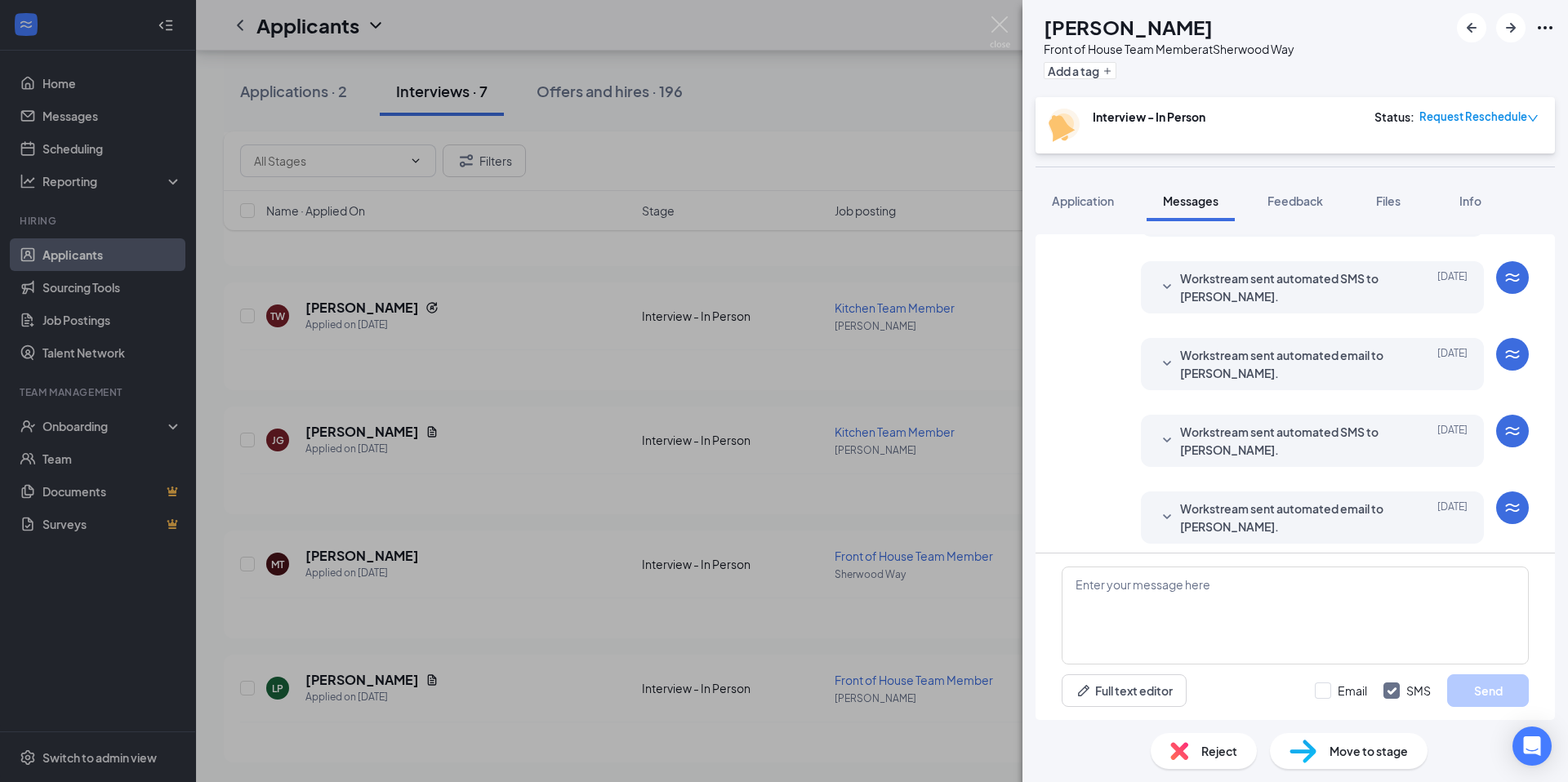
scroll to position [260, 0]
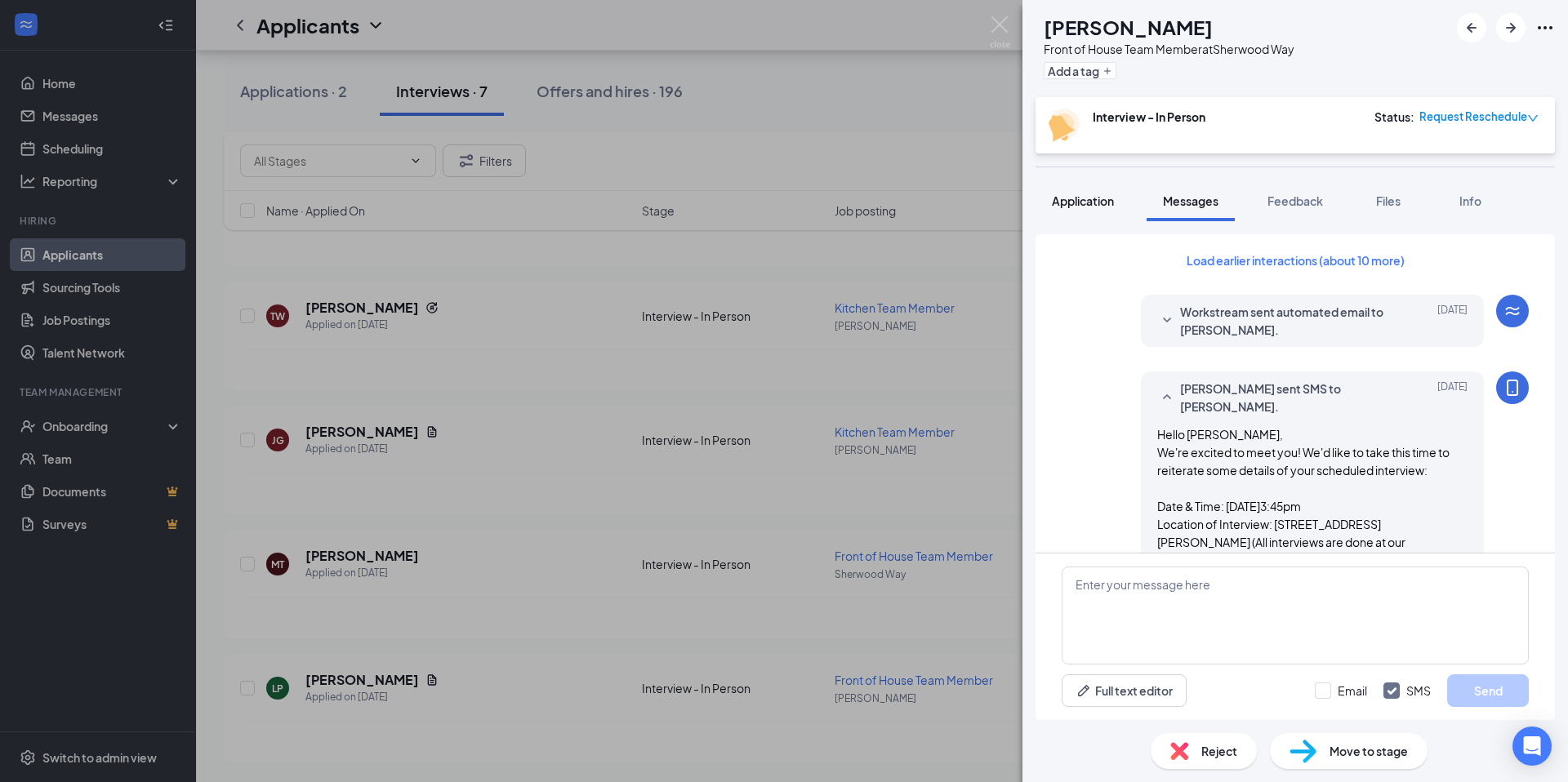
click at [1085, 194] on span "Application" at bounding box center [1083, 200] width 62 height 15
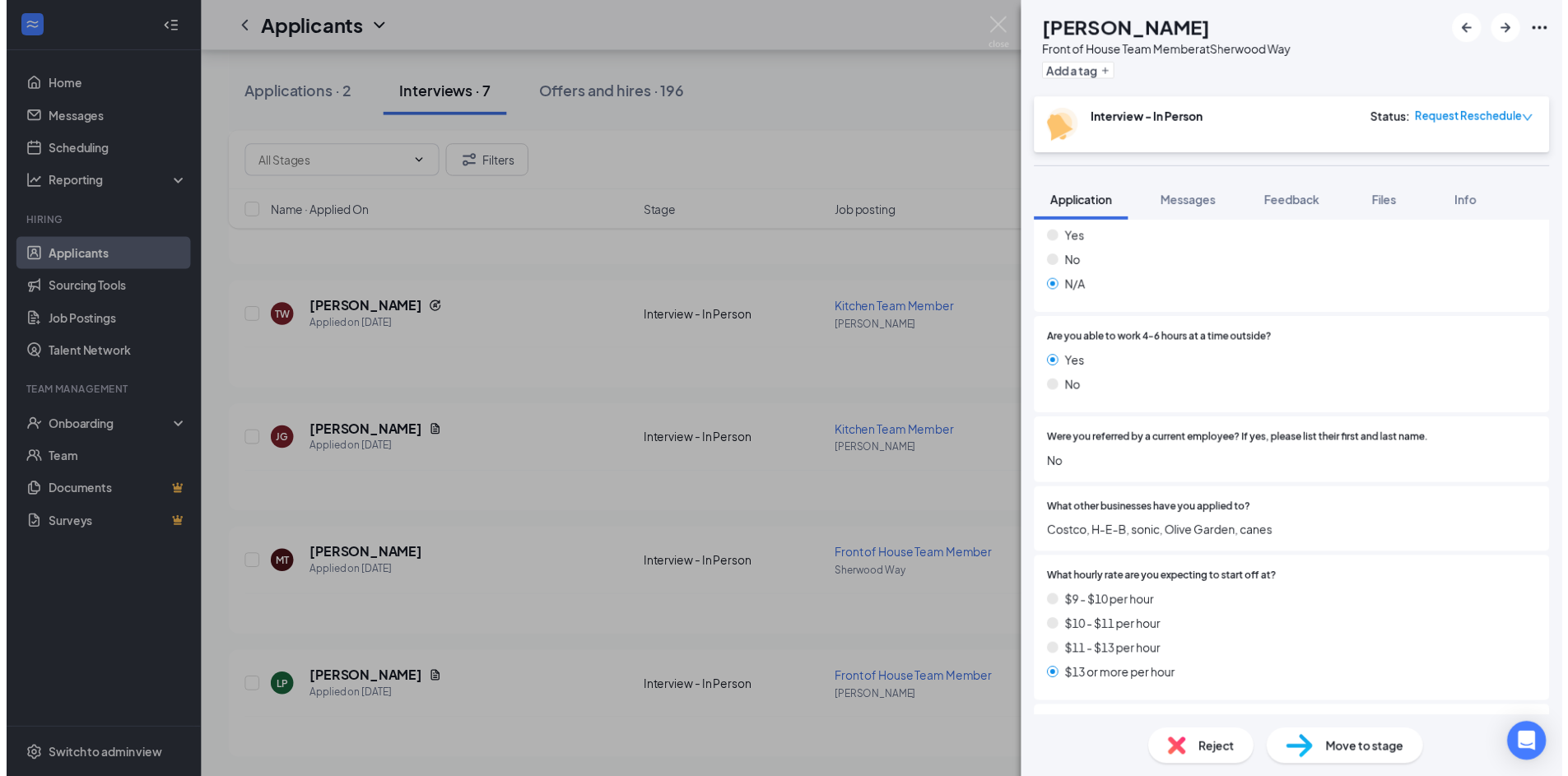
scroll to position [895, 0]
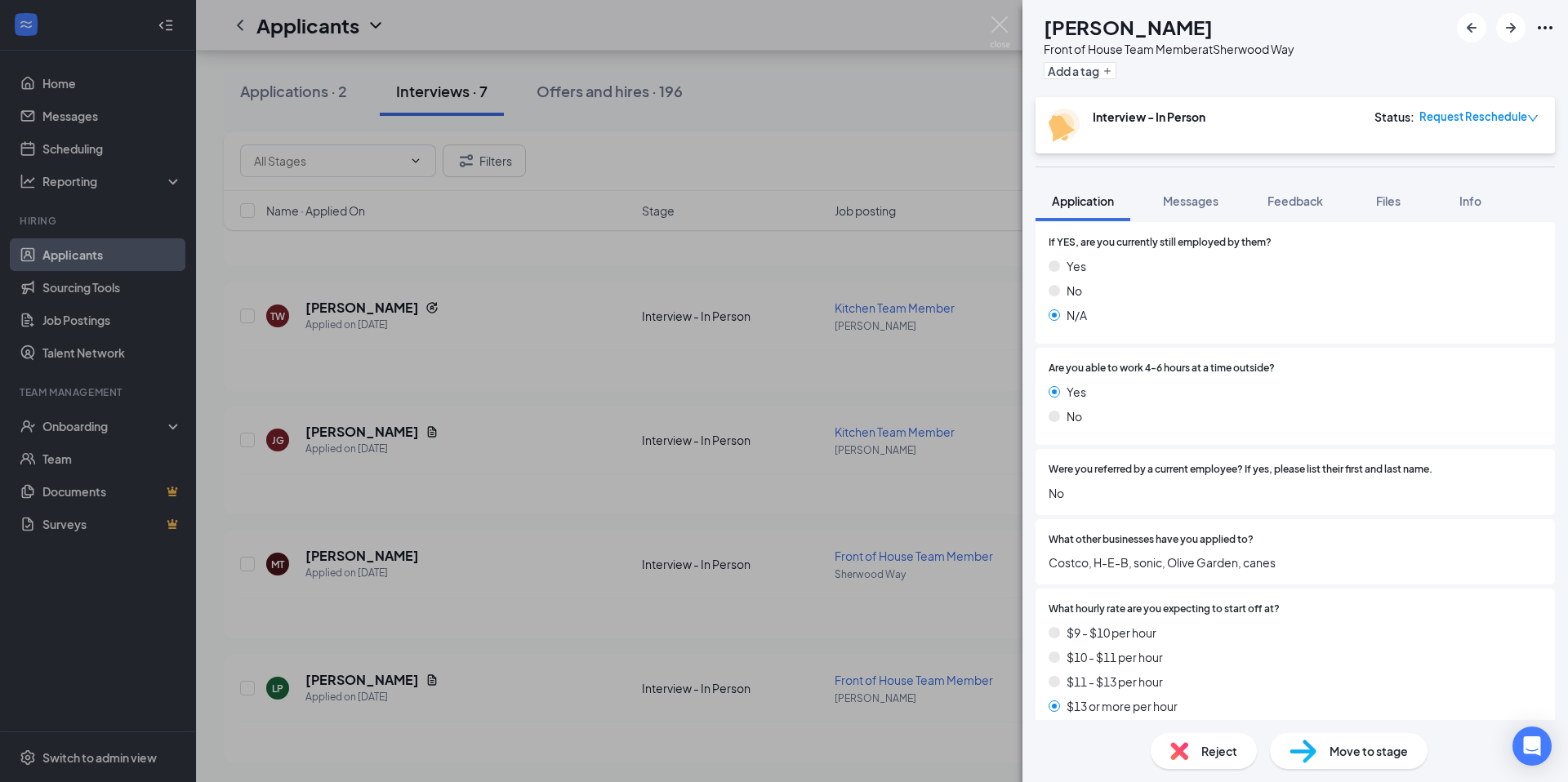
drag, startPoint x: 971, startPoint y: 32, endPoint x: 979, endPoint y: 27, distance: 9.4
click at [971, 31] on div "MT [PERSON_NAME] Front of House Team Member at [GEOGRAPHIC_DATA] Add a tag Inte…" at bounding box center [784, 391] width 1568 height 782
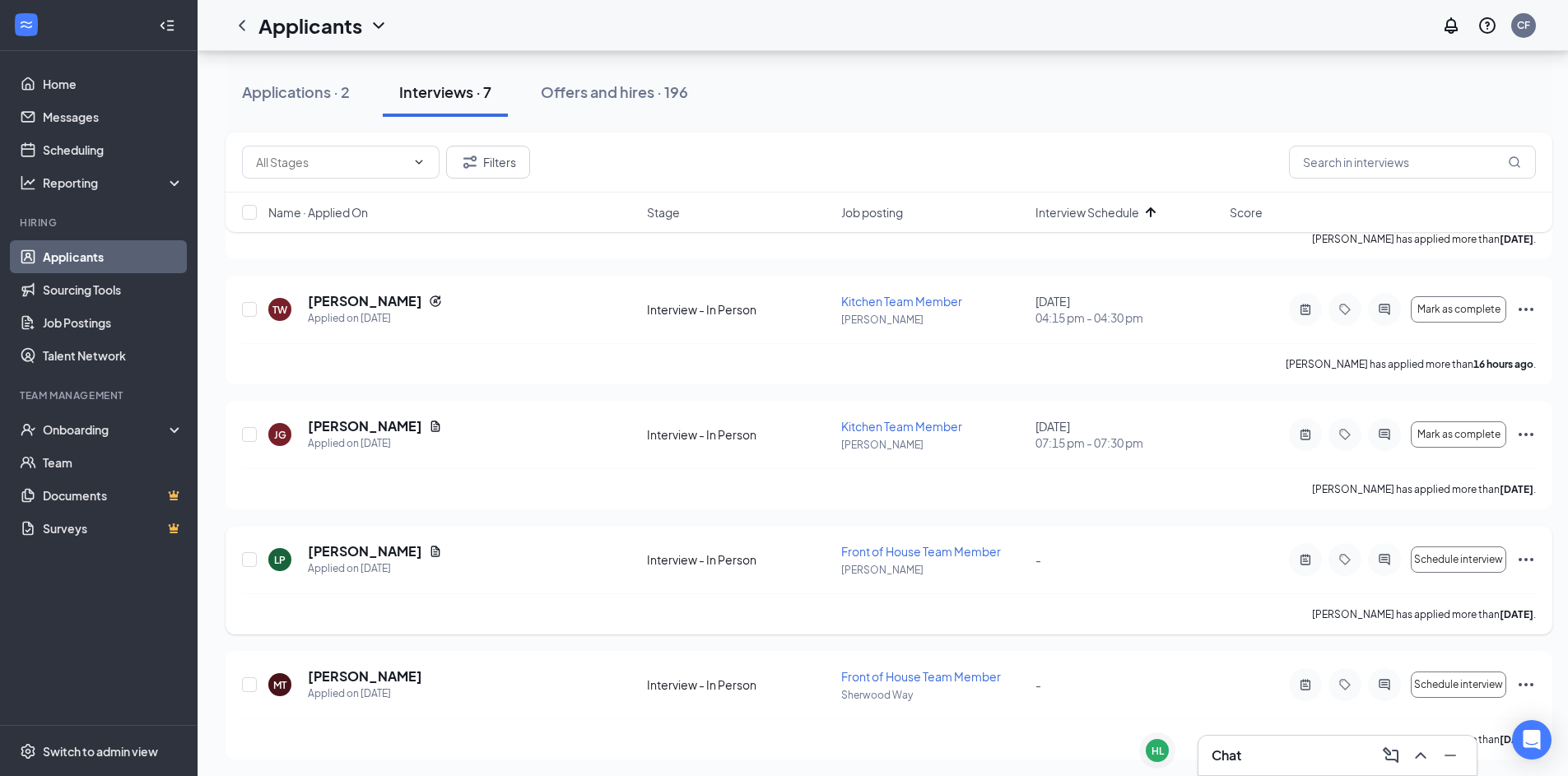
scroll to position [438, 0]
click at [1526, 680] on icon "Ellipses" at bounding box center [1526, 682] width 15 height 4
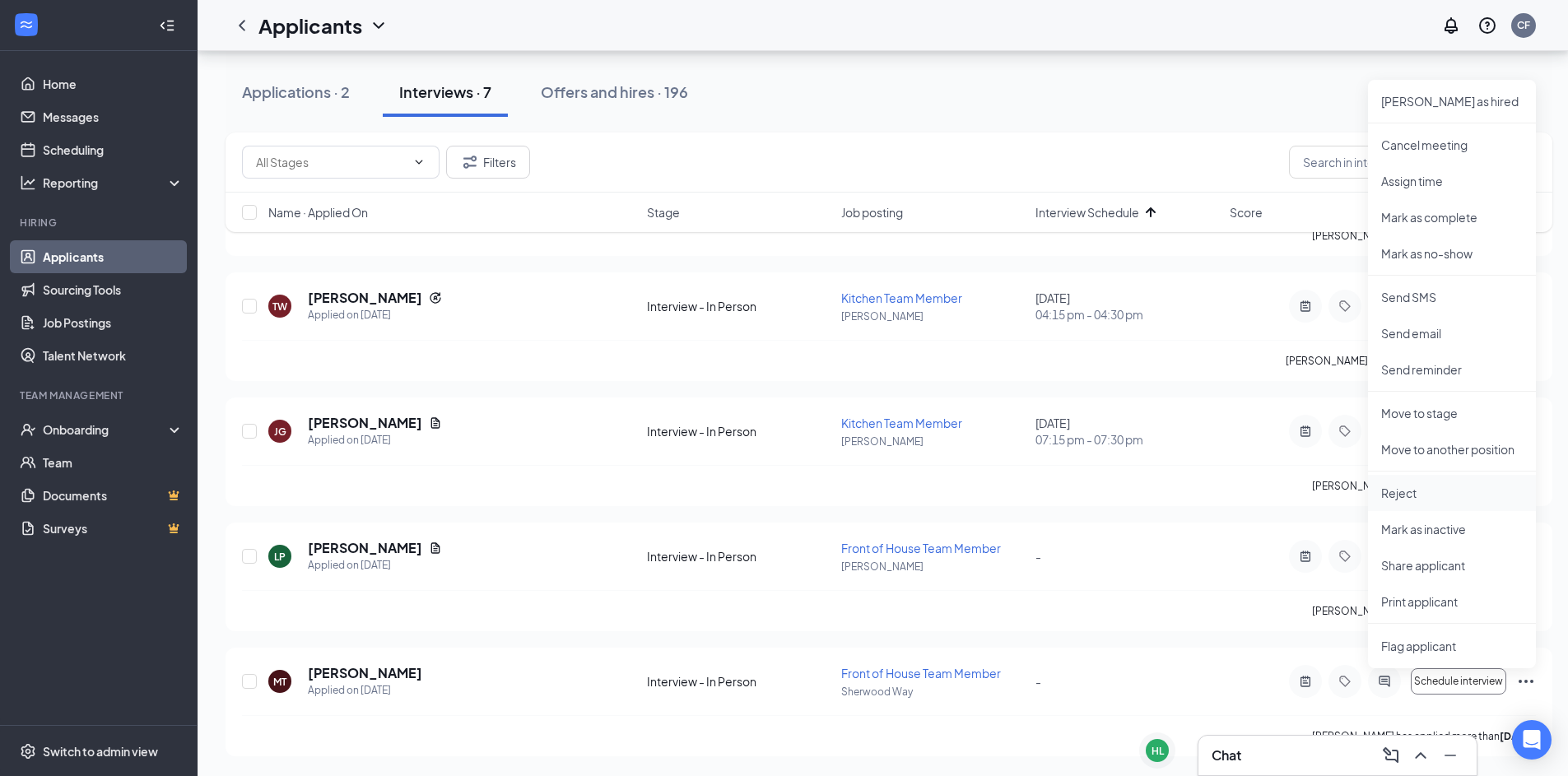
click at [1412, 494] on p "Reject" at bounding box center [1452, 492] width 141 height 17
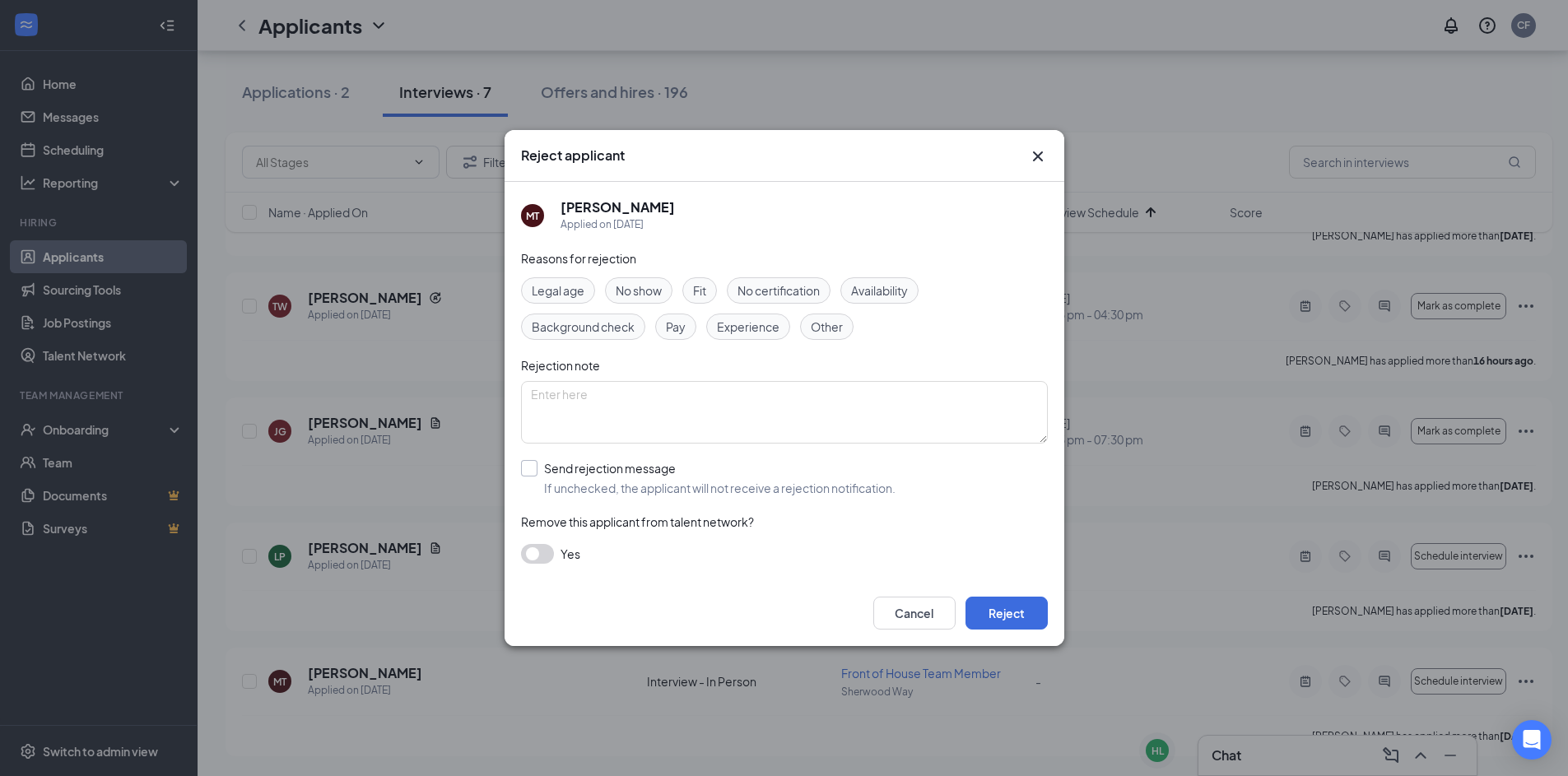
click at [528, 473] on input "Send rejection message If unchecked, the applicant will not receive a rejection…" at bounding box center [708, 478] width 374 height 36
checkbox input "true"
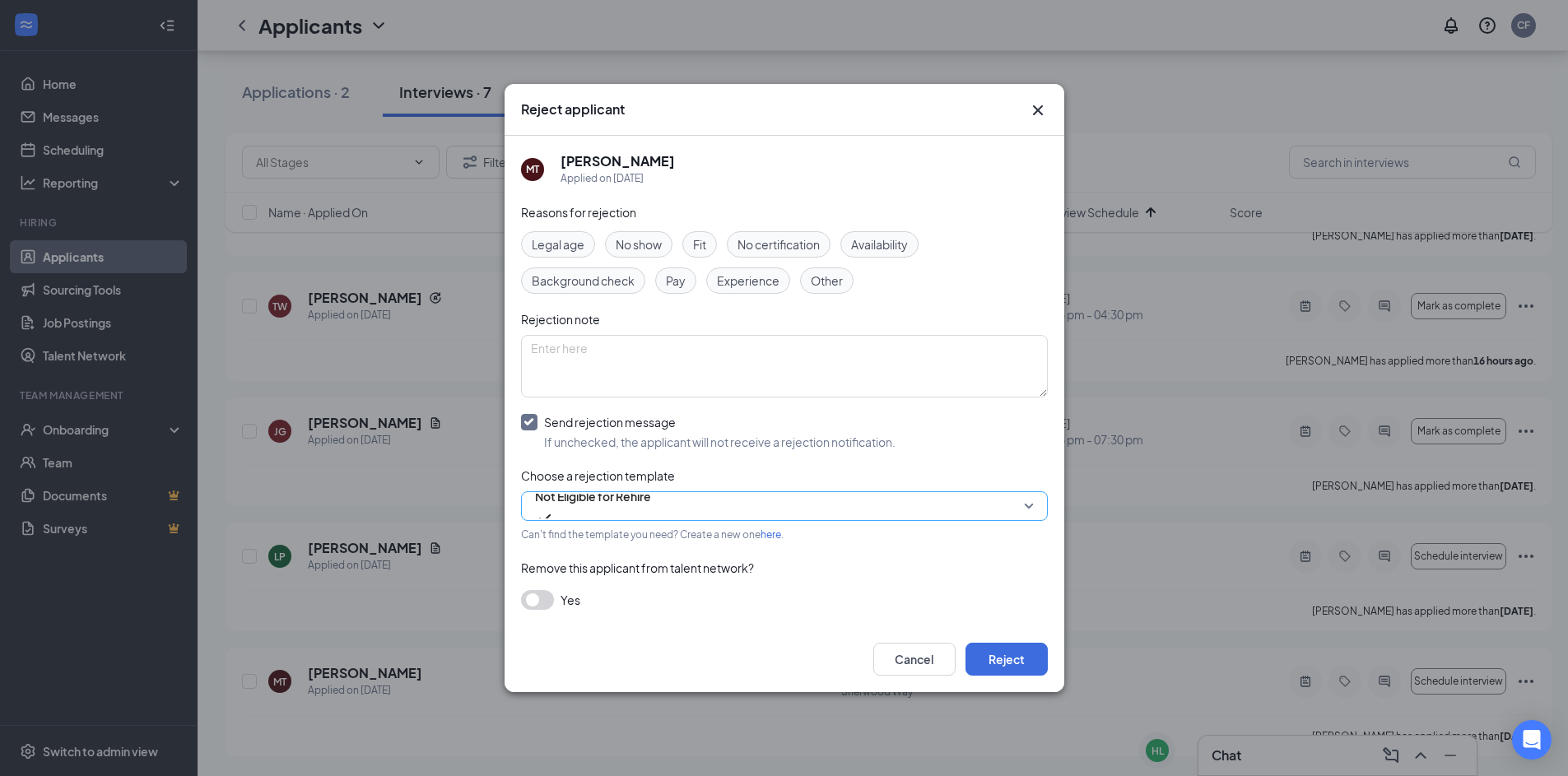
click at [568, 507] on span "Not Eligible for Rehire" at bounding box center [593, 496] width 116 height 25
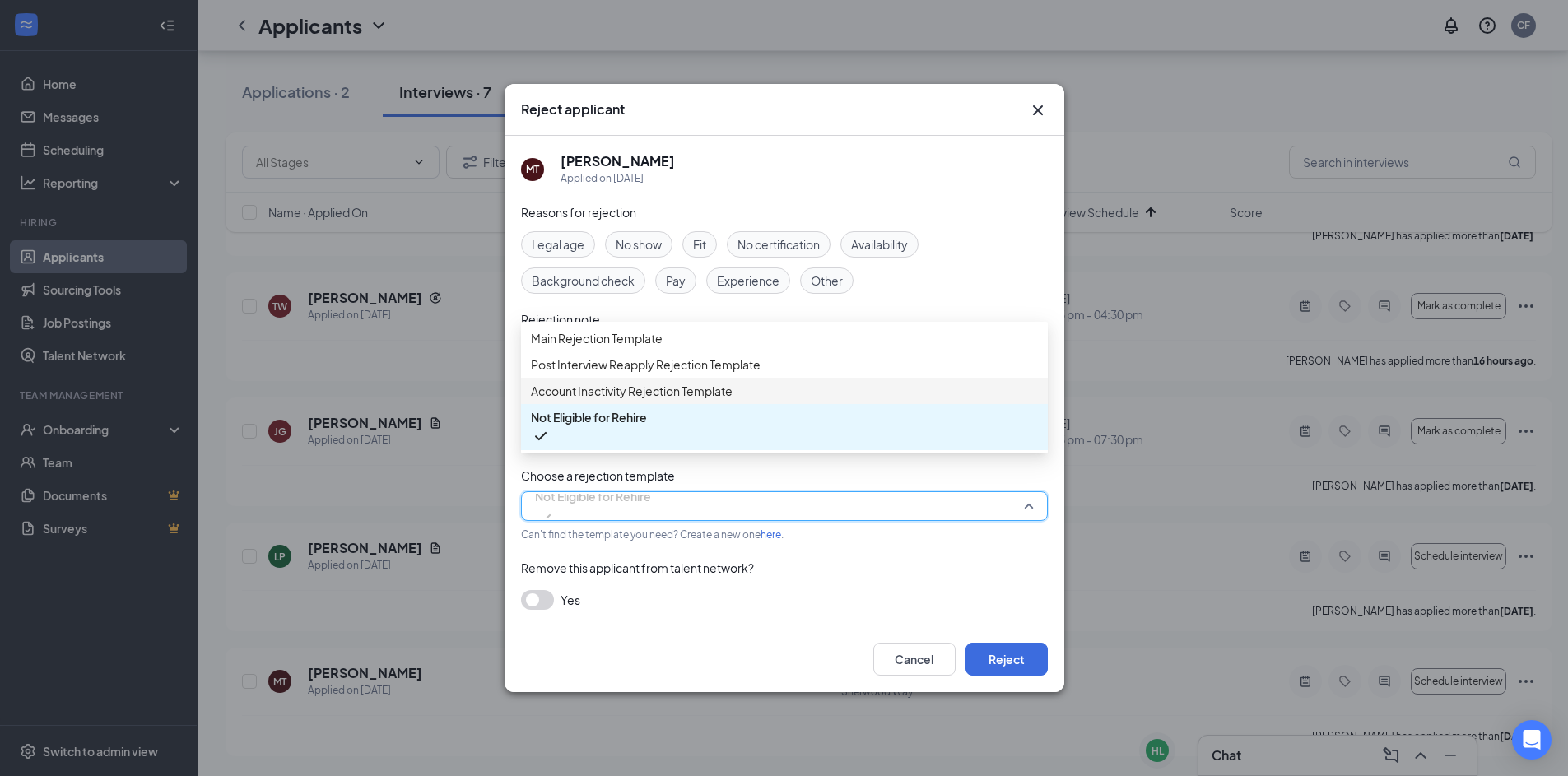
click at [587, 400] on span "Account Inactivity Rejection Template" at bounding box center [631, 391] width 202 height 18
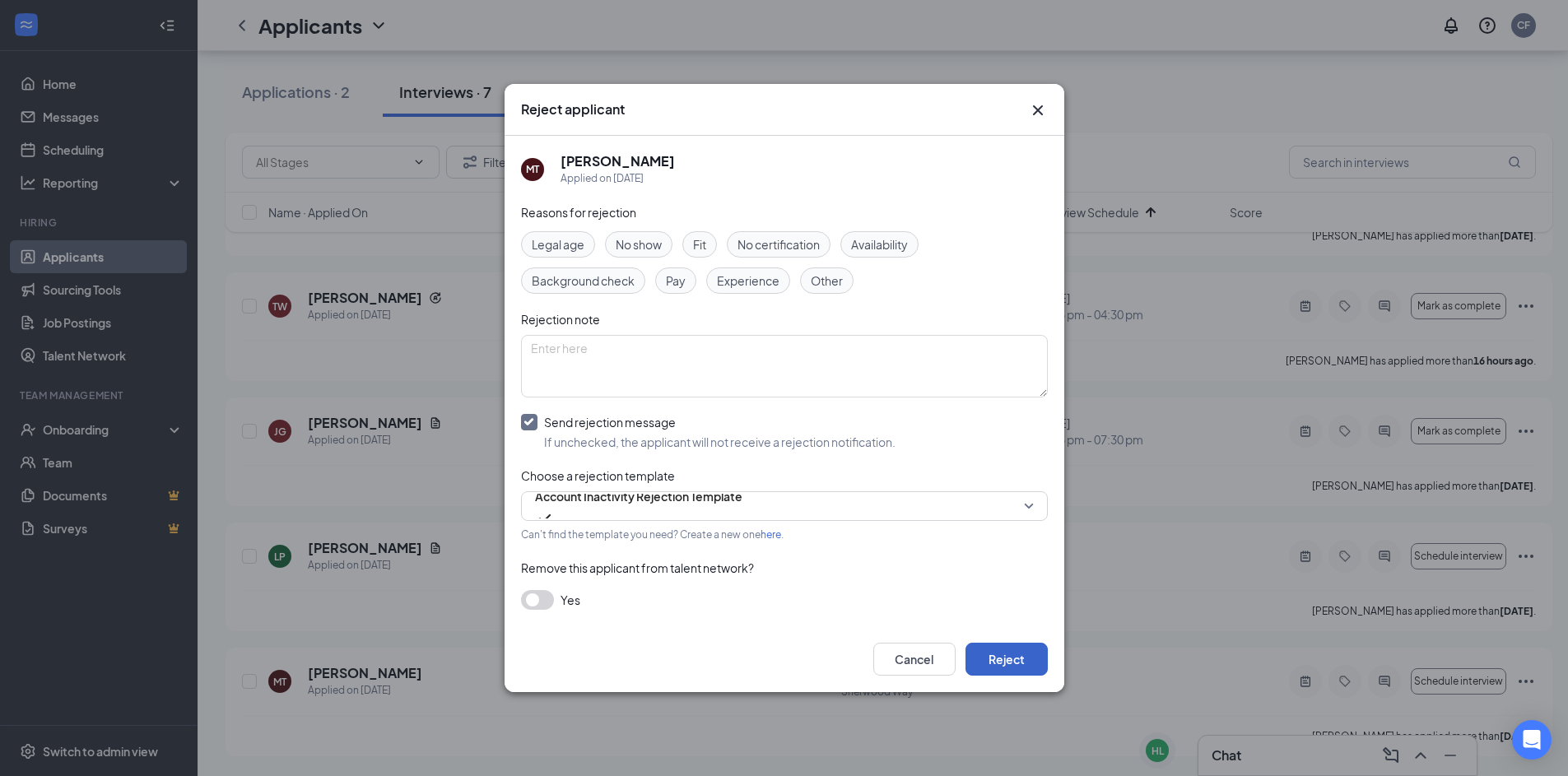
click at [1004, 660] on button "Reject" at bounding box center [1006, 659] width 83 height 33
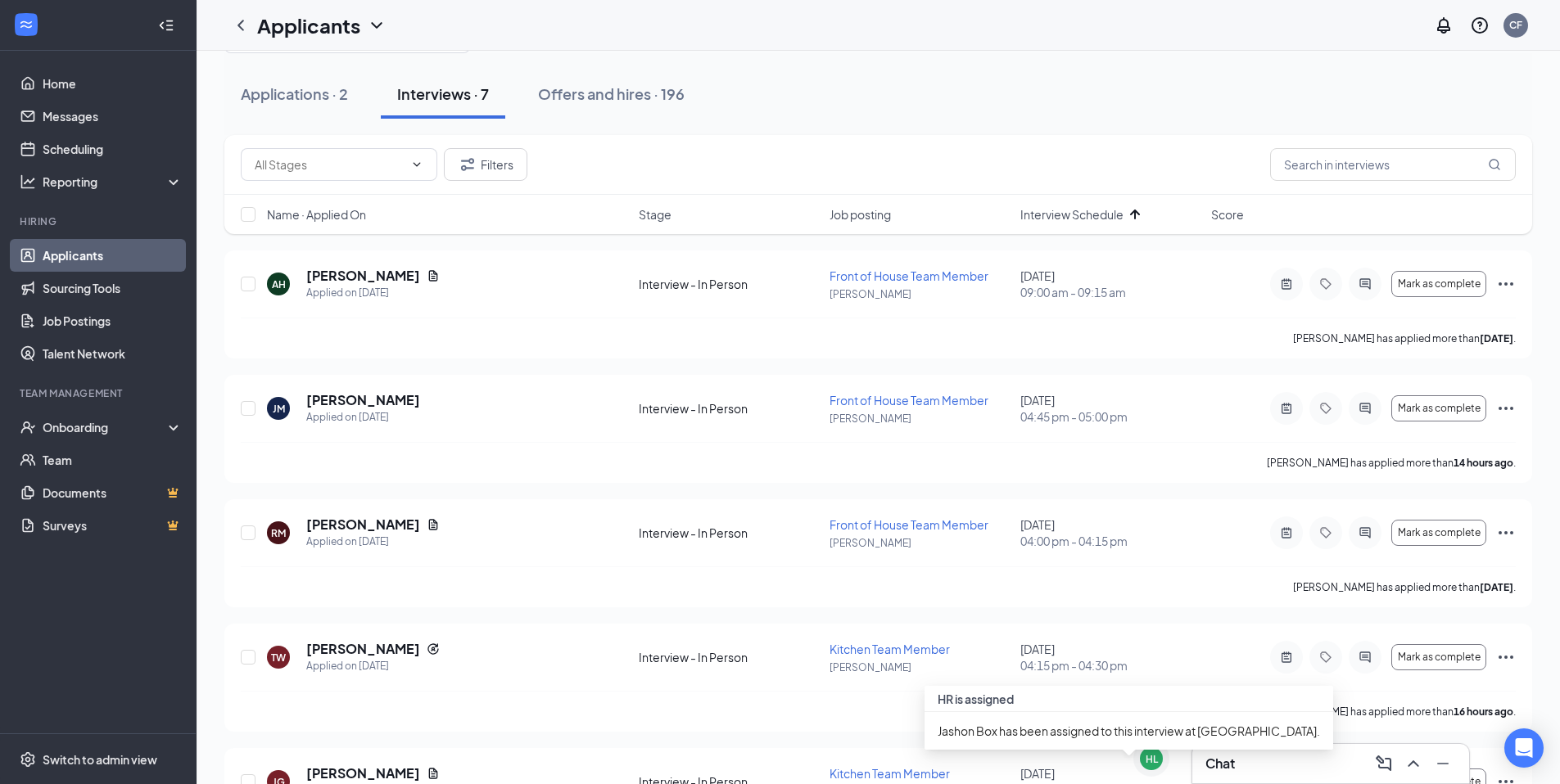
scroll to position [0, 0]
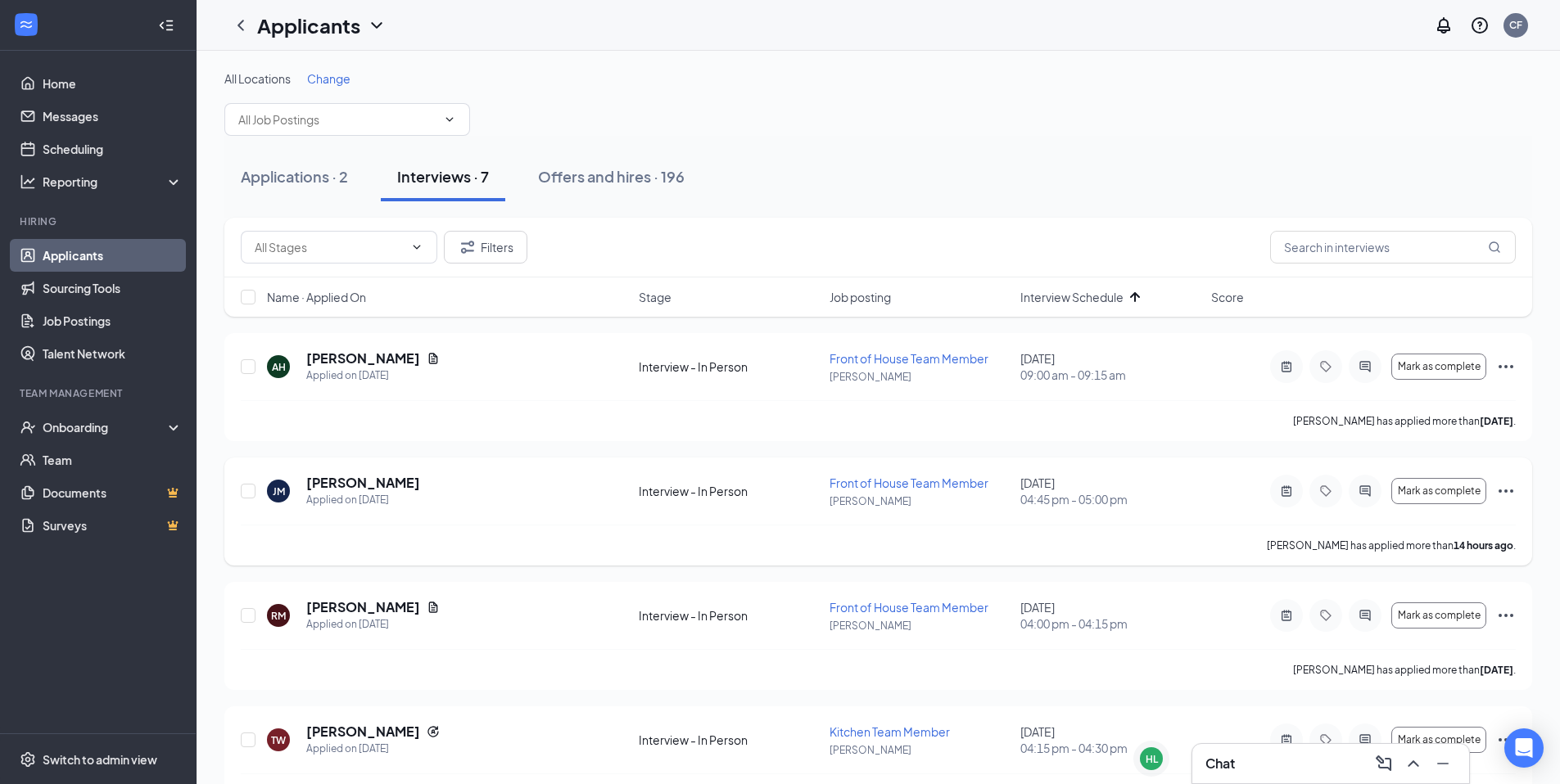
click at [1516, 489] on div "[PERSON_NAME] Jayden [PERSON_NAME] Applied on [DATE] Interview - In Person Fron…" at bounding box center [878, 512] width 1308 height 108
click at [1510, 492] on icon "Ellipses" at bounding box center [1506, 491] width 19 height 19
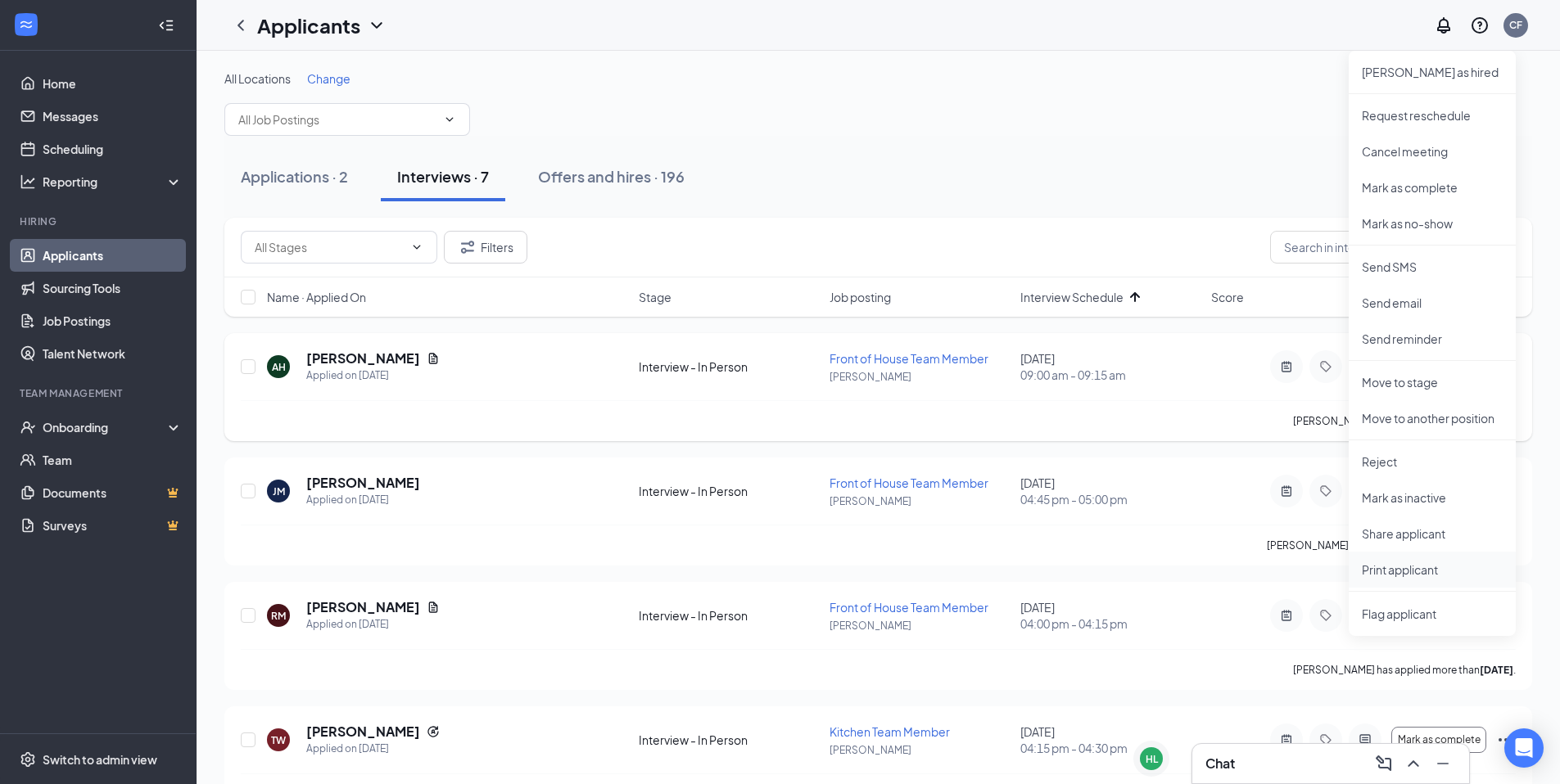
click at [1415, 569] on p "Print applicant" at bounding box center [1432, 569] width 141 height 17
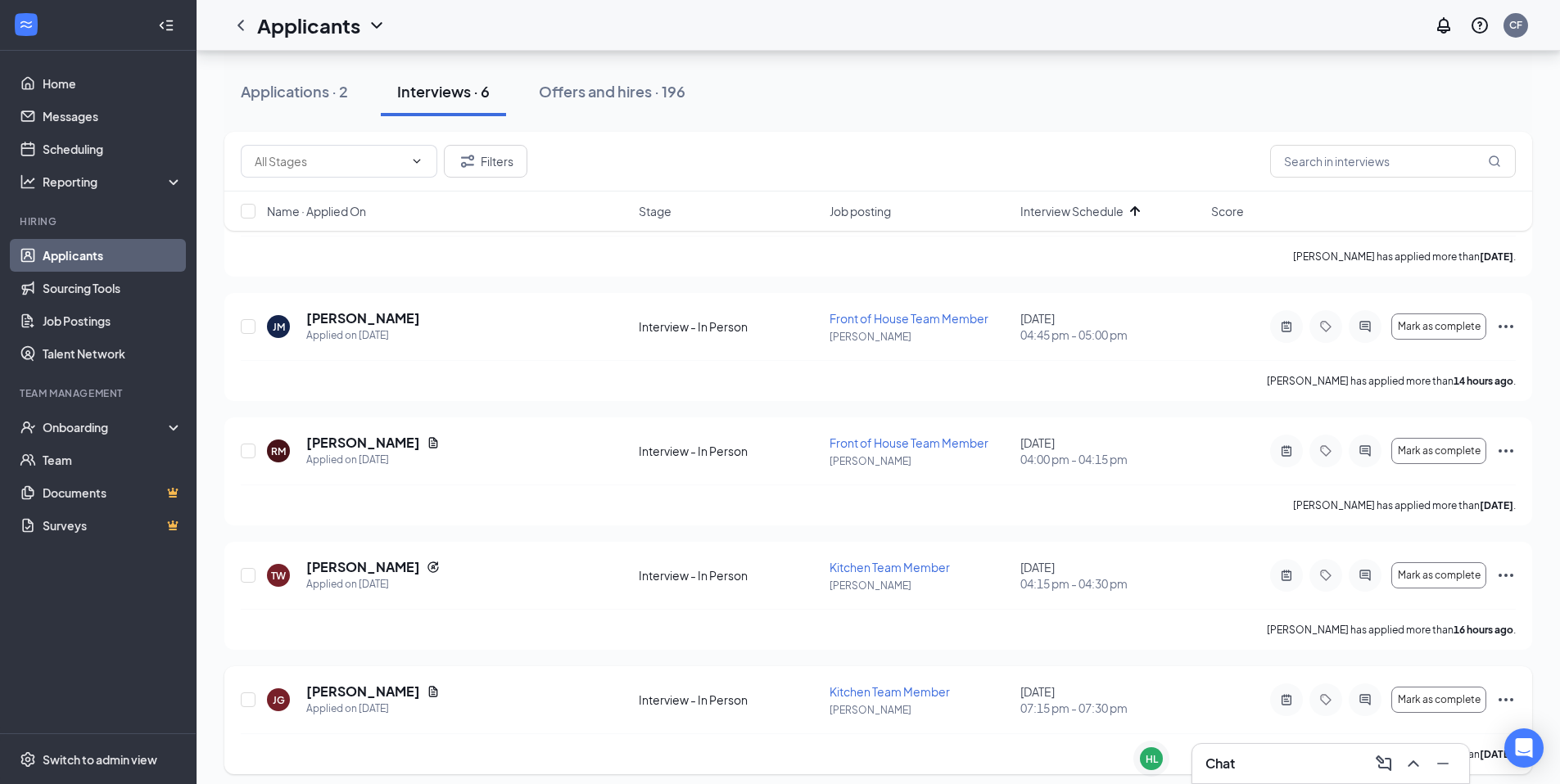
scroll to position [187, 0]
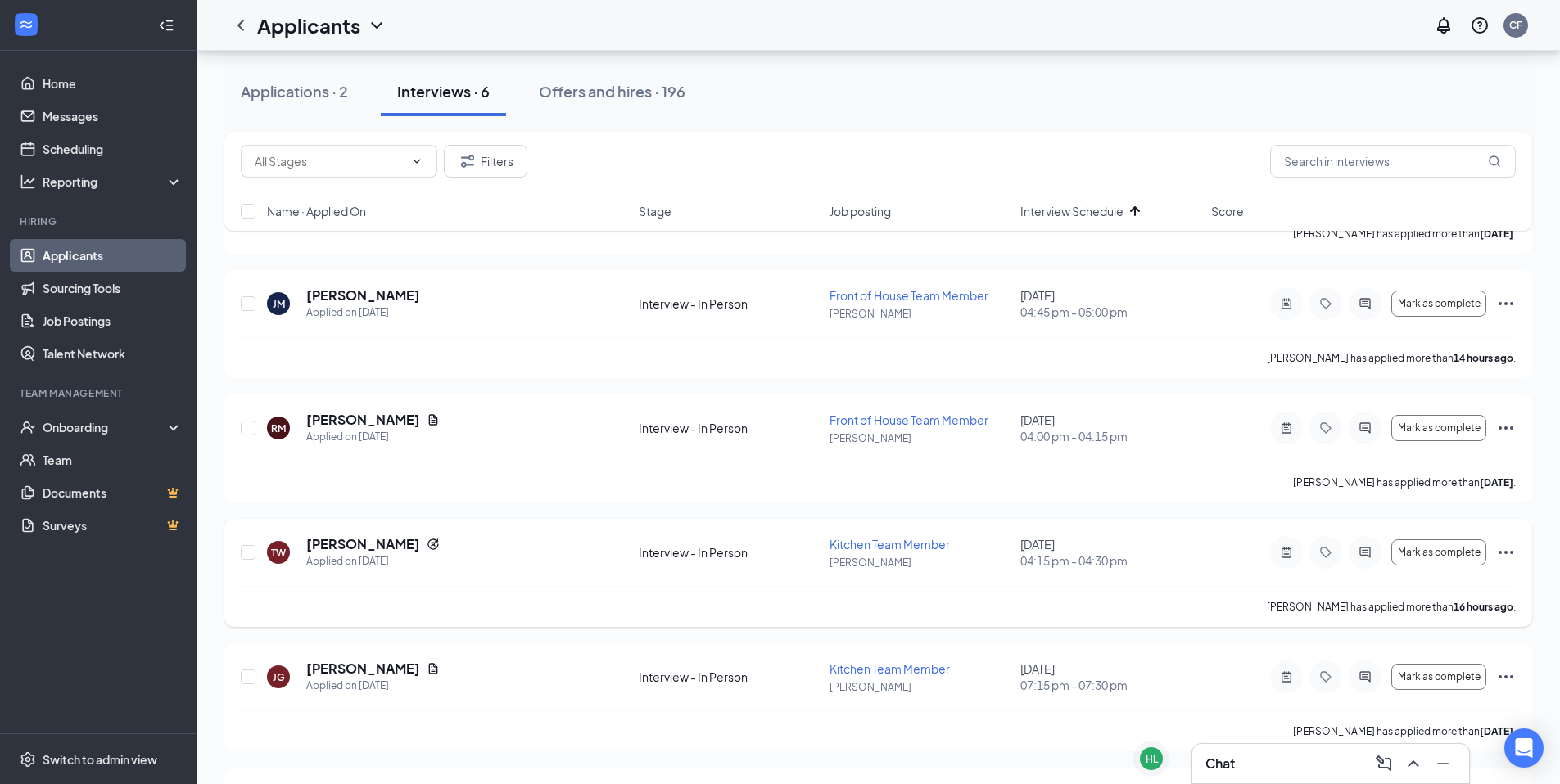
click at [1500, 555] on icon "Ellipses" at bounding box center [1506, 552] width 19 height 19
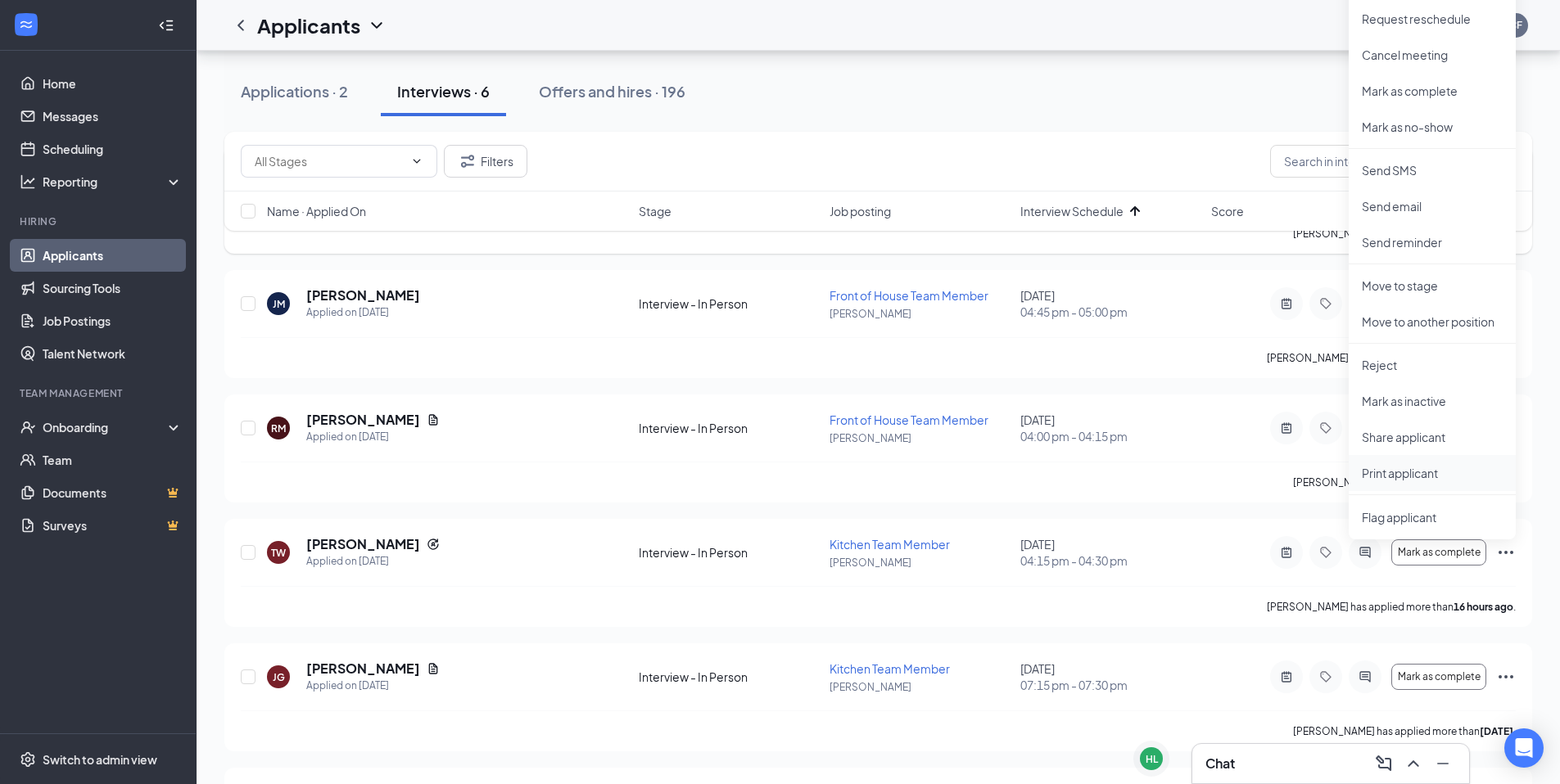
click at [1426, 473] on p "Print applicant" at bounding box center [1432, 473] width 141 height 17
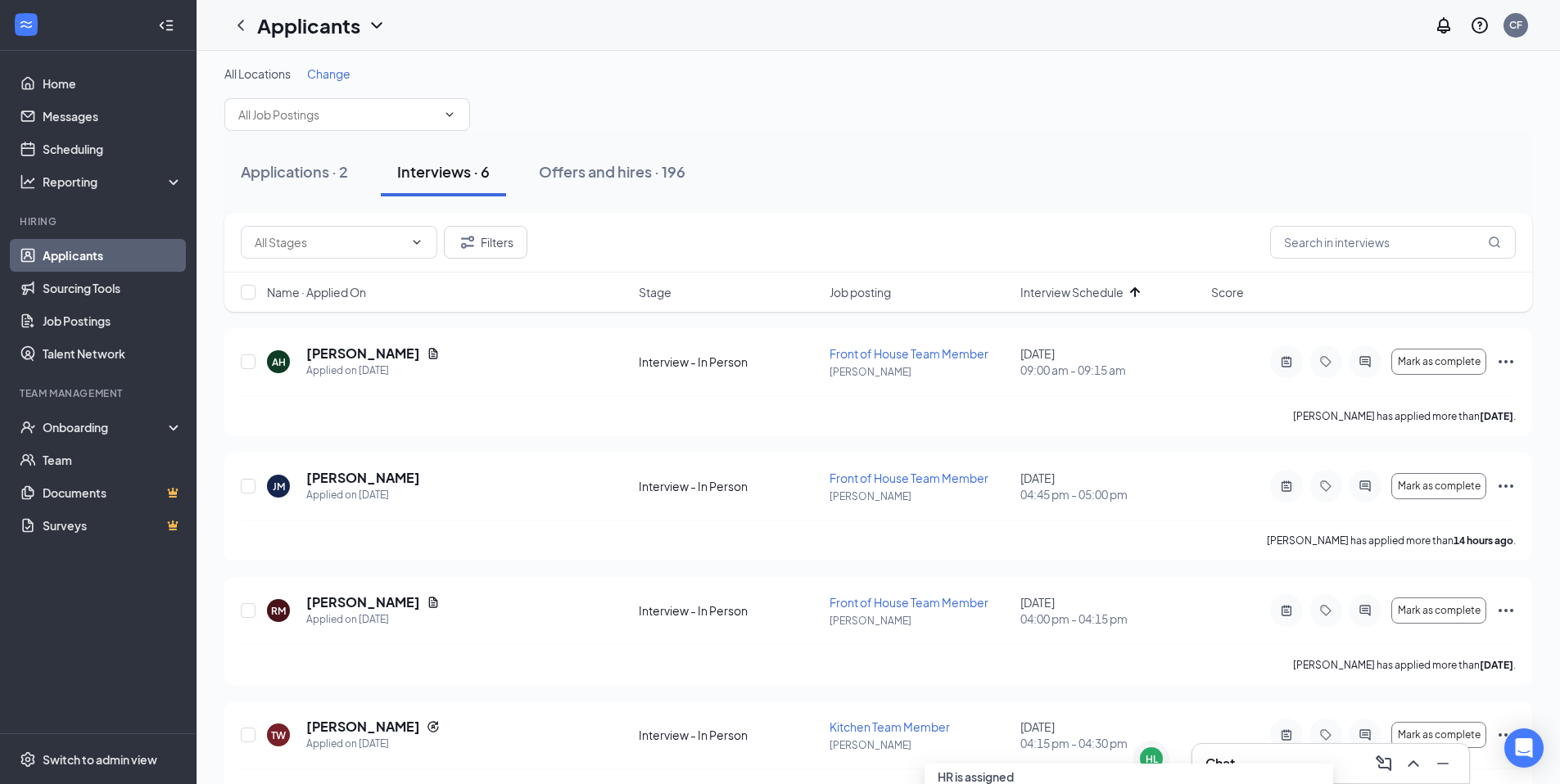
scroll to position [0, 0]
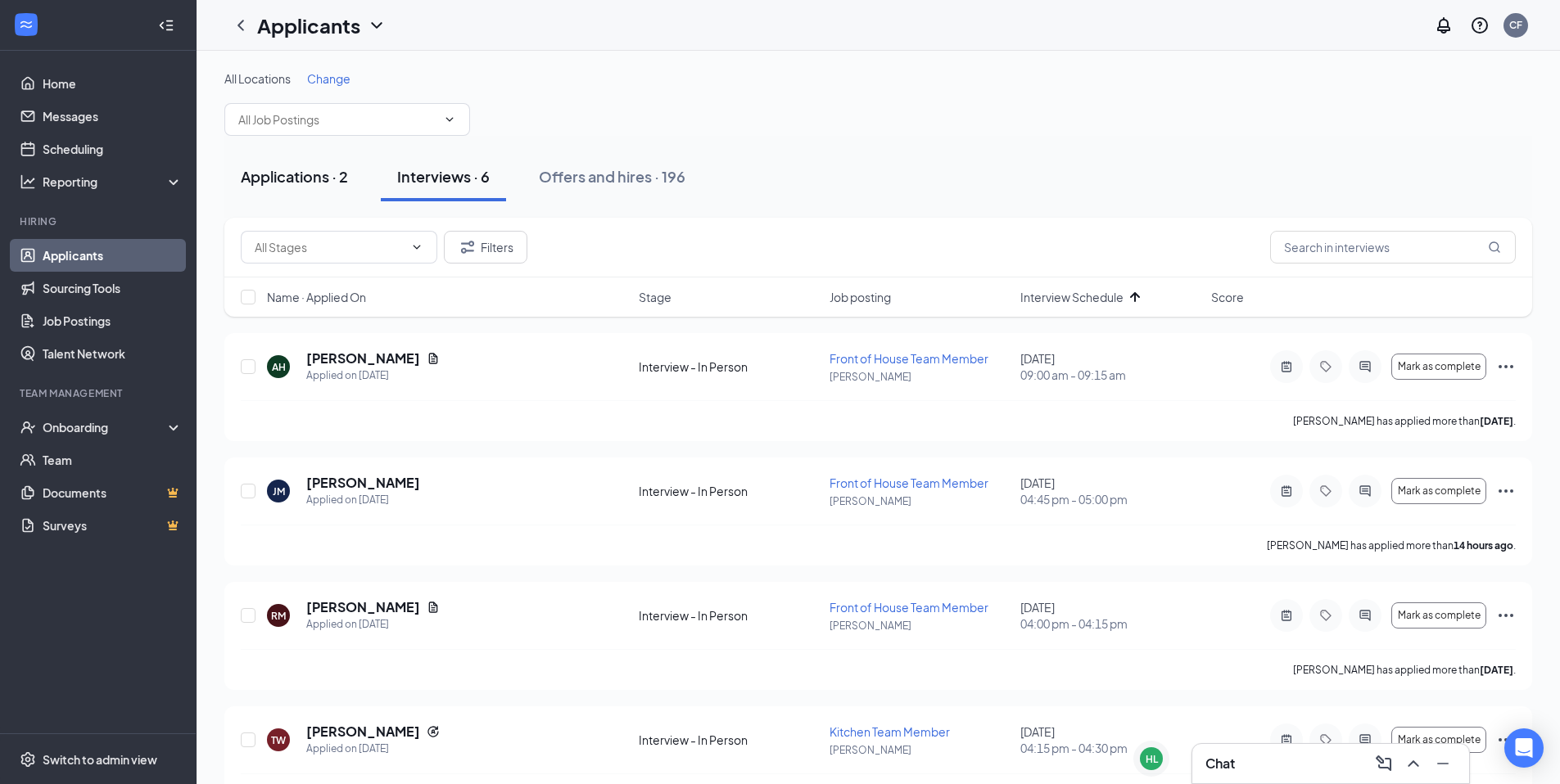
click at [313, 174] on div "Applications · 2" at bounding box center [294, 176] width 107 height 20
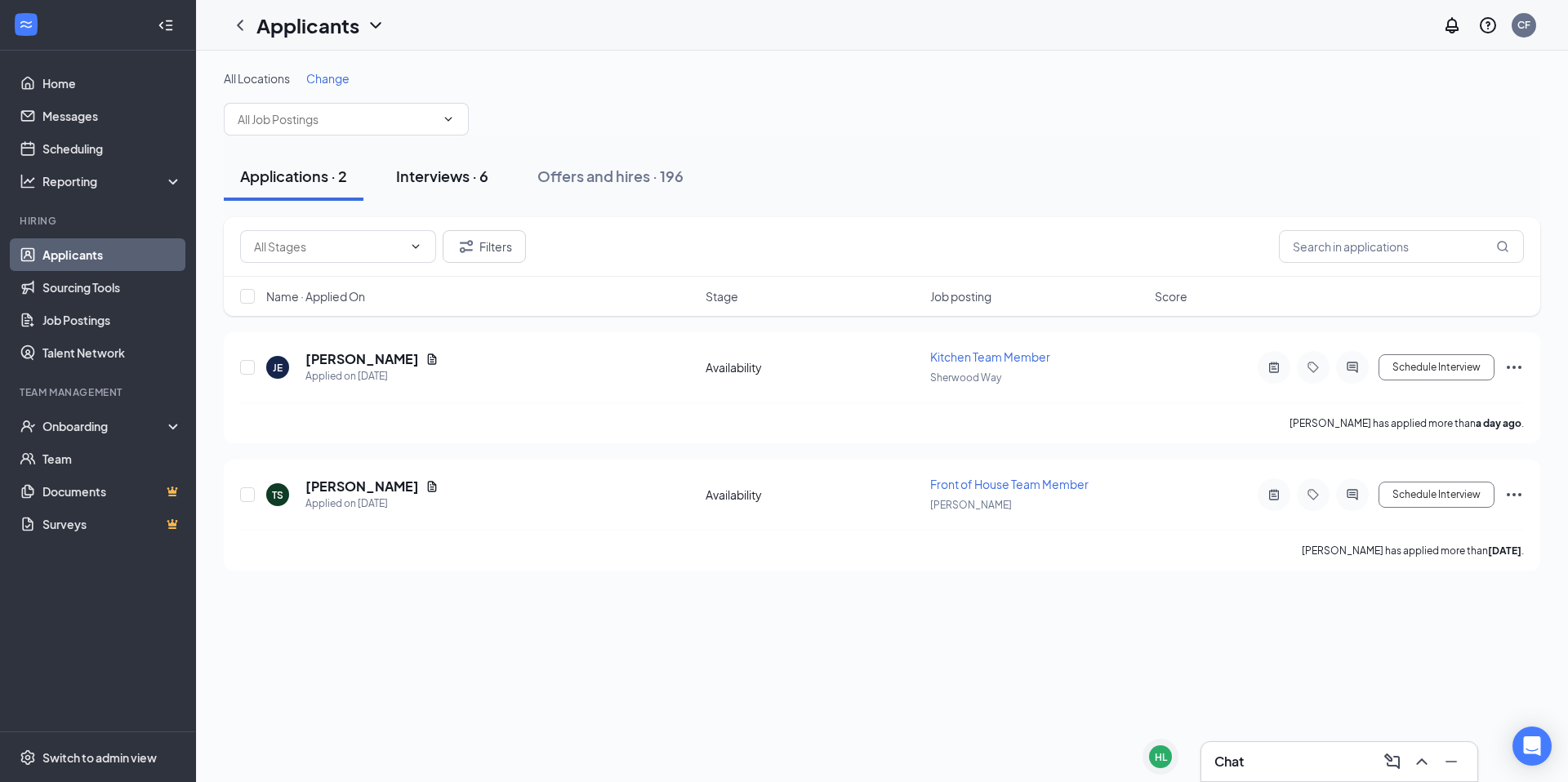
click at [444, 181] on div "Interviews · 6" at bounding box center [442, 175] width 93 height 20
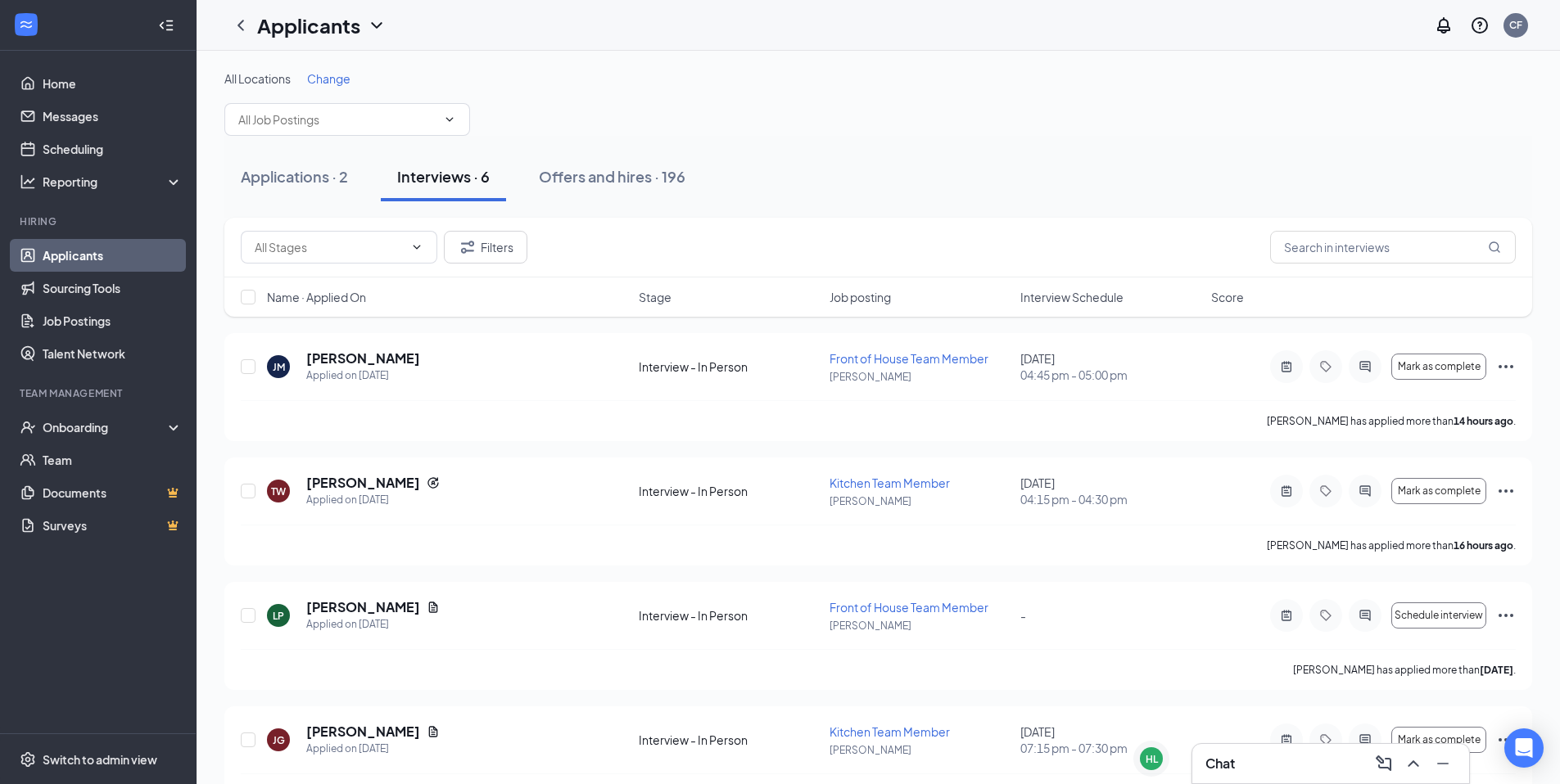
click at [1066, 305] on div "Name · Applied On Stage Job posting Interview Schedule Score" at bounding box center [878, 297] width 1308 height 39
click at [1078, 313] on div "Name · Applied On Stage Job posting Interview Schedule Score" at bounding box center [878, 297] width 1308 height 39
click at [1076, 290] on span "Interview Schedule" at bounding box center [1072, 297] width 103 height 17
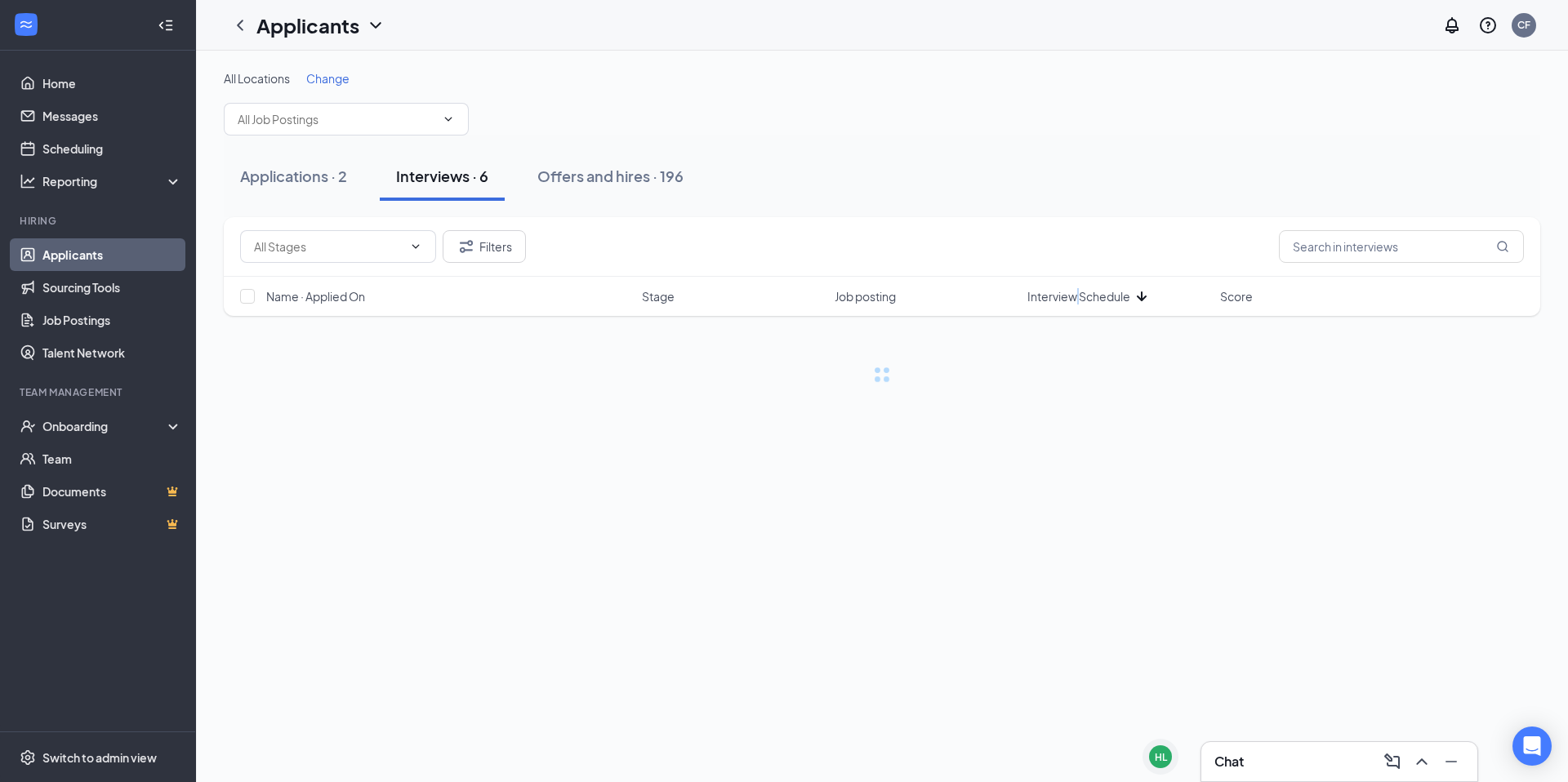
click at [1073, 289] on span "Interview Schedule" at bounding box center [1079, 296] width 103 height 17
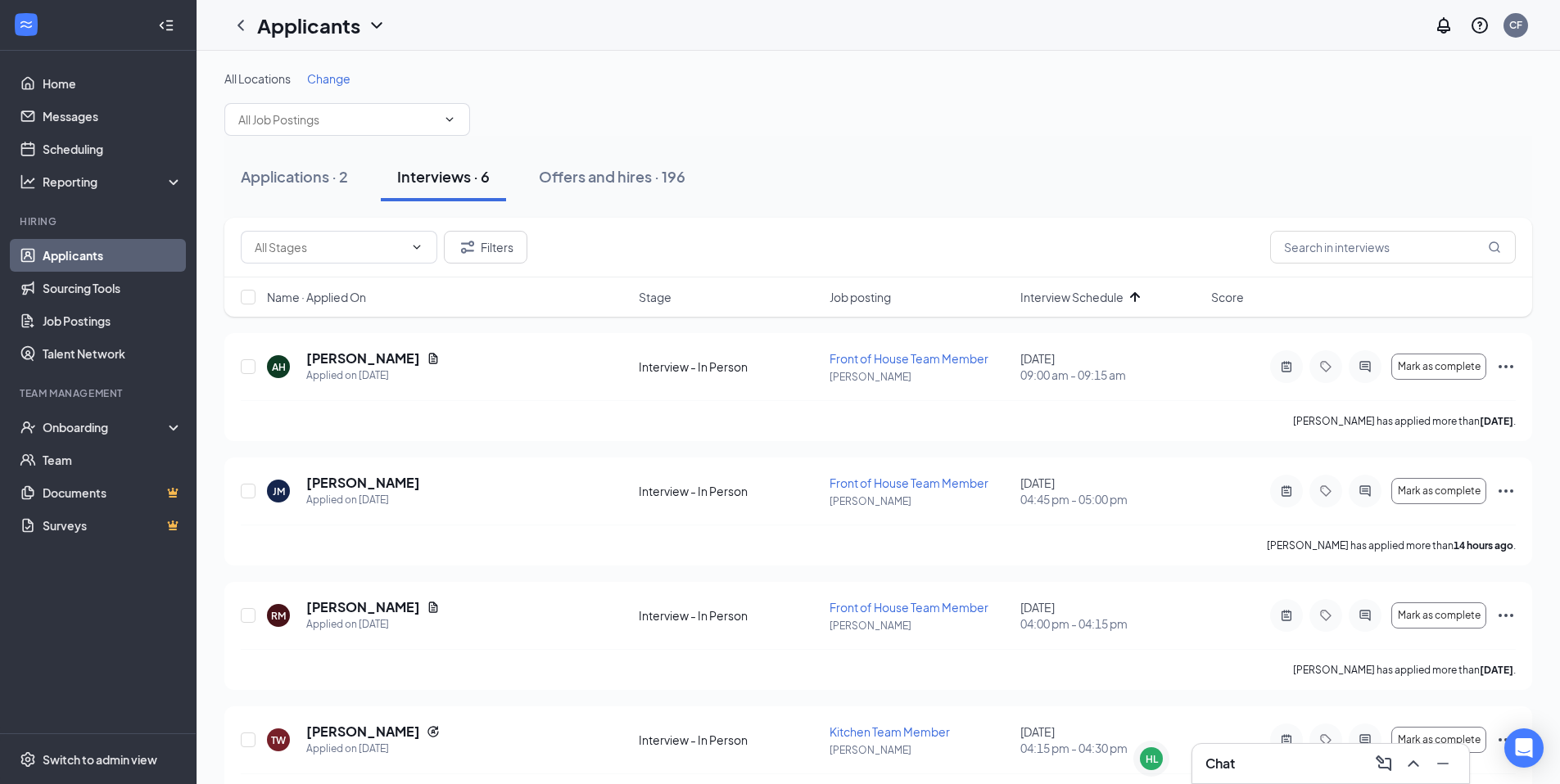
click at [1074, 244] on div "Filters" at bounding box center [878, 247] width 1275 height 33
click at [1042, 155] on div "Applications · 2 Interviews · 6 Offers and hires · 196" at bounding box center [878, 177] width 1308 height 49
